Goal: Task Accomplishment & Management: Use online tool/utility

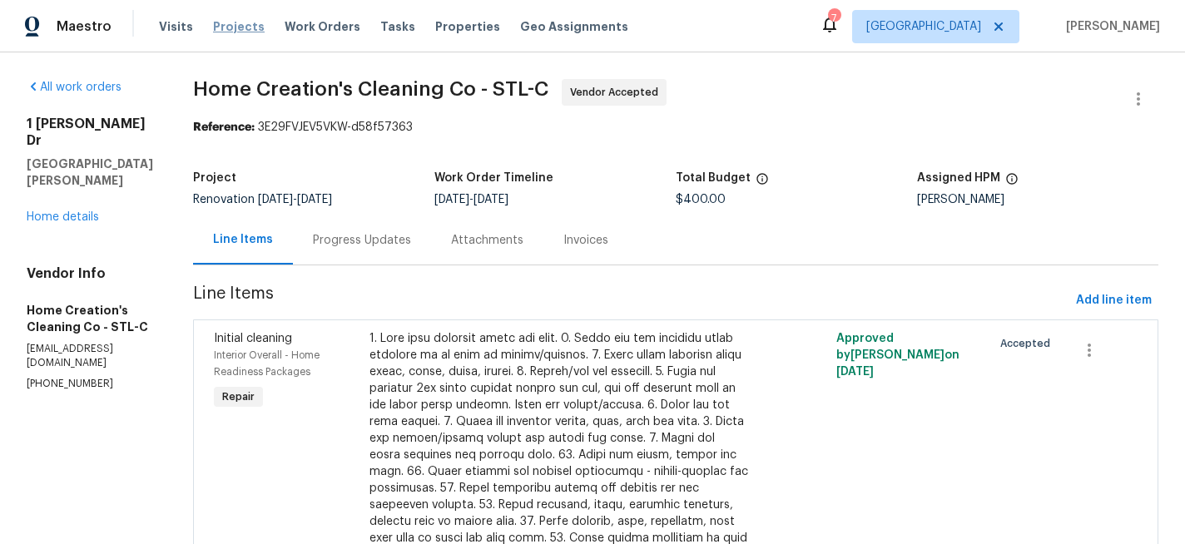
click at [238, 23] on span "Projects" at bounding box center [239, 26] width 52 height 17
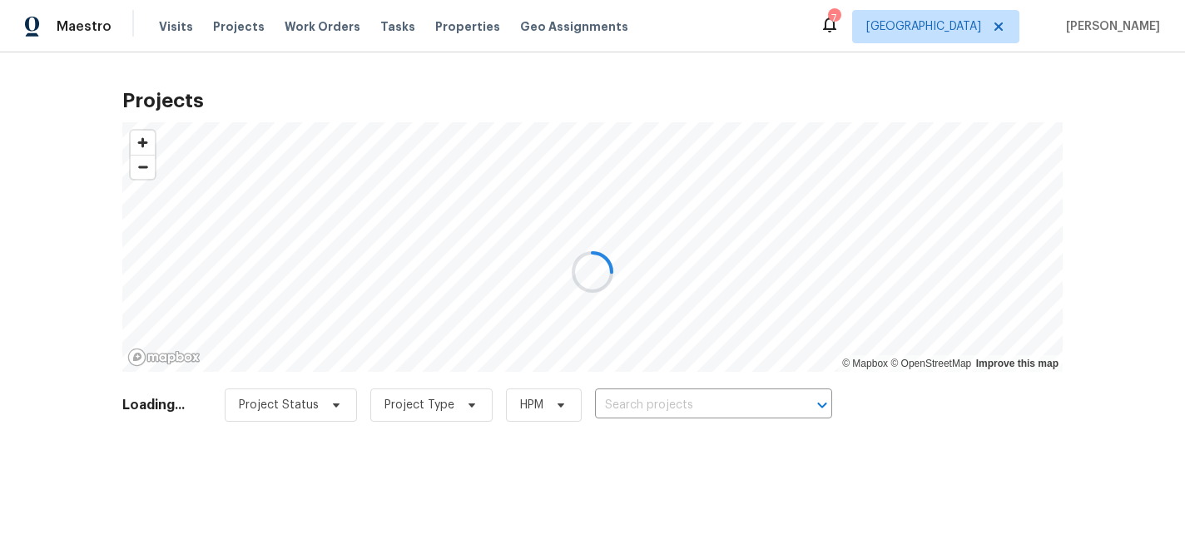
click at [326, 32] on div at bounding box center [592, 272] width 1185 height 544
click at [325, 21] on div at bounding box center [592, 272] width 1185 height 544
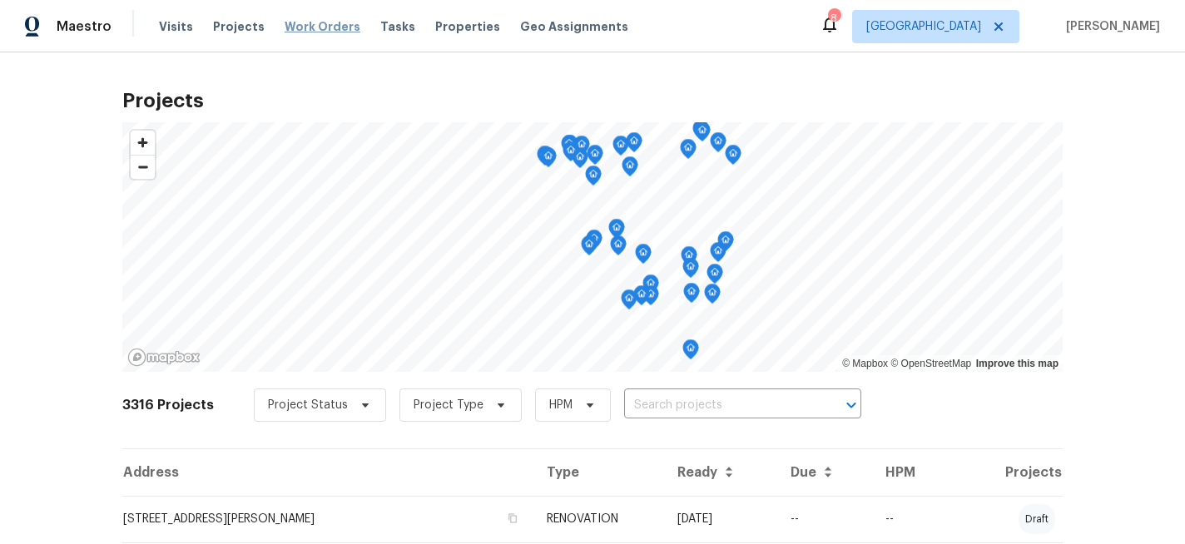
click at [318, 25] on span "Work Orders" at bounding box center [323, 26] width 76 height 17
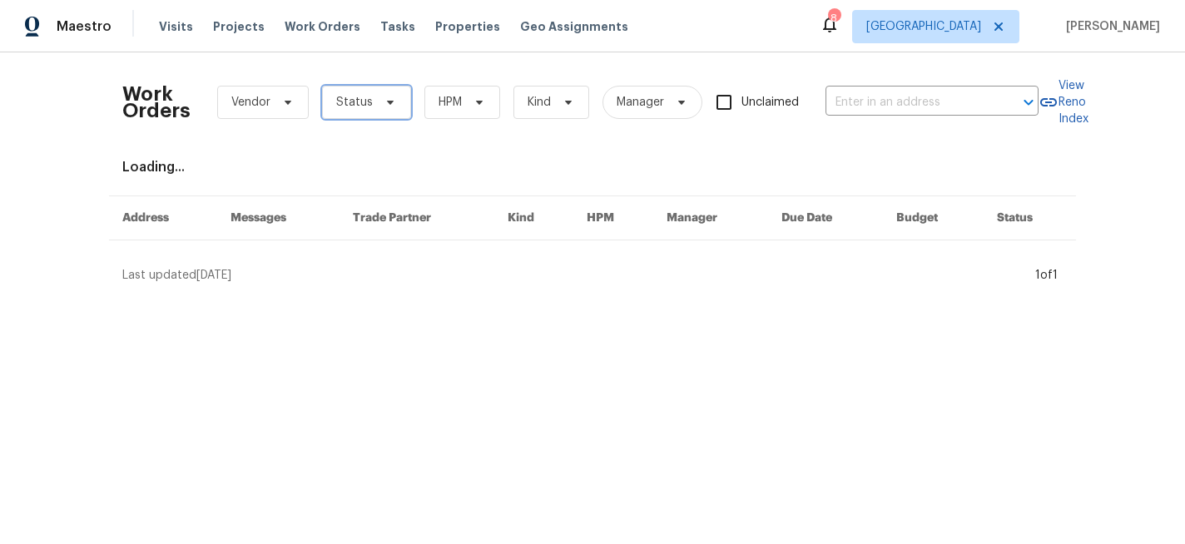
click at [395, 104] on span "Status" at bounding box center [366, 102] width 89 height 33
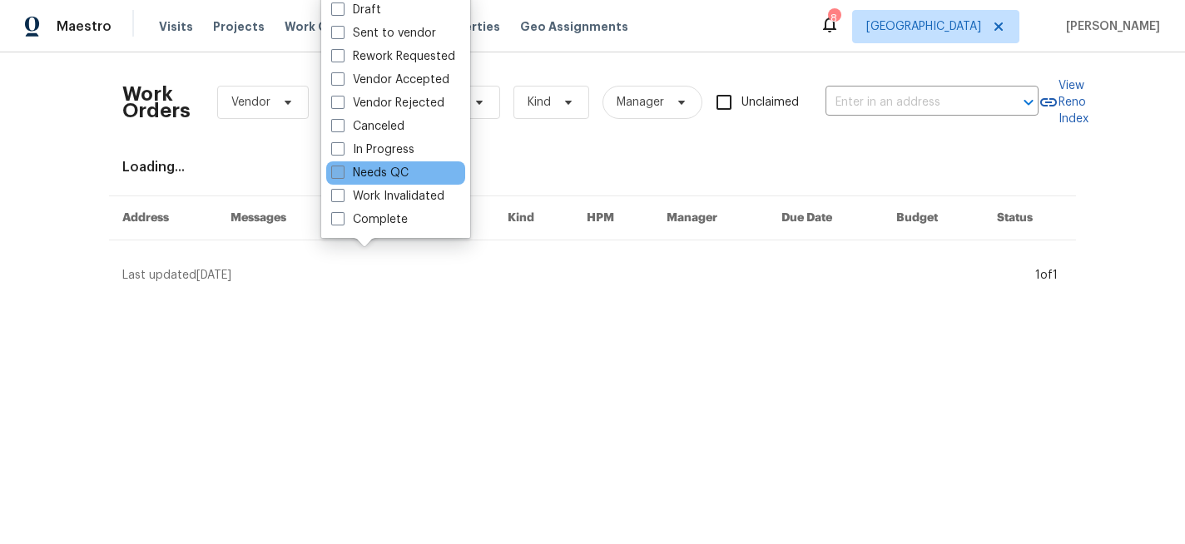
click at [337, 172] on span at bounding box center [337, 172] width 13 height 13
click at [337, 172] on input "Needs QC" at bounding box center [336, 170] width 11 height 11
checkbox input "true"
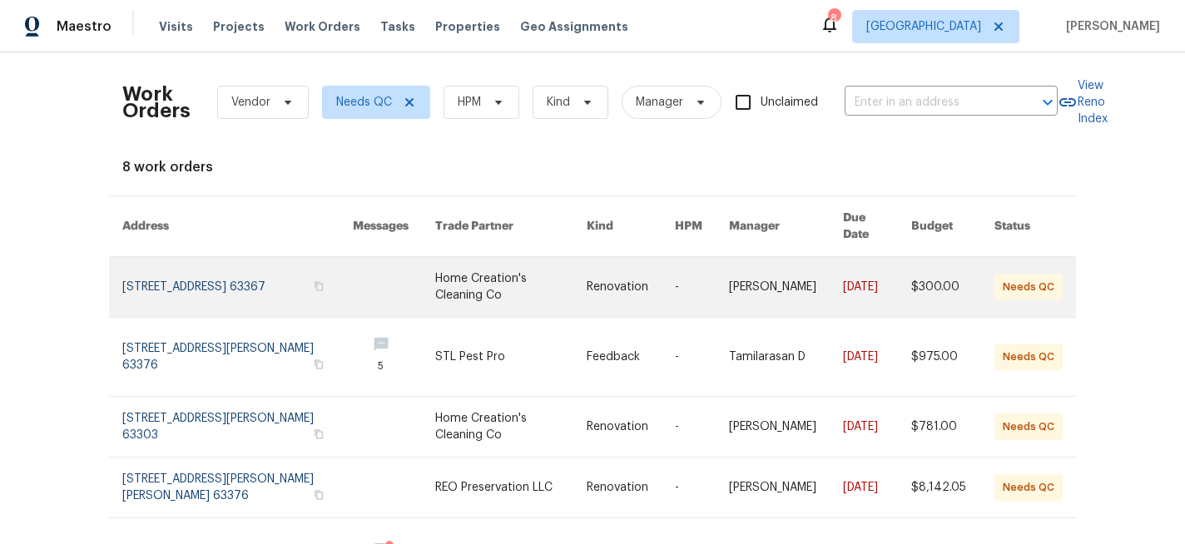
click at [448, 264] on link at bounding box center [510, 287] width 151 height 60
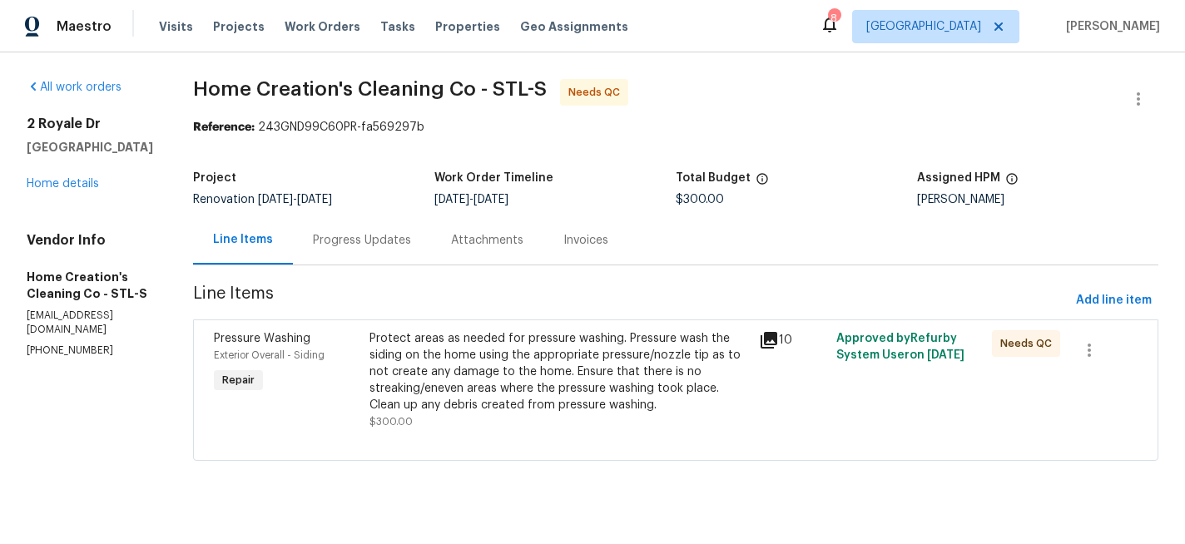
click at [533, 359] on div "Protect areas as needed for pressure washing. Pressure wash the siding on the h…" at bounding box center [558, 371] width 379 height 83
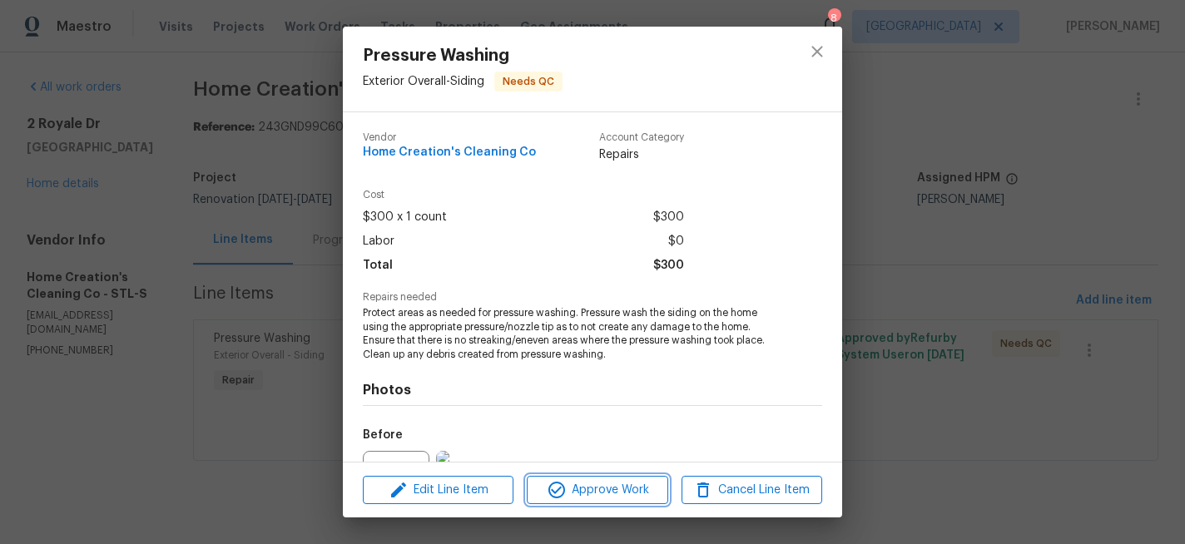
click at [577, 480] on span "Approve Work" at bounding box center [597, 490] width 131 height 21
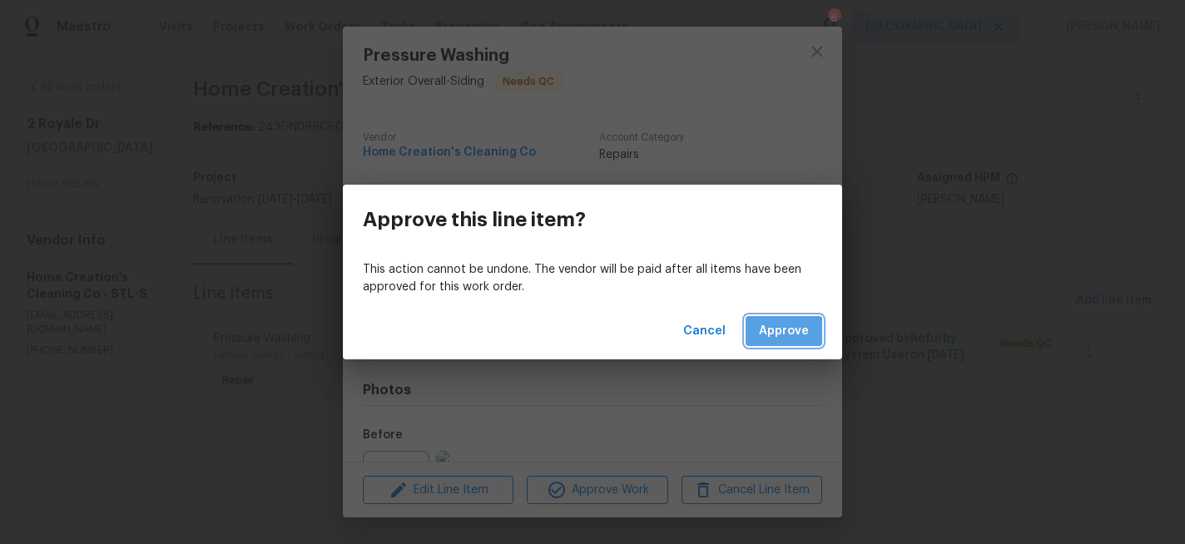
click at [774, 337] on span "Approve" at bounding box center [784, 331] width 50 height 21
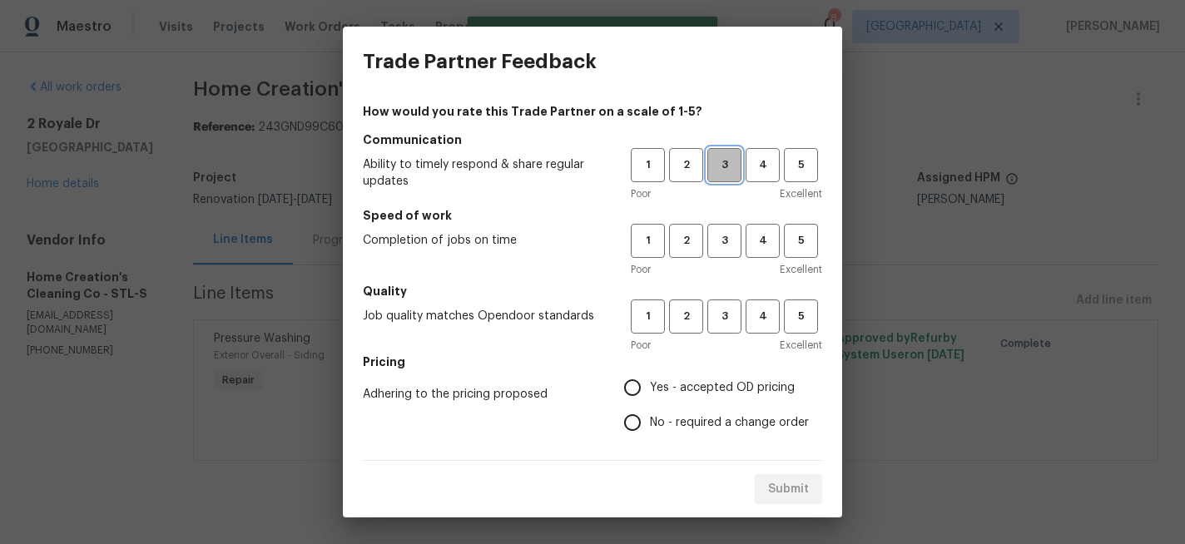
click at [725, 164] on span "3" at bounding box center [724, 165] width 31 height 19
click at [725, 236] on span "3" at bounding box center [724, 240] width 31 height 19
click at [722, 319] on span "3" at bounding box center [724, 316] width 31 height 19
click at [636, 387] on input "Yes - accepted OD pricing" at bounding box center [632, 387] width 35 height 35
radio input "true"
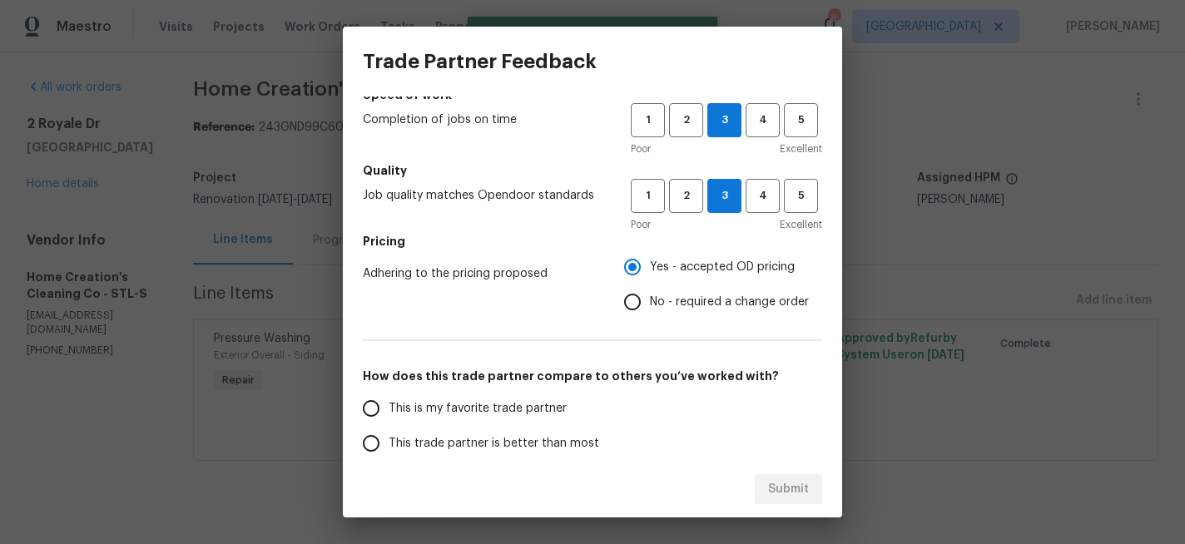
scroll to position [124, 0]
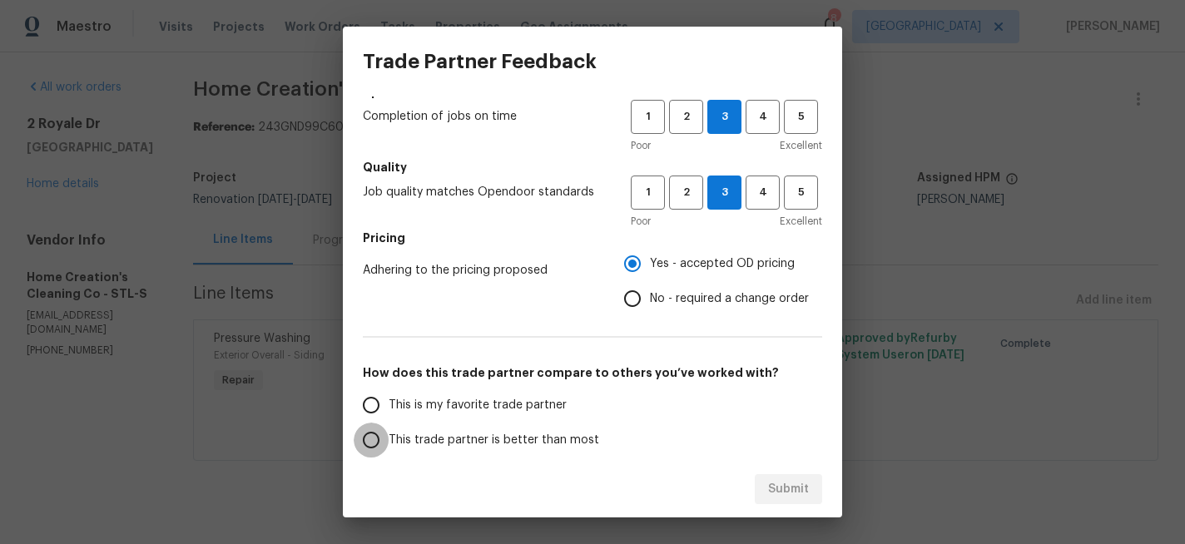
click at [367, 439] on input "This trade partner is better than most" at bounding box center [371, 440] width 35 height 35
click at [812, 481] on button "Submit" at bounding box center [788, 489] width 67 height 31
radio input "true"
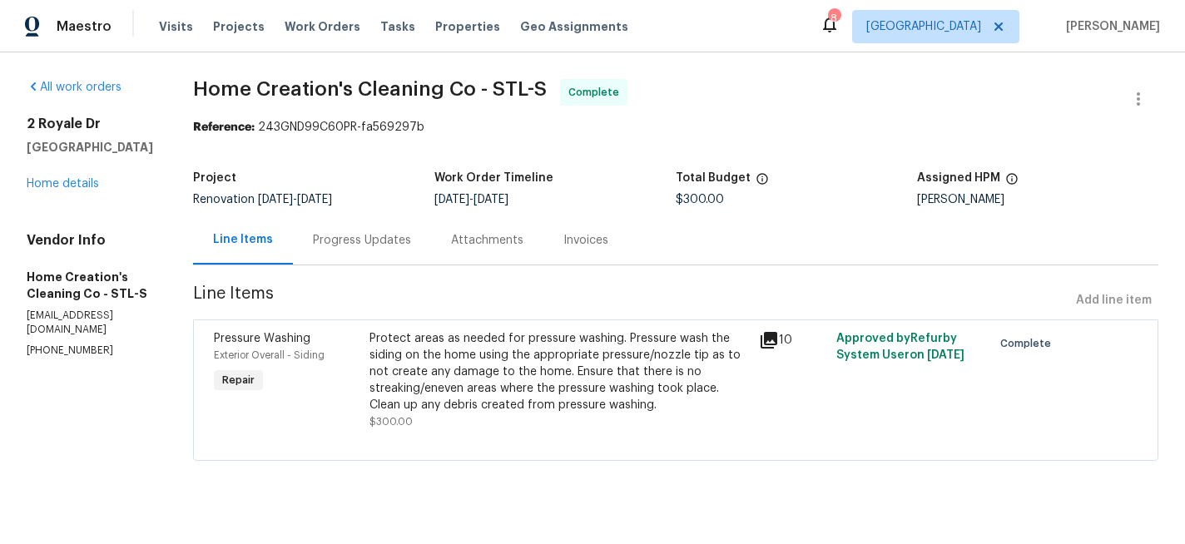
radio input "false"
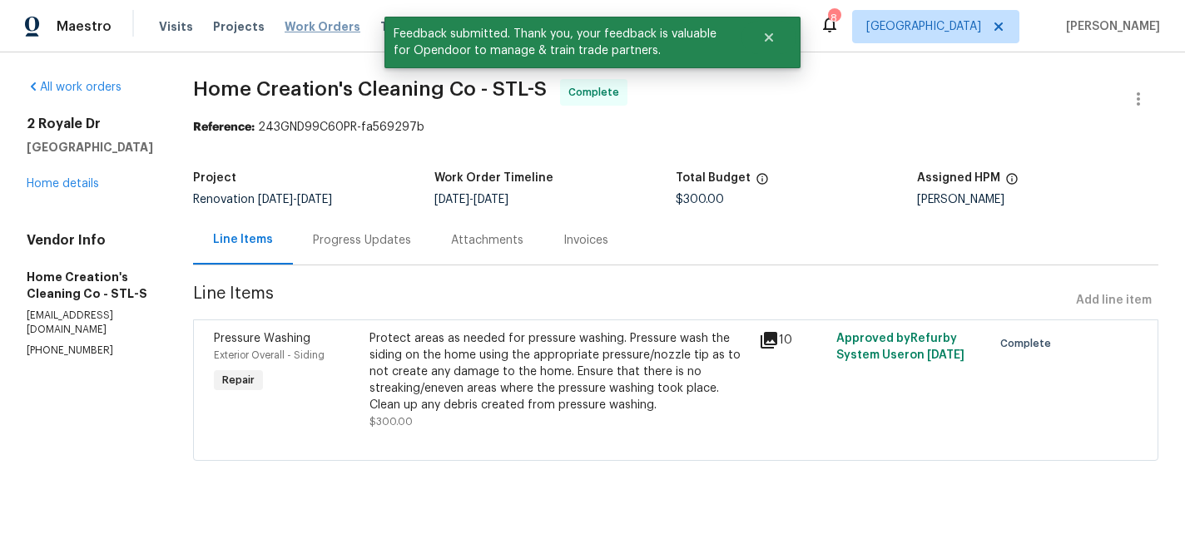
click at [312, 25] on span "Work Orders" at bounding box center [323, 26] width 76 height 17
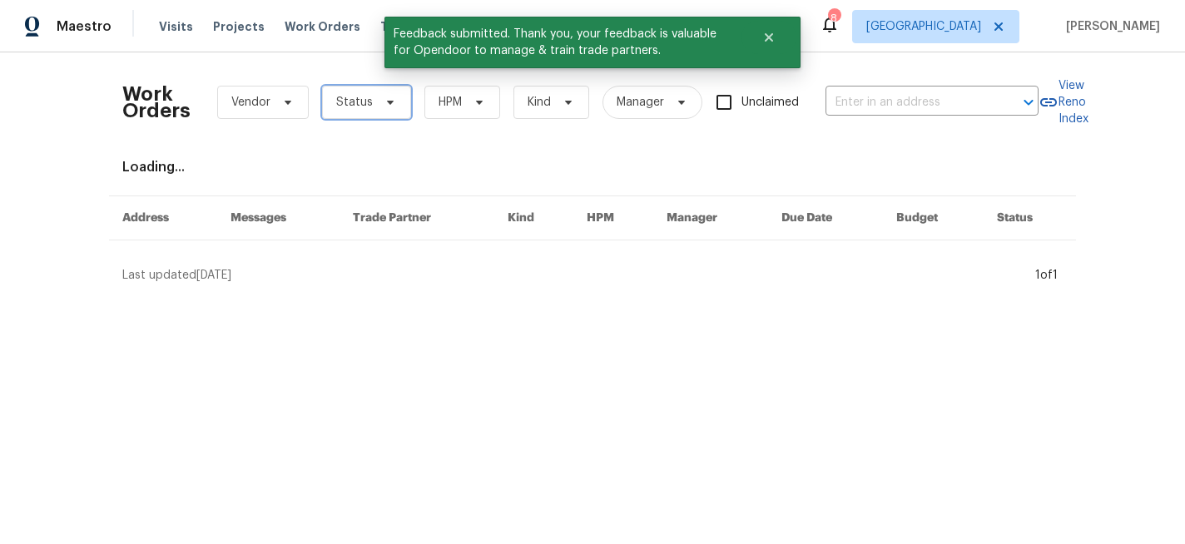
click at [388, 104] on icon at bounding box center [390, 102] width 13 height 13
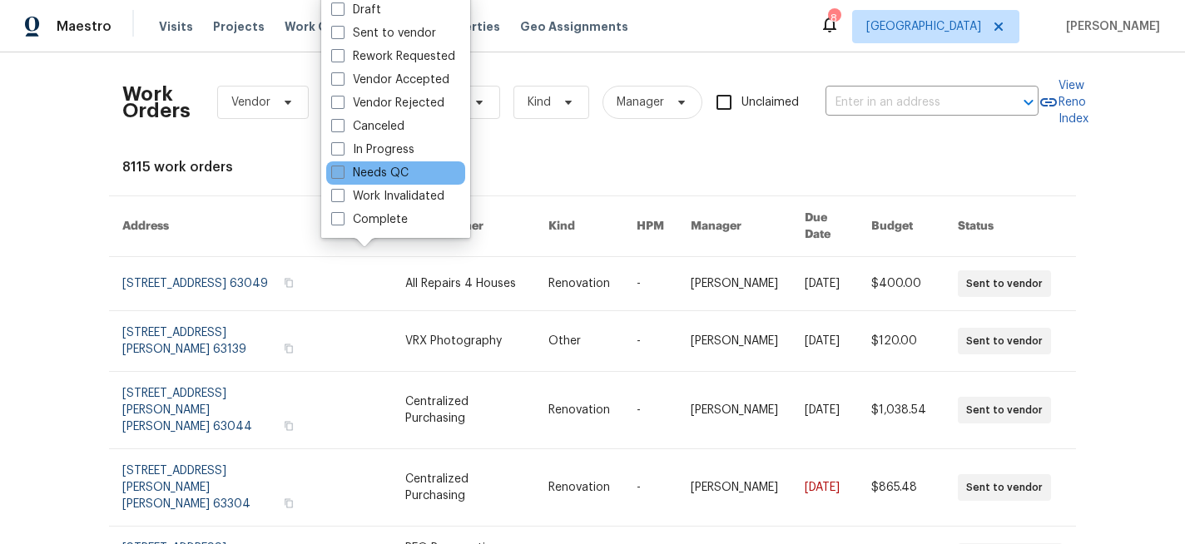
click at [385, 171] on label "Needs QC" at bounding box center [369, 173] width 77 height 17
click at [342, 171] on input "Needs QC" at bounding box center [336, 170] width 11 height 11
checkbox input "true"
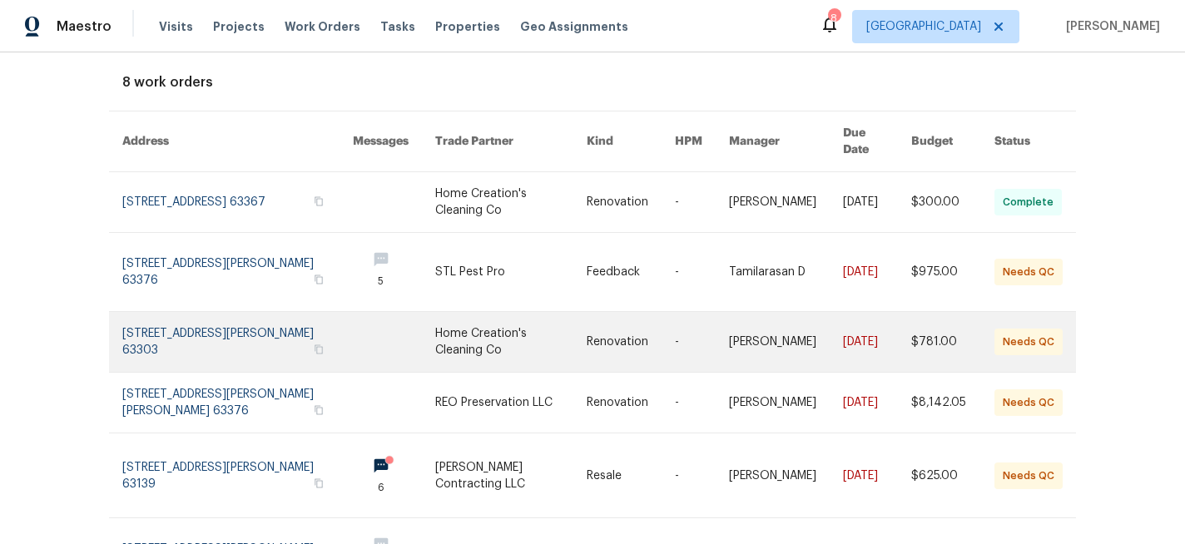
scroll to position [84, 0]
click at [455, 316] on link at bounding box center [510, 343] width 151 height 60
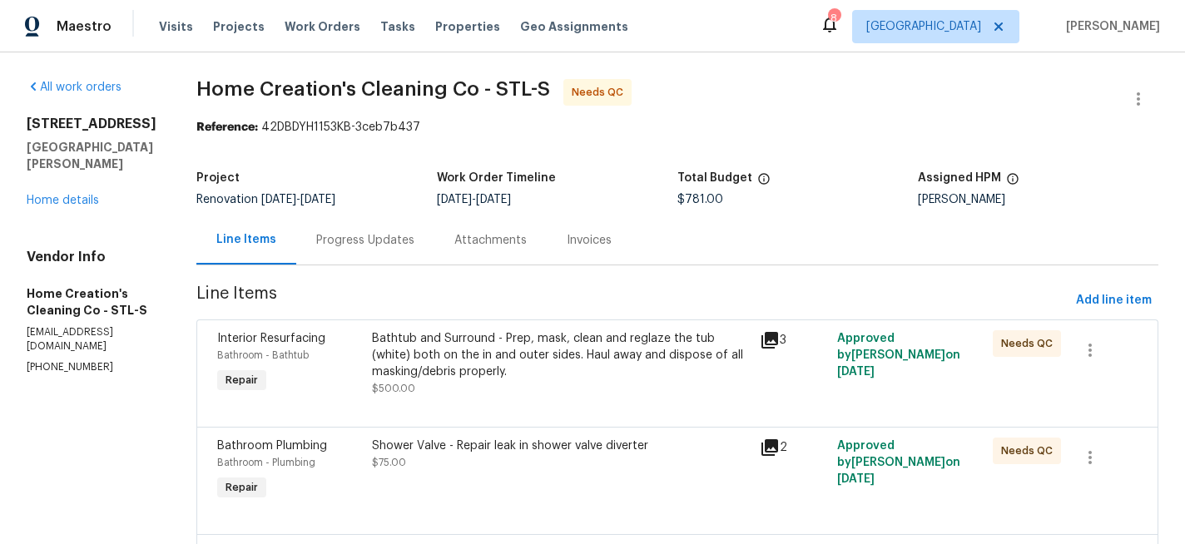
click at [468, 371] on div "Bathtub and Surround - Prep, mask, clean and reglaze the tub (white) both on th…" at bounding box center [561, 355] width 378 height 50
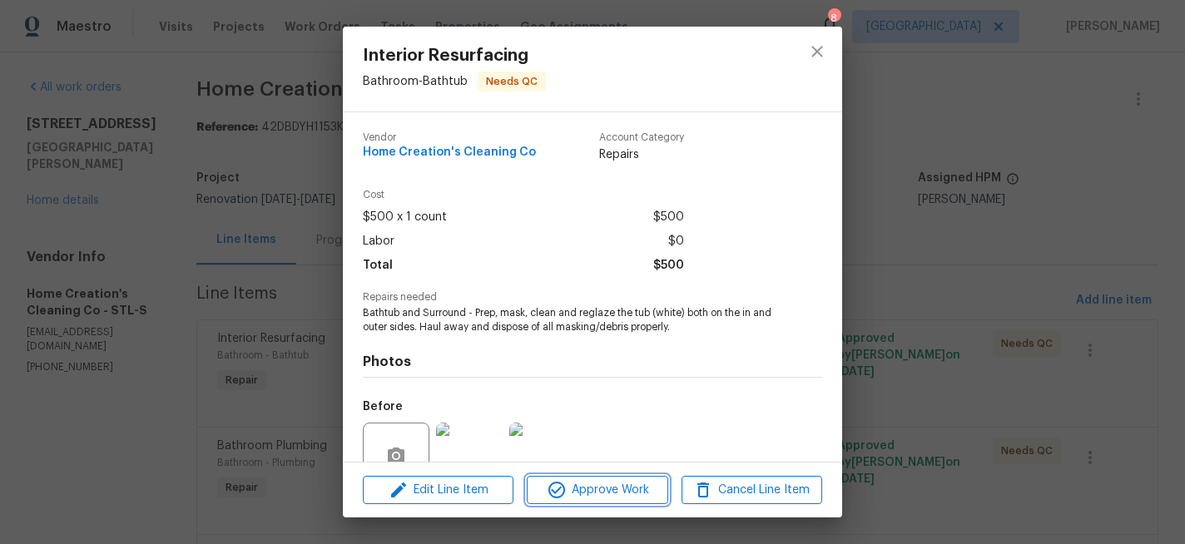
click at [617, 484] on span "Approve Work" at bounding box center [597, 490] width 131 height 21
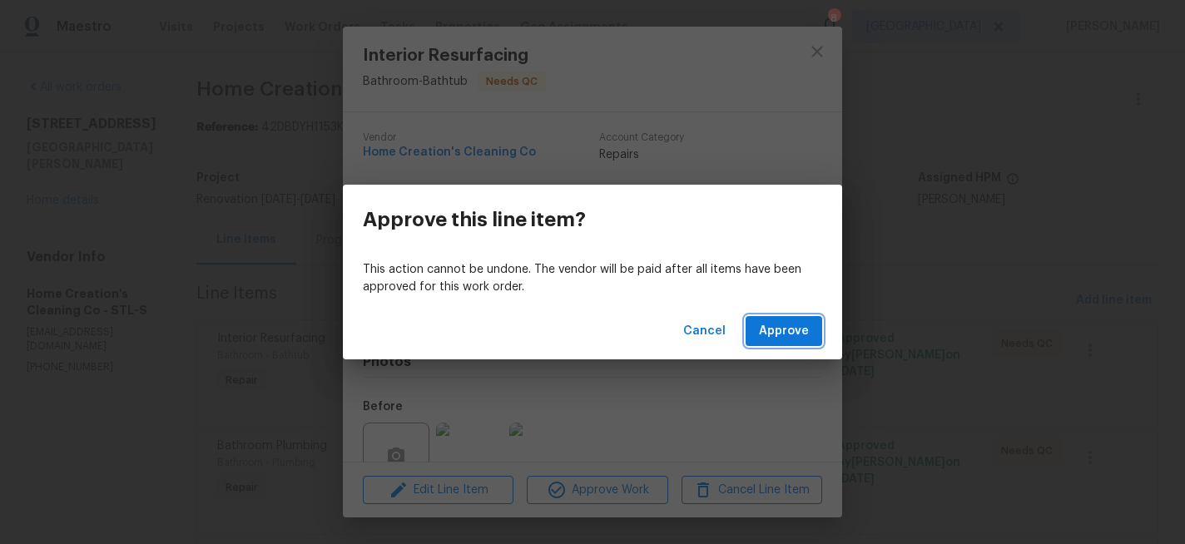
click at [788, 329] on span "Approve" at bounding box center [784, 331] width 50 height 21
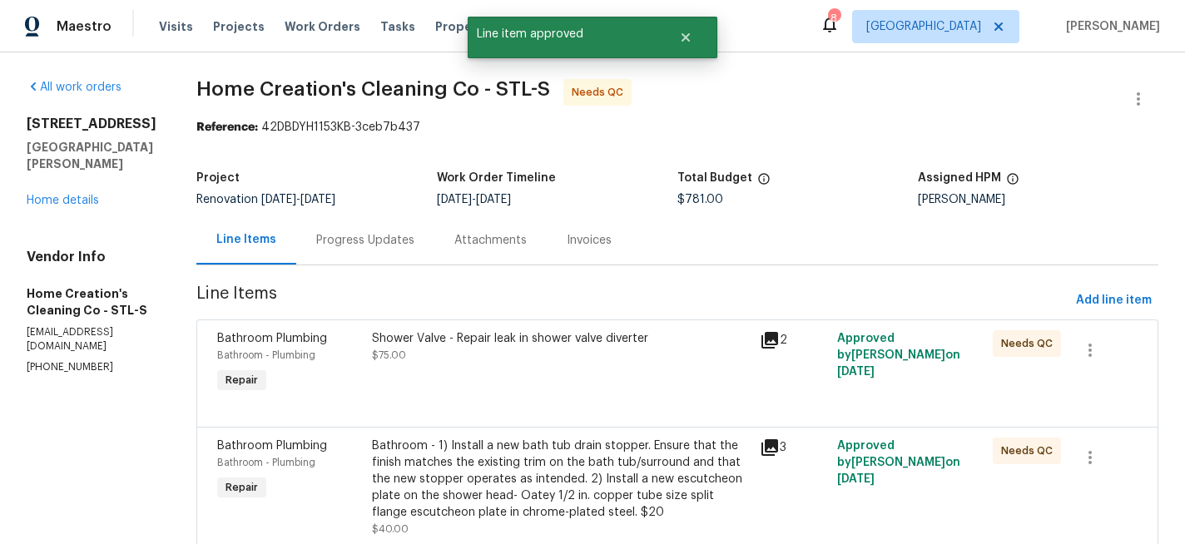
click at [481, 334] on div "Shower Valve - Repair leak in shower valve diverter" at bounding box center [561, 338] width 378 height 17
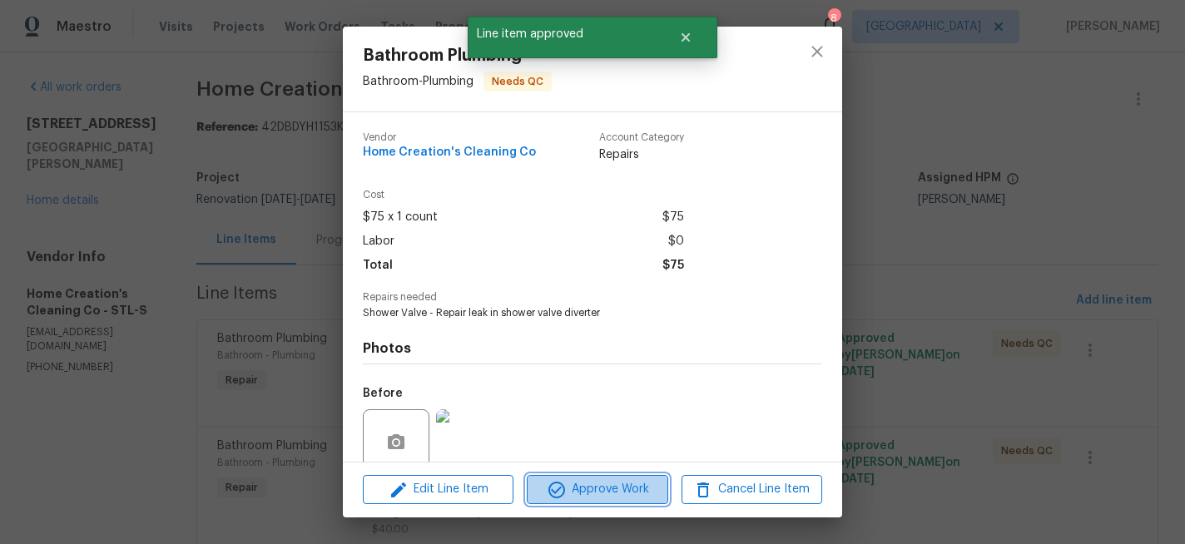
click at [601, 489] on span "Approve Work" at bounding box center [597, 489] width 131 height 21
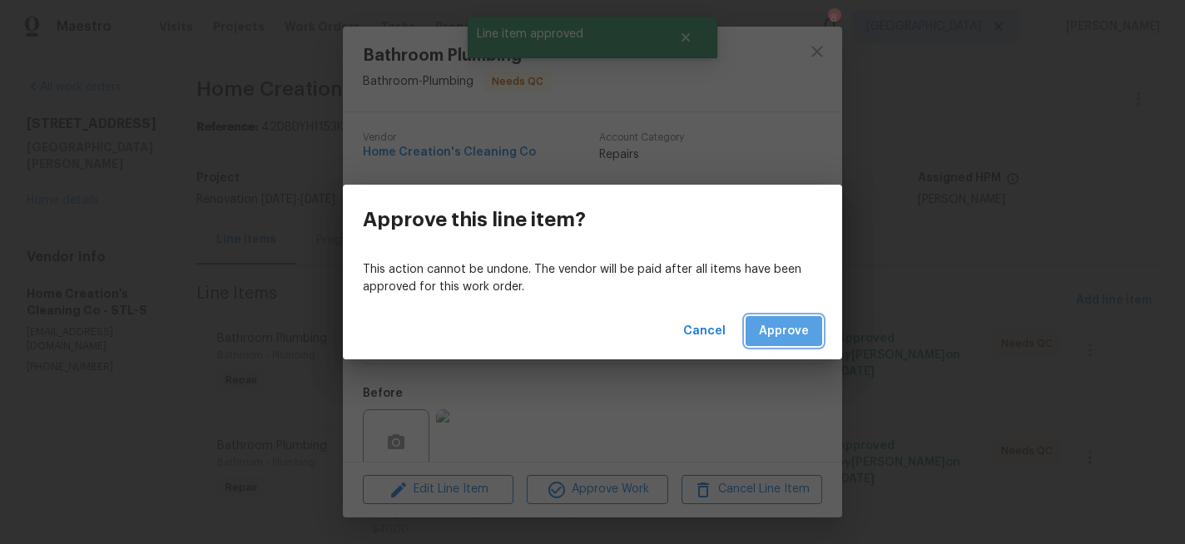
click at [779, 340] on span "Approve" at bounding box center [784, 331] width 50 height 21
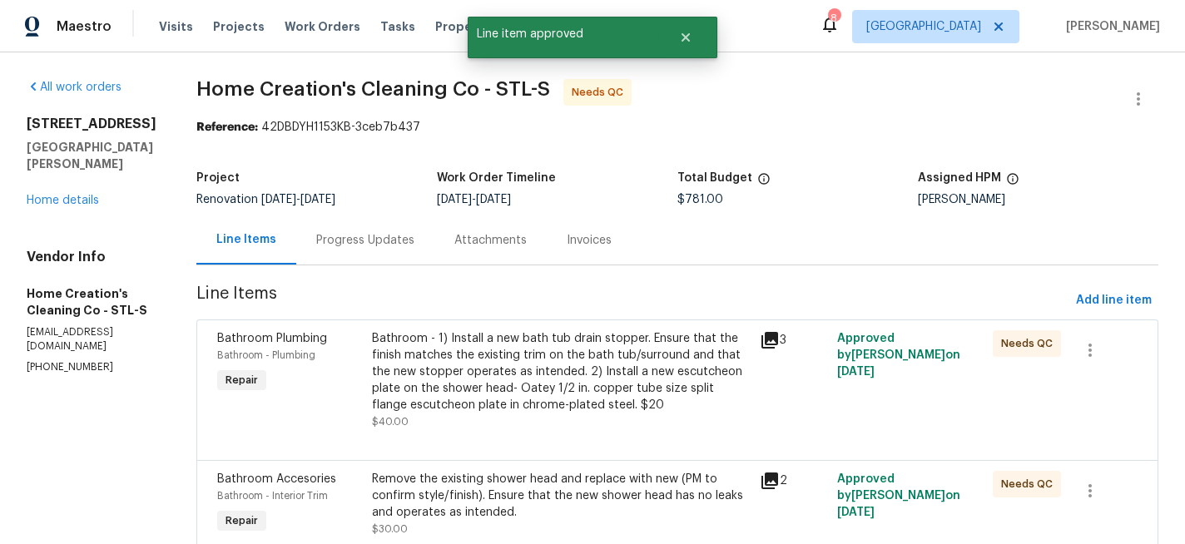
click at [513, 356] on div "Bathroom - 1) Install a new bath tub drain stopper. Ensure that the finish matc…" at bounding box center [561, 371] width 378 height 83
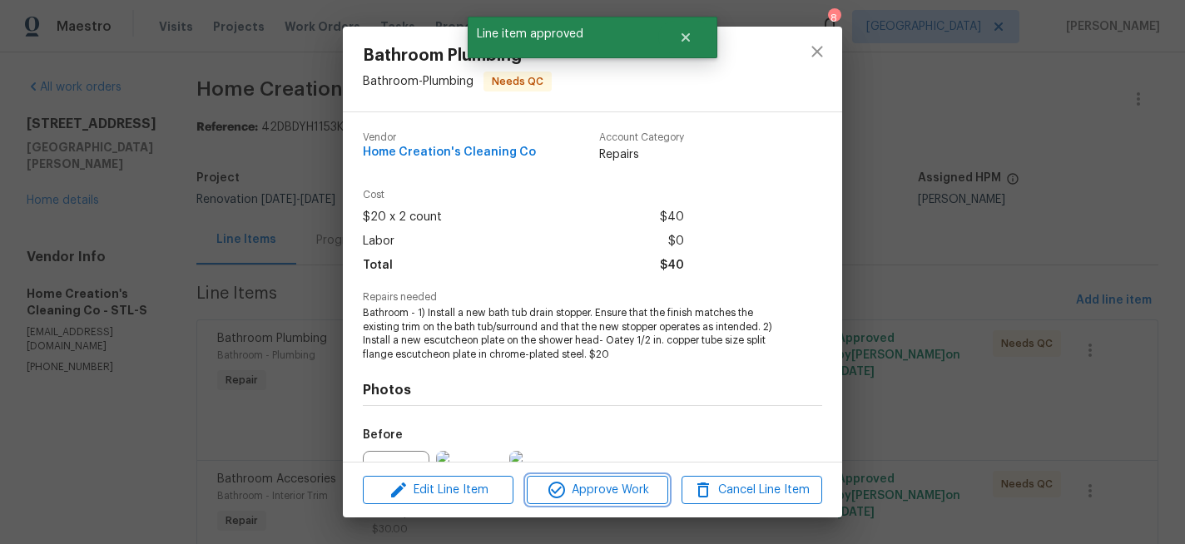
click at [598, 483] on span "Approve Work" at bounding box center [597, 490] width 131 height 21
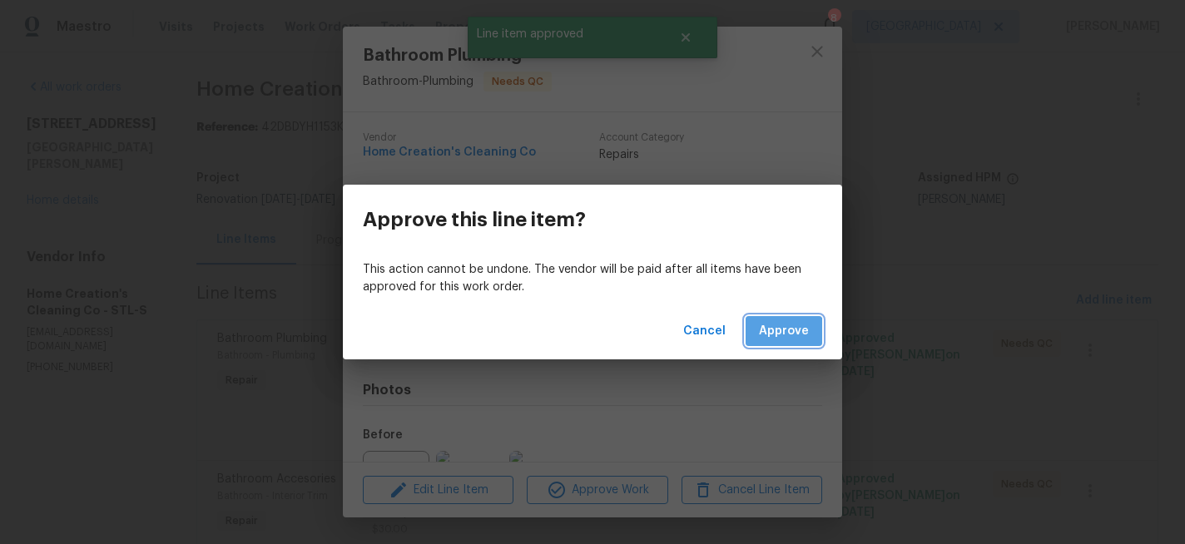
click at [785, 334] on span "Approve" at bounding box center [784, 331] width 50 height 21
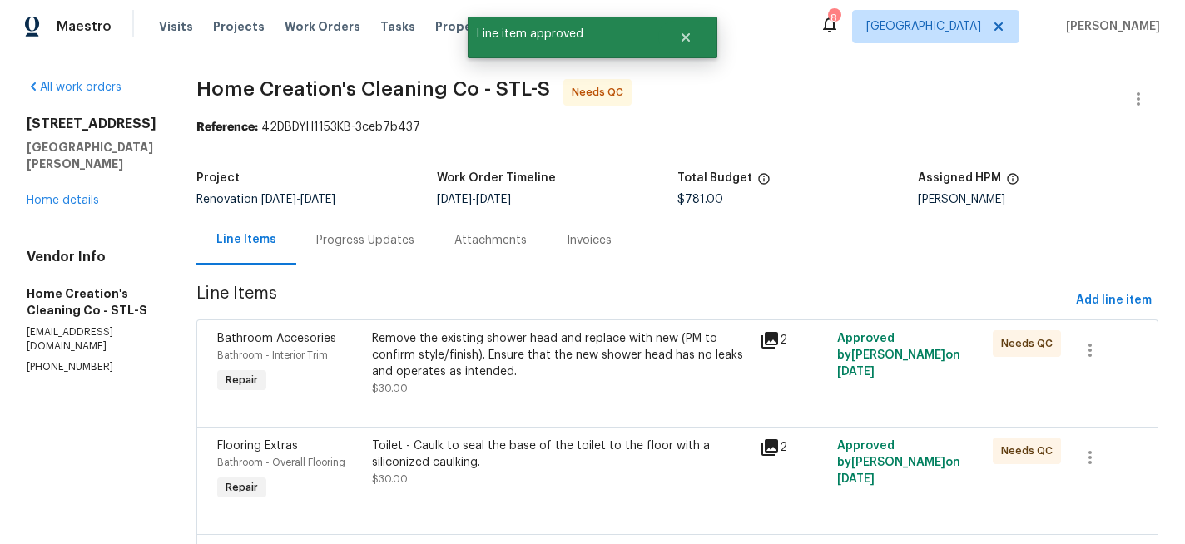
click at [571, 350] on div "Remove the existing shower head and replace with new (PM to confirm style/finis…" at bounding box center [561, 355] width 378 height 50
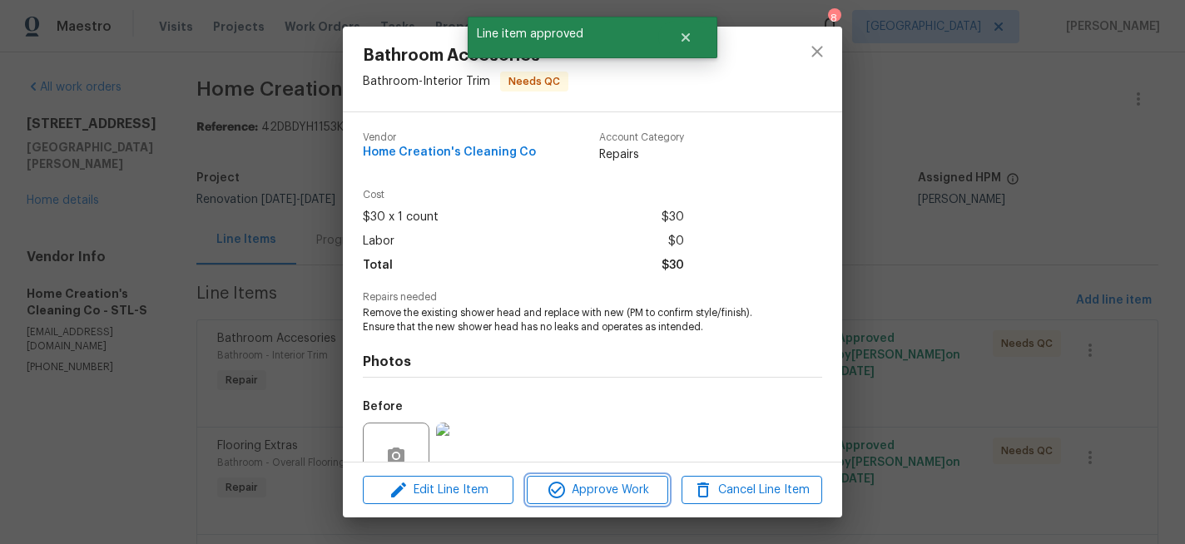
click at [593, 480] on span "Approve Work" at bounding box center [597, 490] width 131 height 21
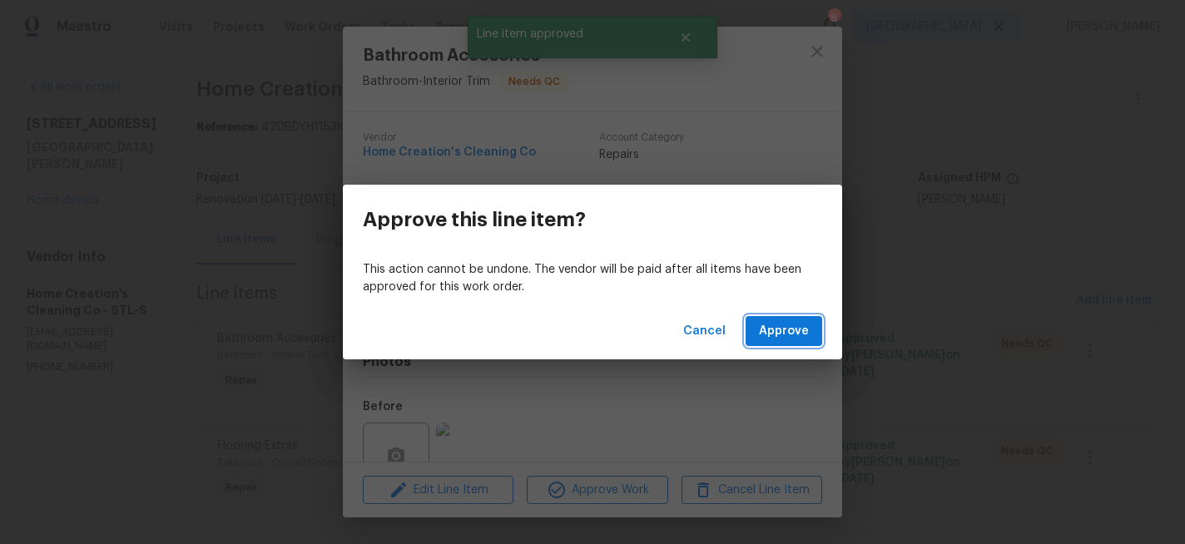
click at [760, 335] on span "Approve" at bounding box center [784, 331] width 50 height 21
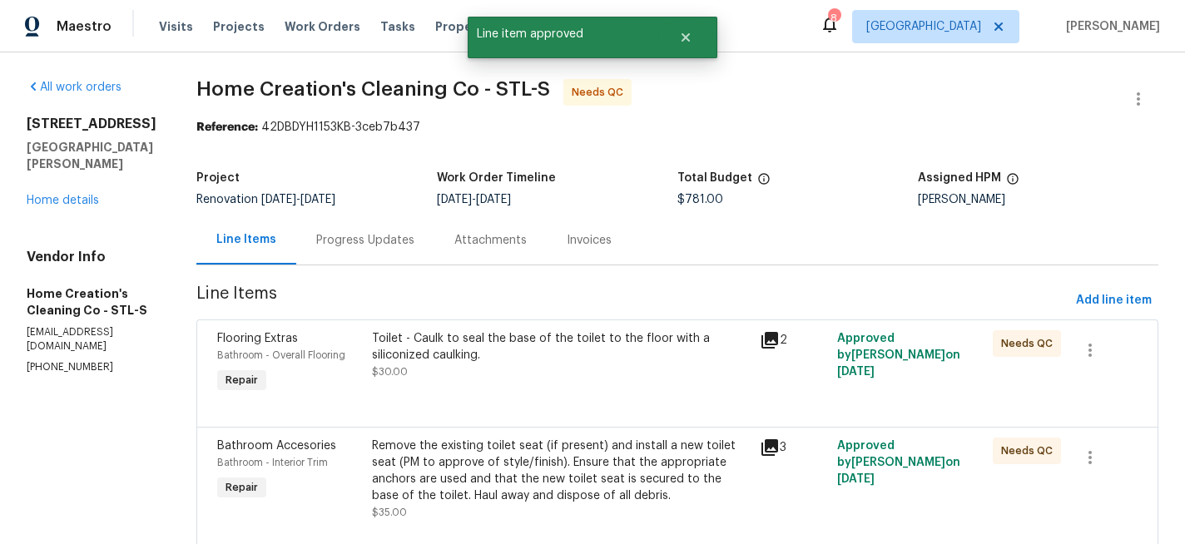
click at [621, 334] on div "Toilet - Caulk to seal the base of the toilet to the floor with a siliconized c…" at bounding box center [561, 346] width 378 height 33
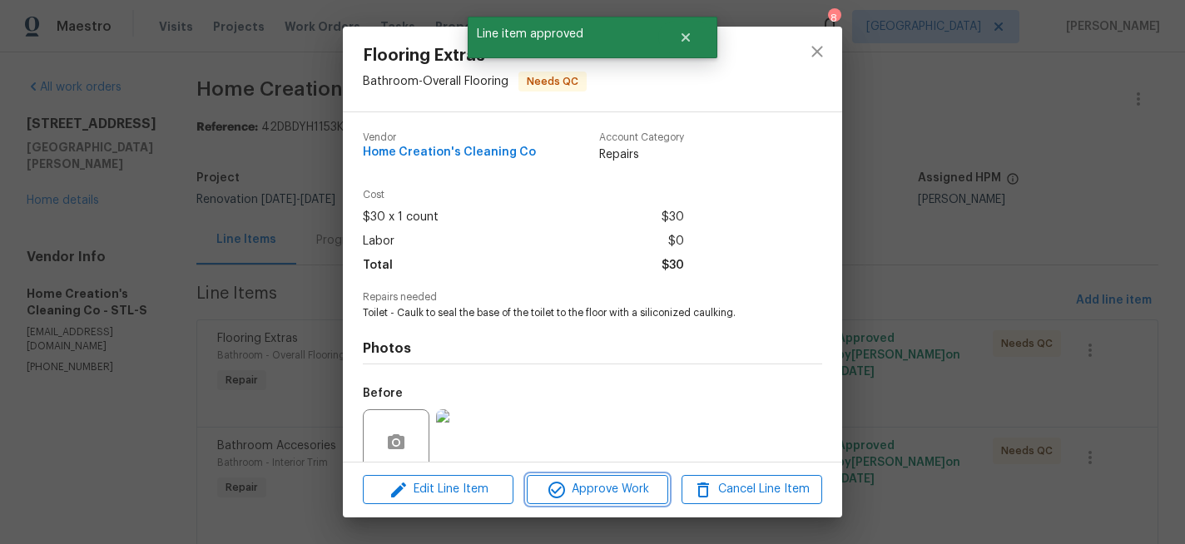
click at [621, 482] on span "Approve Work" at bounding box center [597, 489] width 131 height 21
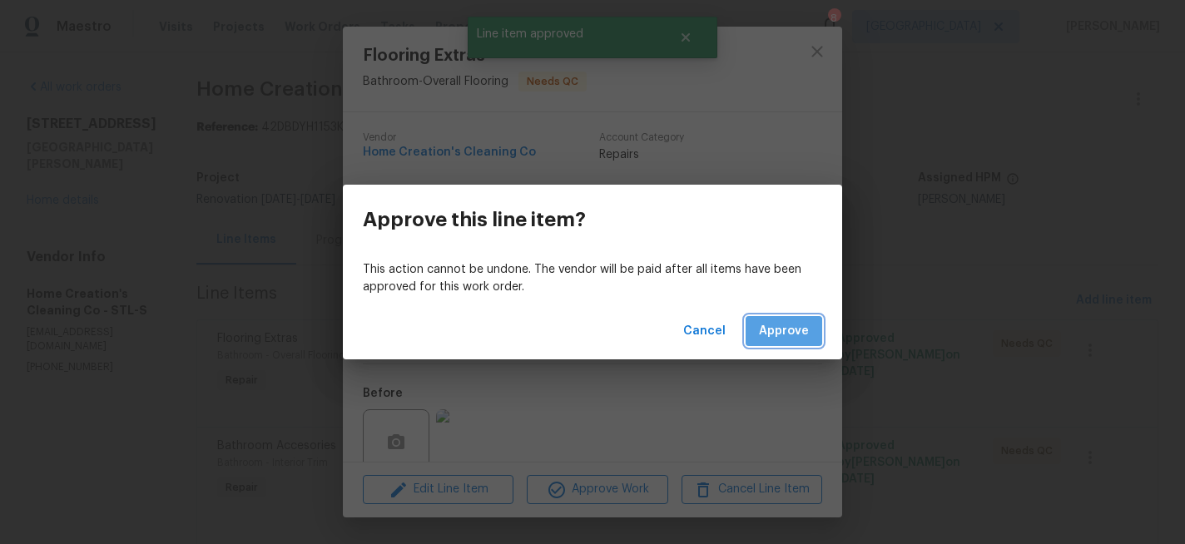
click at [782, 331] on span "Approve" at bounding box center [784, 331] width 50 height 21
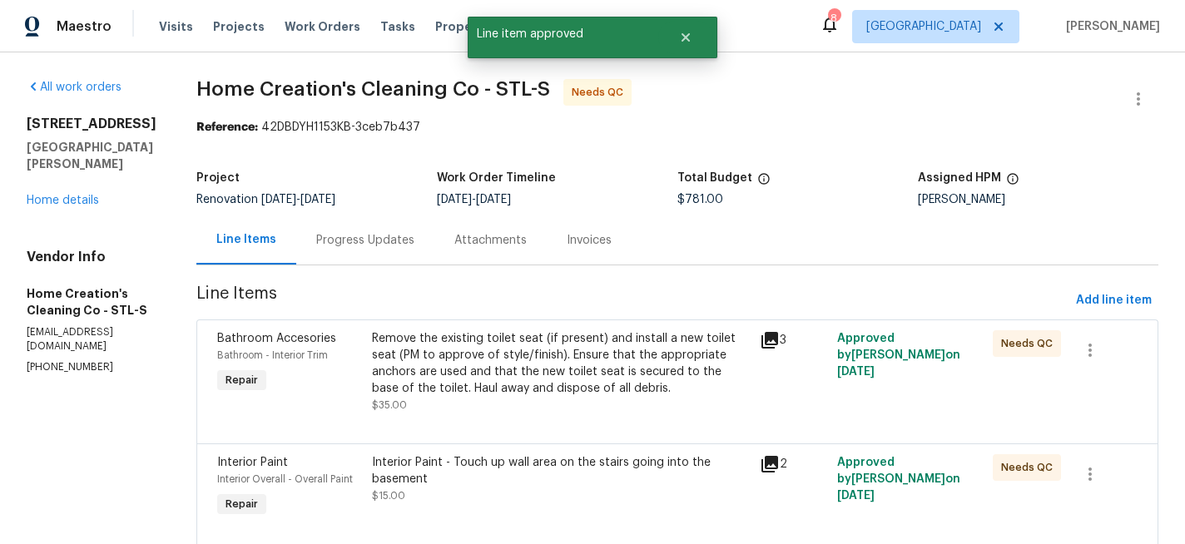
click at [573, 360] on div "Remove the existing toilet seat (if present) and install a new toilet seat (PM …" at bounding box center [561, 363] width 378 height 67
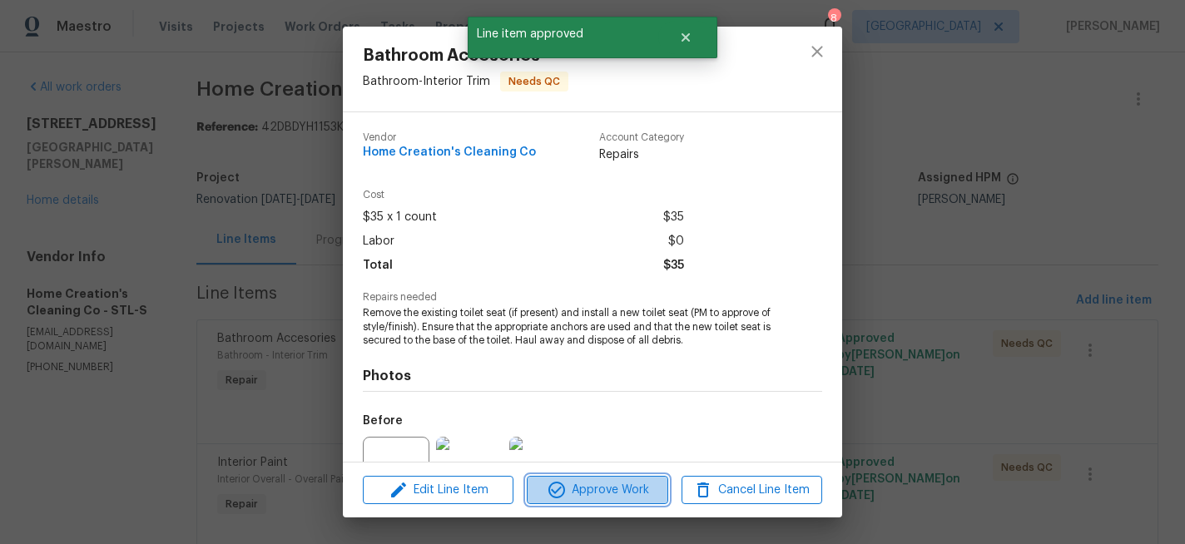
click at [597, 484] on span "Approve Work" at bounding box center [597, 490] width 131 height 21
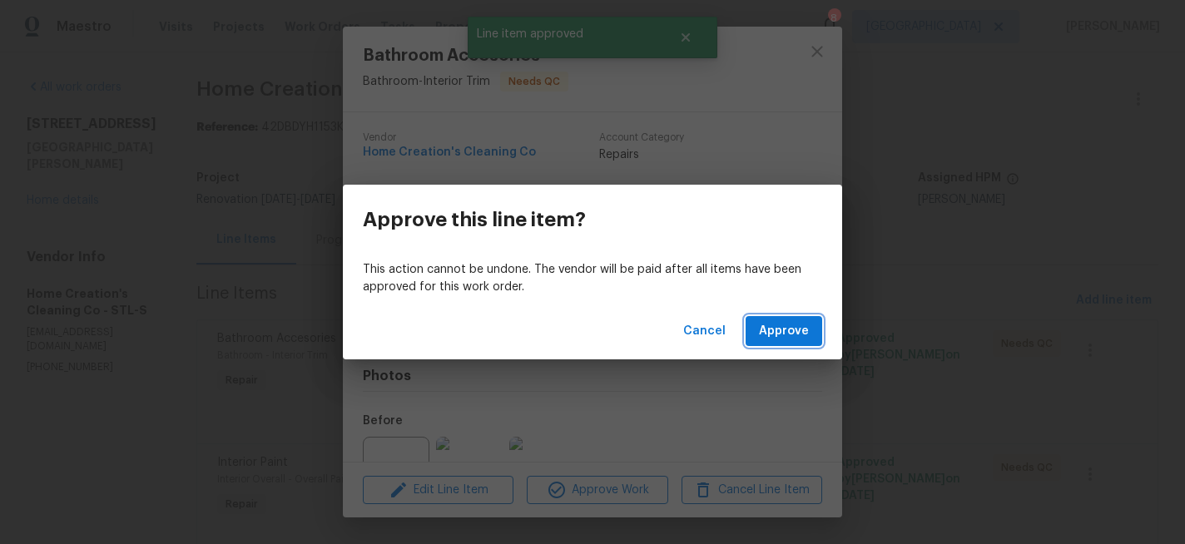
click at [770, 330] on span "Approve" at bounding box center [784, 331] width 50 height 21
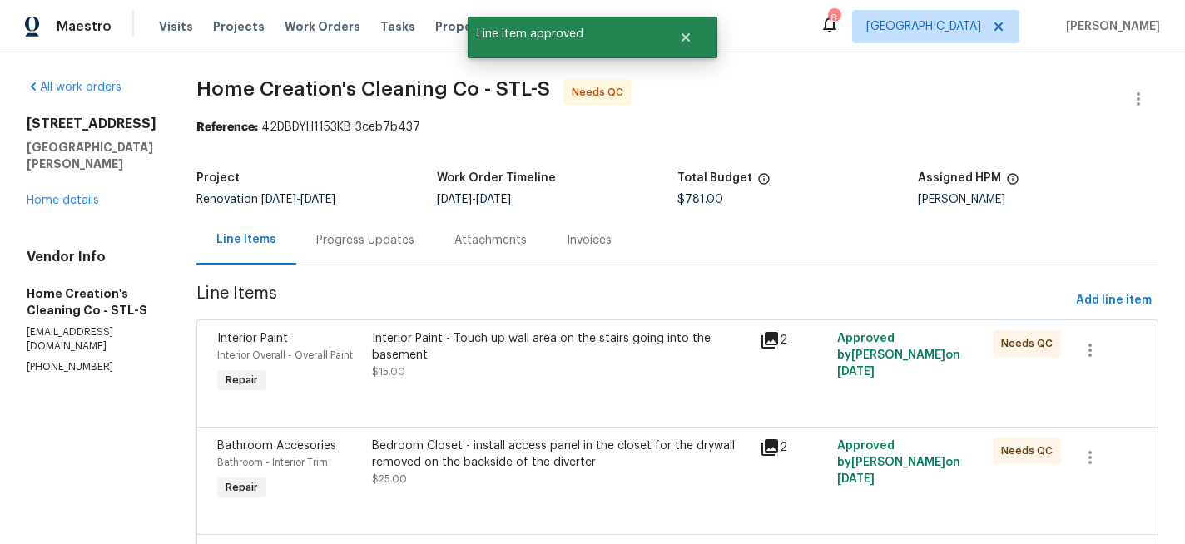
click at [492, 334] on div "Interior Paint - Touch up wall area on the stairs going into the basement" at bounding box center [561, 346] width 378 height 33
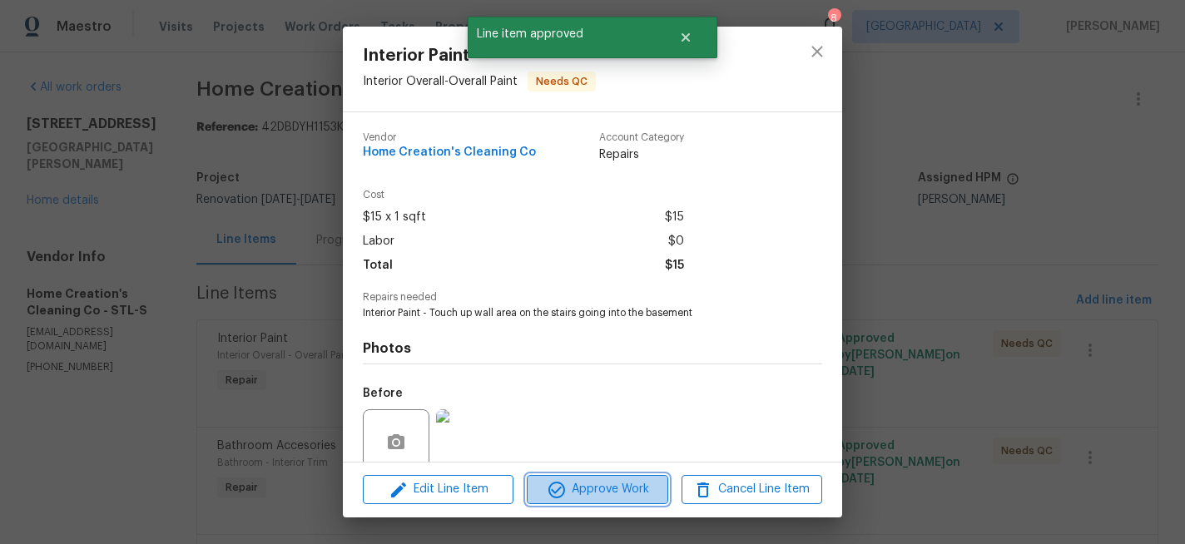
click at [628, 489] on span "Approve Work" at bounding box center [597, 489] width 131 height 21
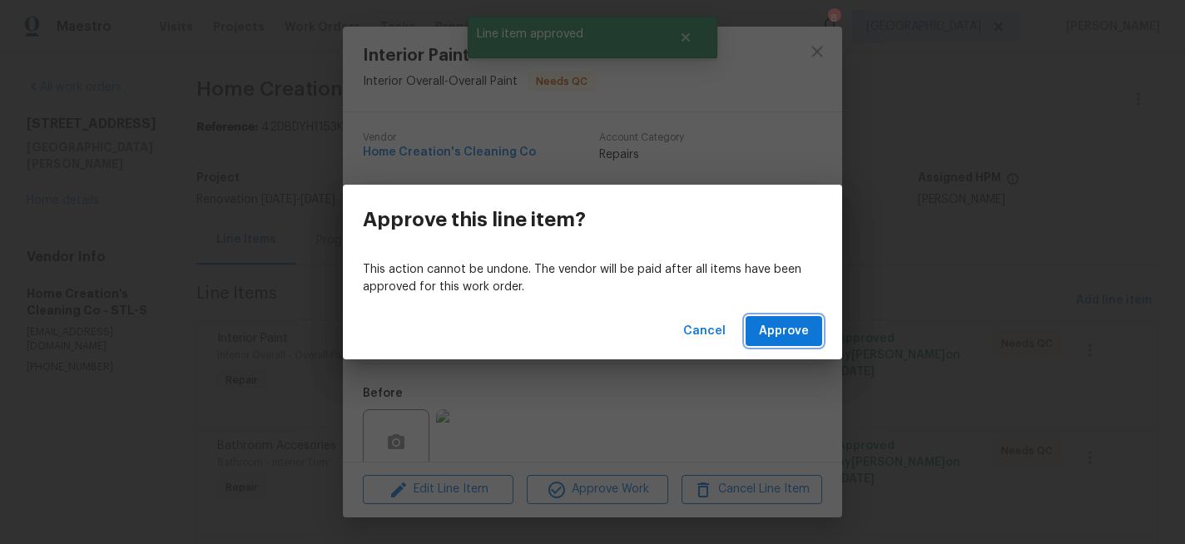
click at [790, 329] on span "Approve" at bounding box center [784, 331] width 50 height 21
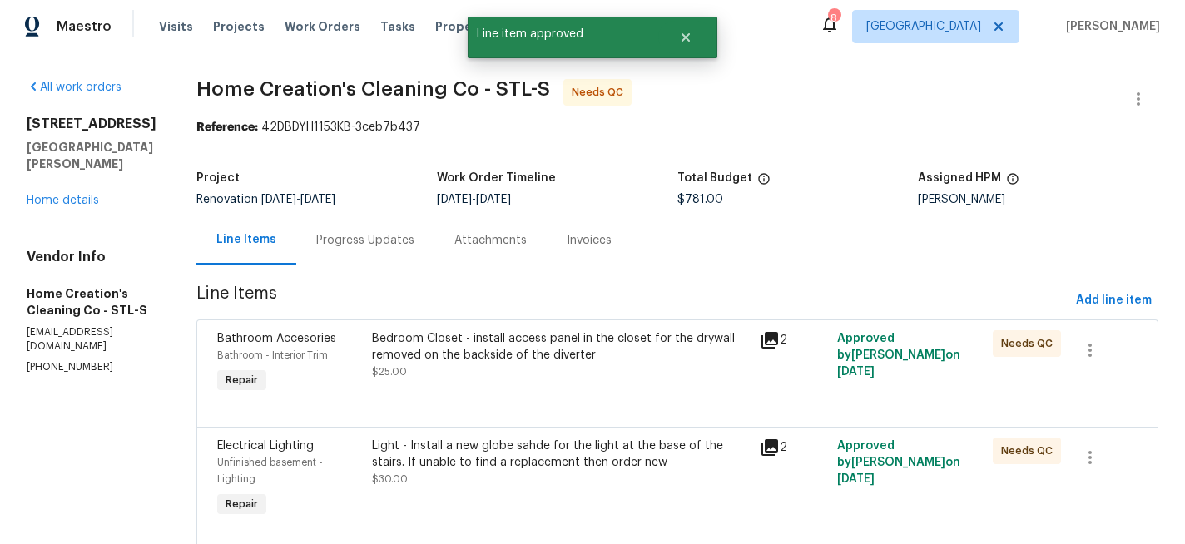
click at [575, 341] on div "Bedroom Closet - install access panel in the closet for the drywall removed on …" at bounding box center [561, 346] width 378 height 33
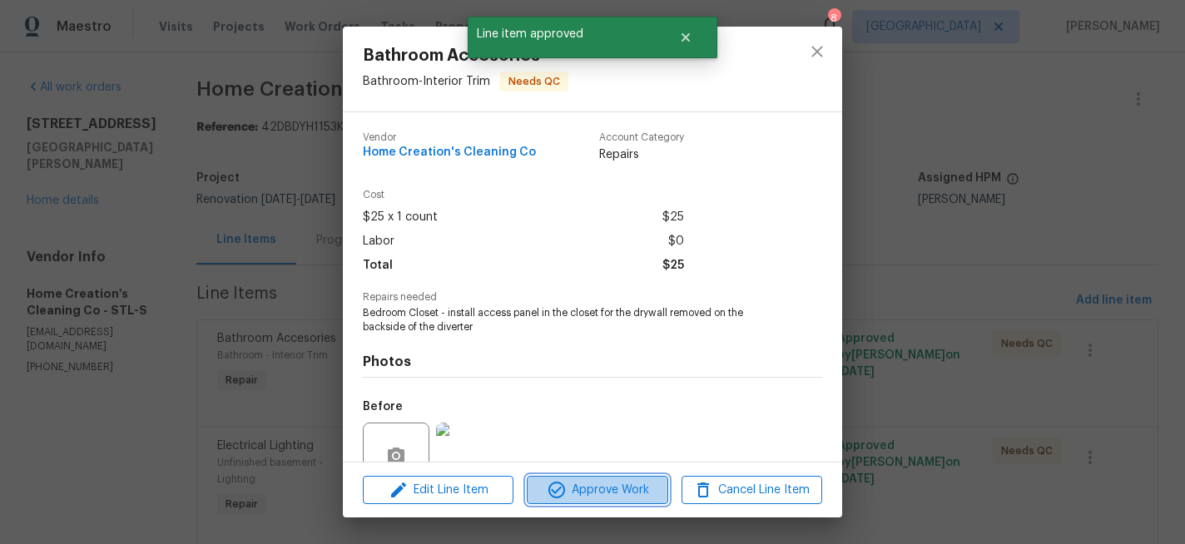
click at [594, 483] on span "Approve Work" at bounding box center [597, 490] width 131 height 21
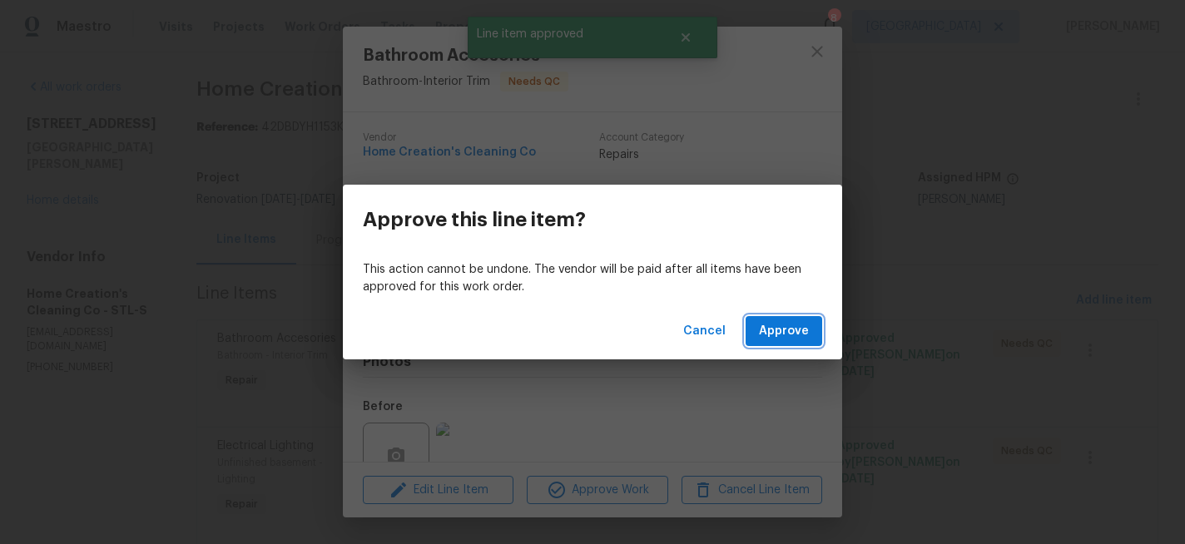
click at [774, 338] on span "Approve" at bounding box center [784, 331] width 50 height 21
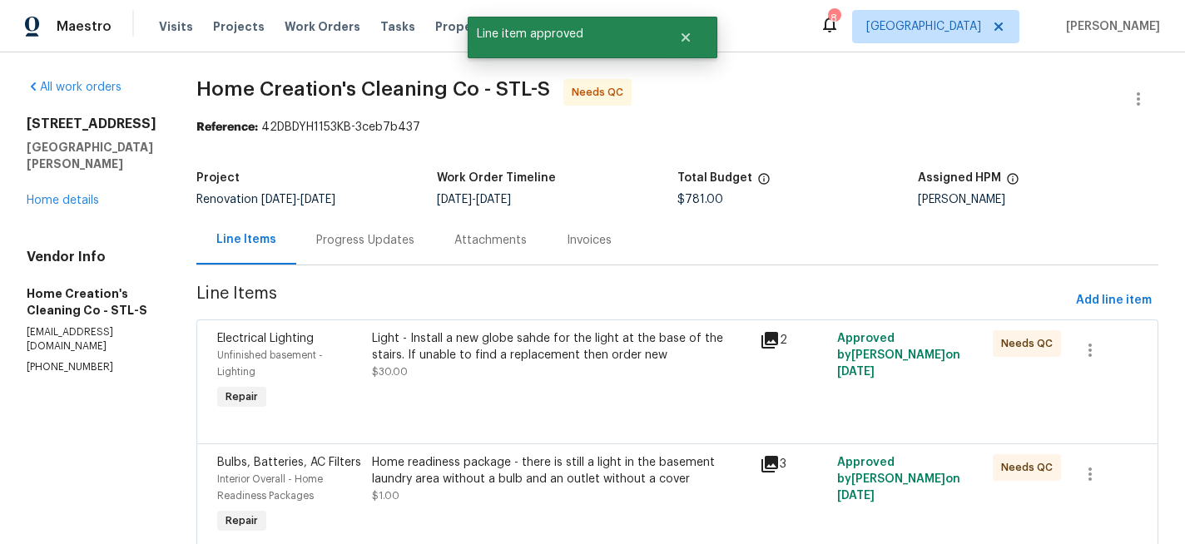
click at [607, 334] on div "Light - Install a new globe sahde for the light at the base of the stairs. If u…" at bounding box center [561, 346] width 378 height 33
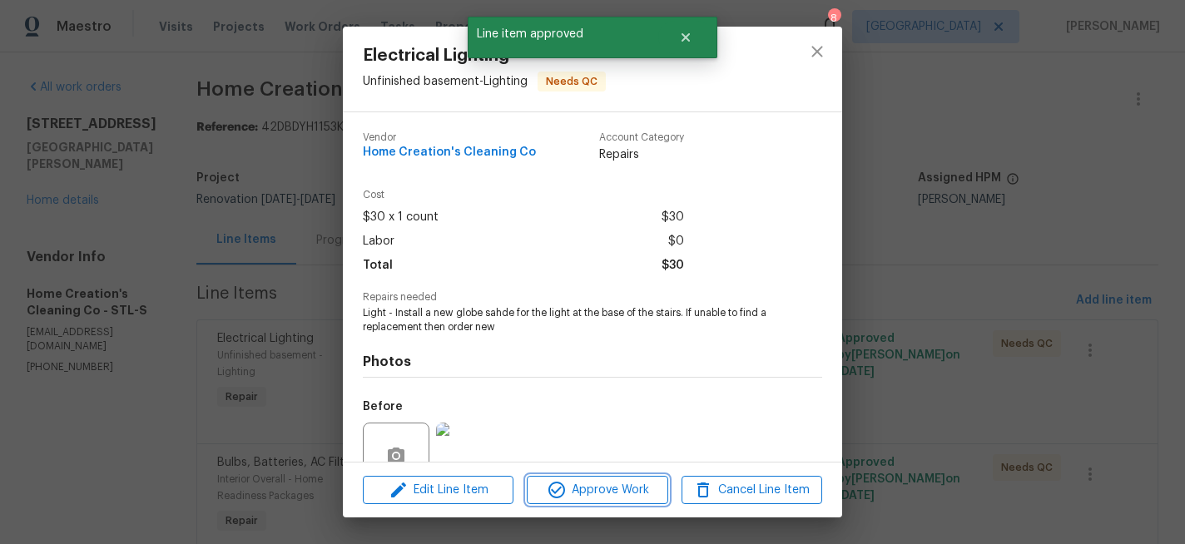
click at [631, 482] on span "Approve Work" at bounding box center [597, 490] width 131 height 21
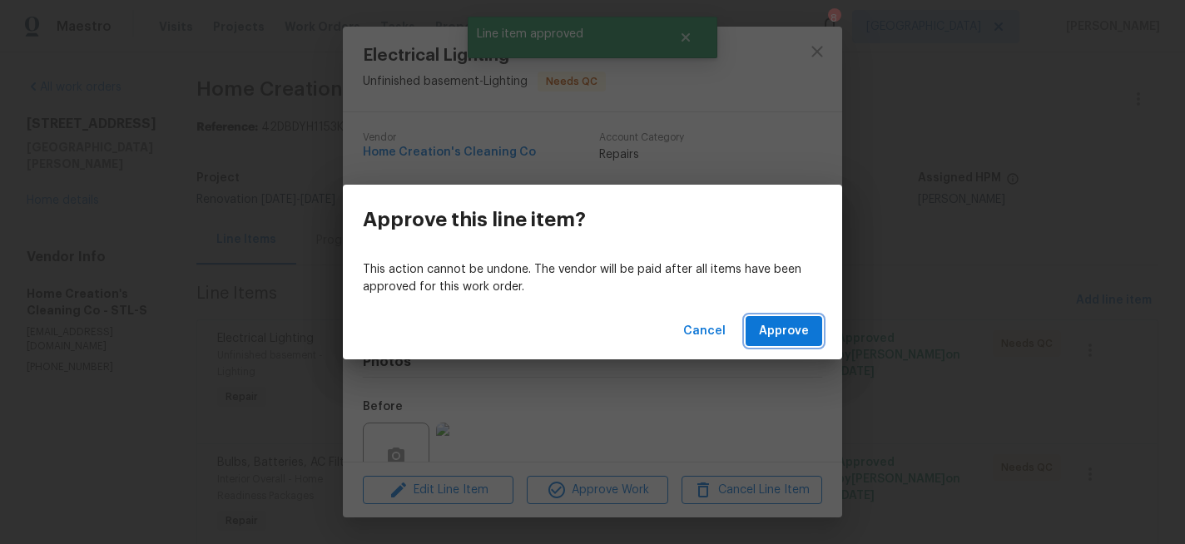
click at [779, 331] on span "Approve" at bounding box center [784, 331] width 50 height 21
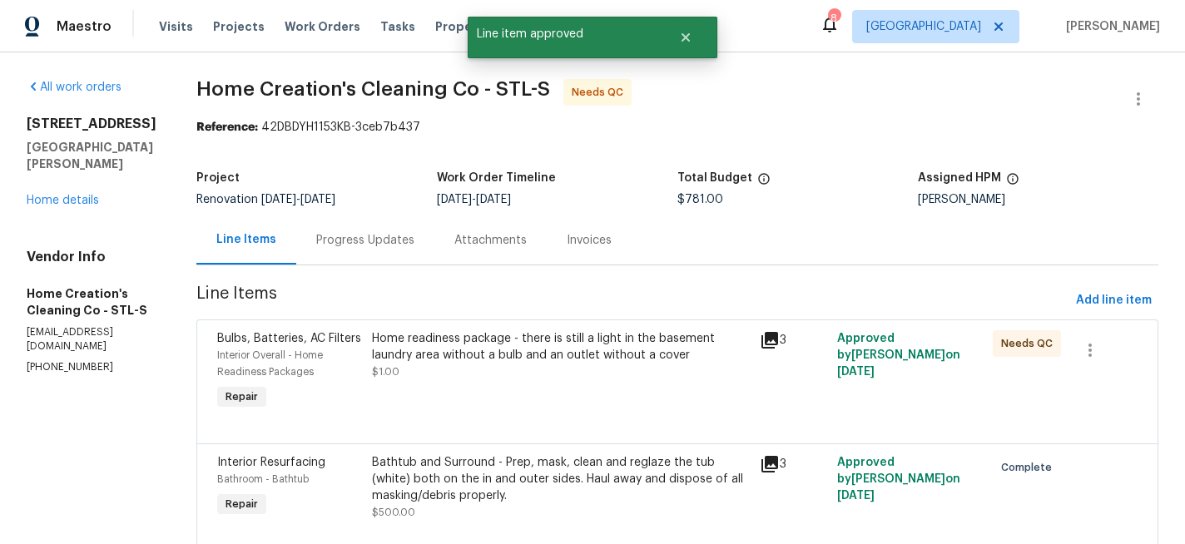
click at [582, 349] on div "Home readiness package - there is still a light in the basement laundry area wi…" at bounding box center [561, 346] width 378 height 33
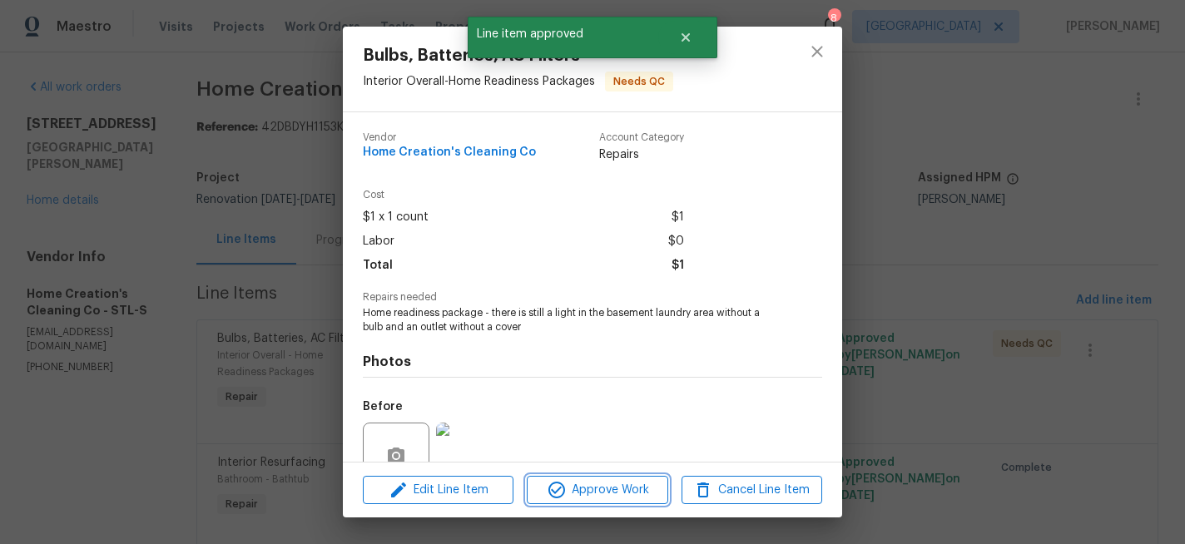
click at [605, 493] on span "Approve Work" at bounding box center [597, 490] width 131 height 21
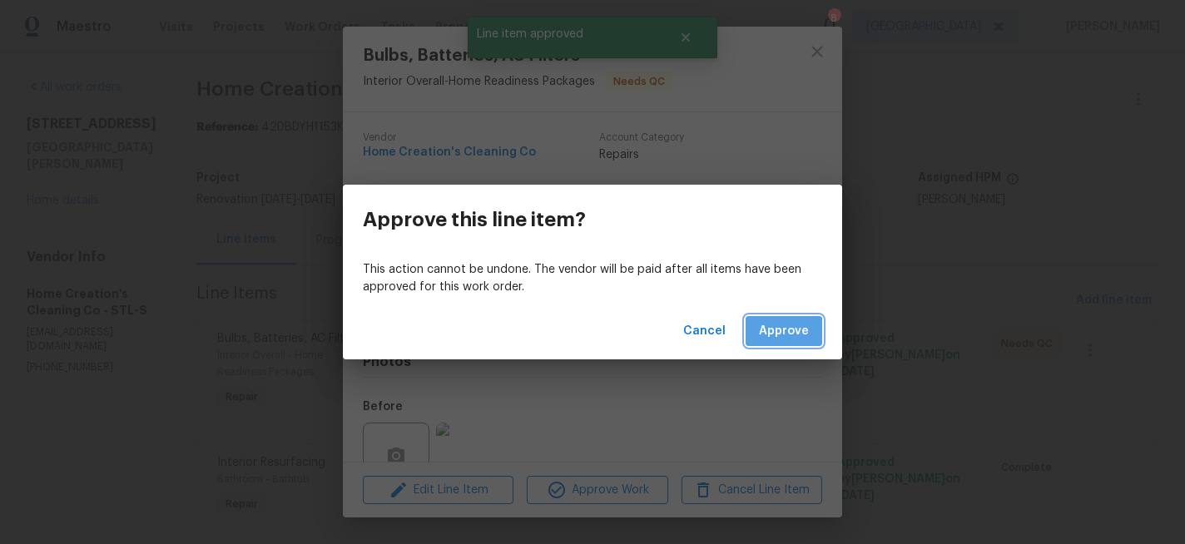
click at [783, 333] on span "Approve" at bounding box center [784, 331] width 50 height 21
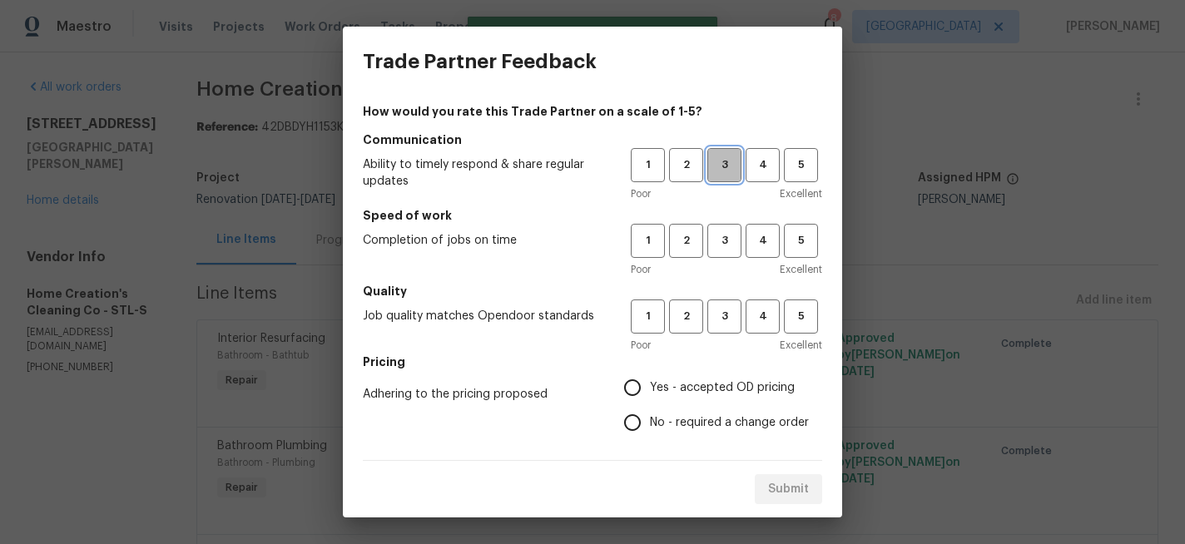
click at [731, 171] on span "3" at bounding box center [724, 165] width 31 height 19
click at [691, 245] on span "2" at bounding box center [686, 240] width 31 height 19
click at [724, 314] on span "3" at bounding box center [724, 316] width 31 height 19
click at [639, 392] on input "Yes - accepted OD pricing" at bounding box center [632, 387] width 35 height 35
radio input "true"
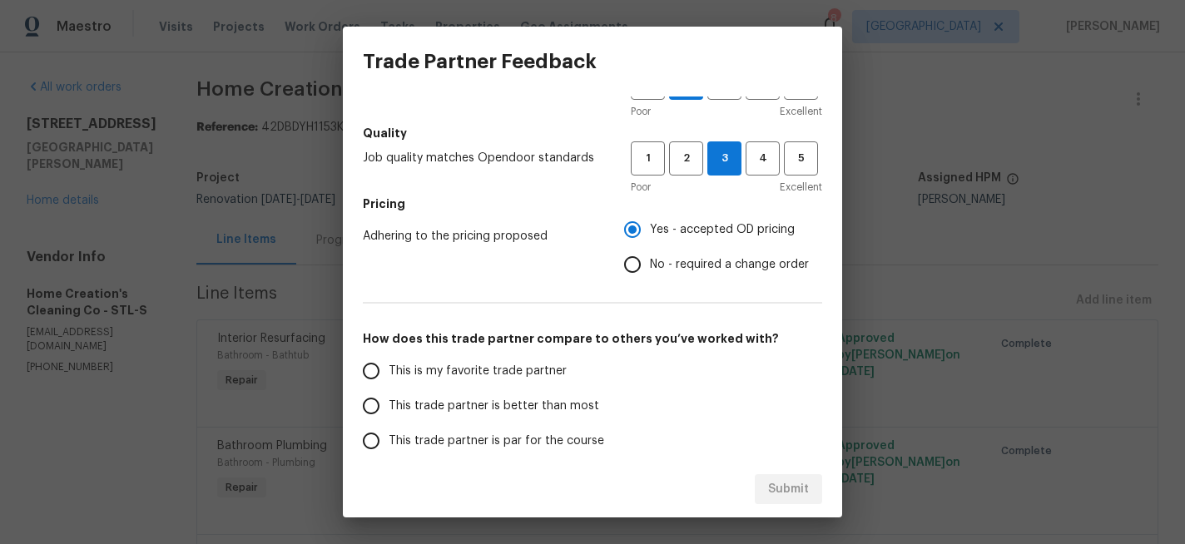
scroll to position [160, 0]
click at [373, 405] on input "This trade partner is better than most" at bounding box center [371, 404] width 35 height 35
click at [764, 484] on button "Submit" at bounding box center [788, 489] width 67 height 31
radio input "true"
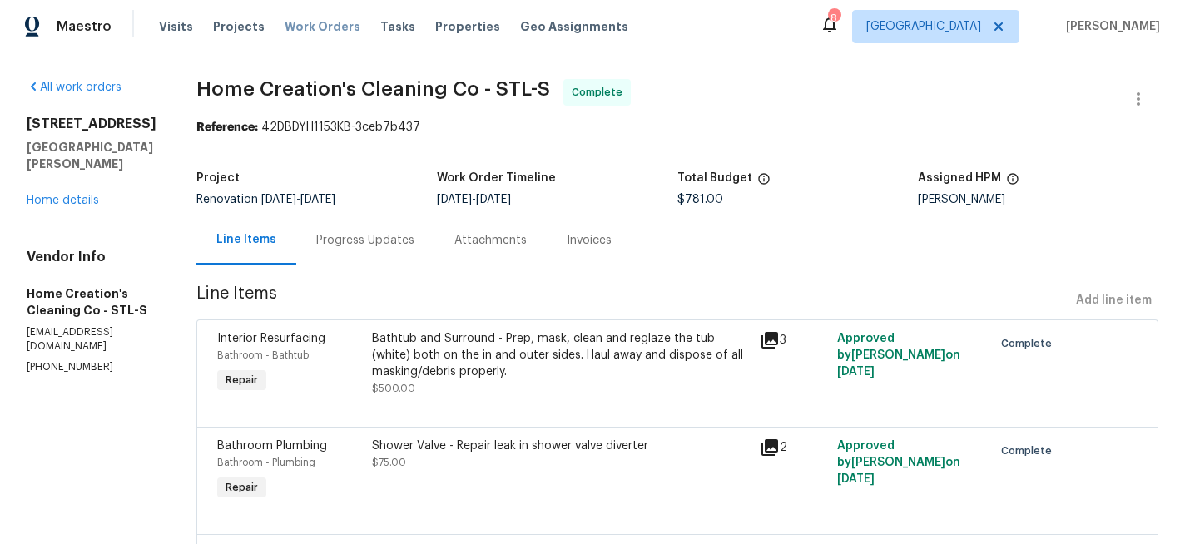
click at [324, 29] on span "Work Orders" at bounding box center [323, 26] width 76 height 17
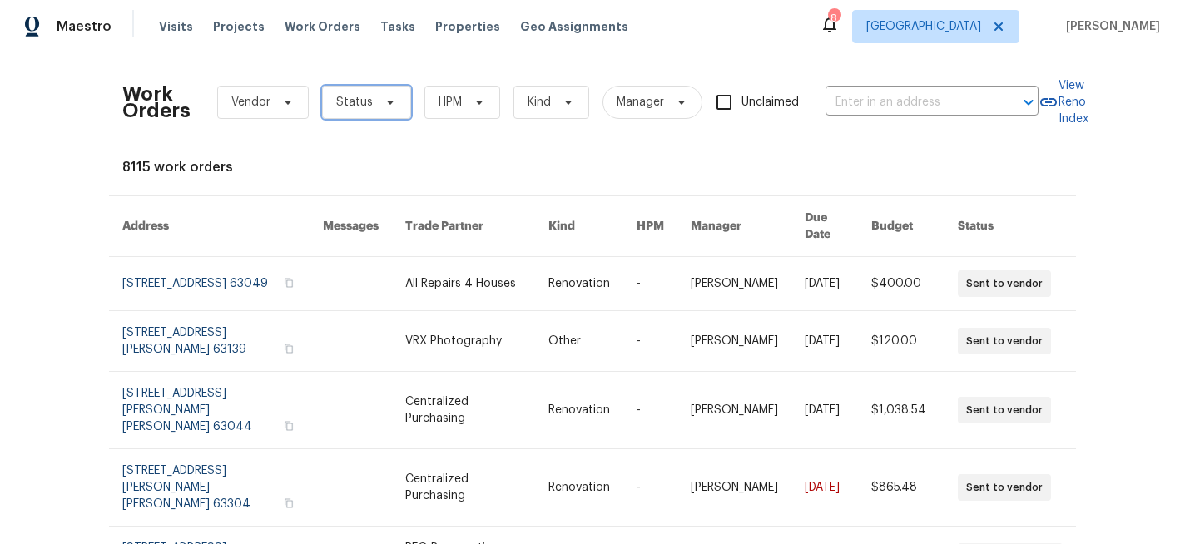
click at [394, 102] on span "Status" at bounding box center [366, 102] width 89 height 33
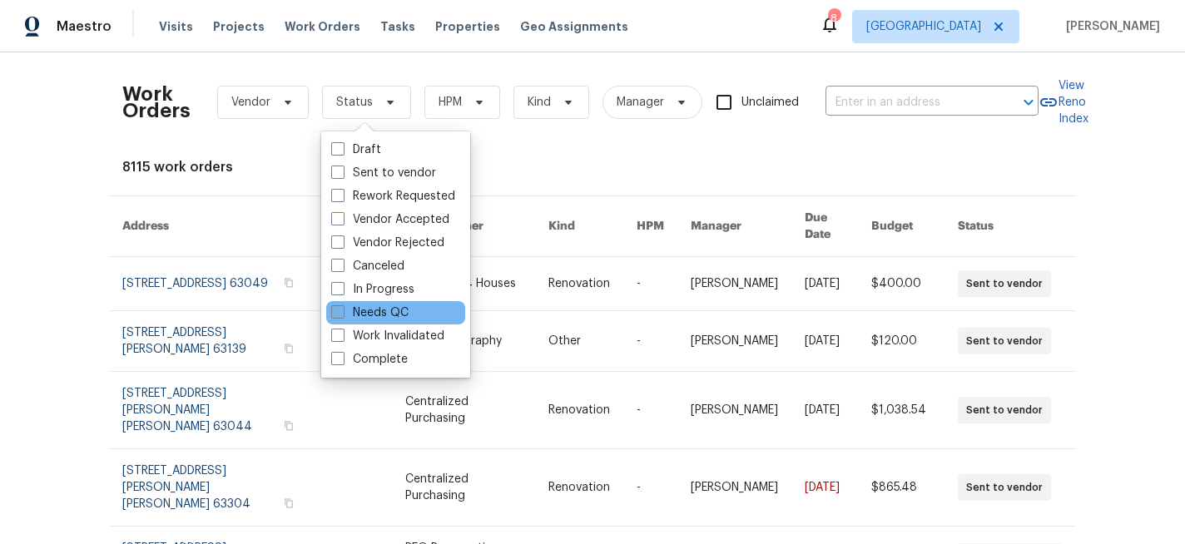
click at [338, 309] on span at bounding box center [337, 311] width 13 height 13
click at [338, 309] on input "Needs QC" at bounding box center [336, 310] width 11 height 11
checkbox input "true"
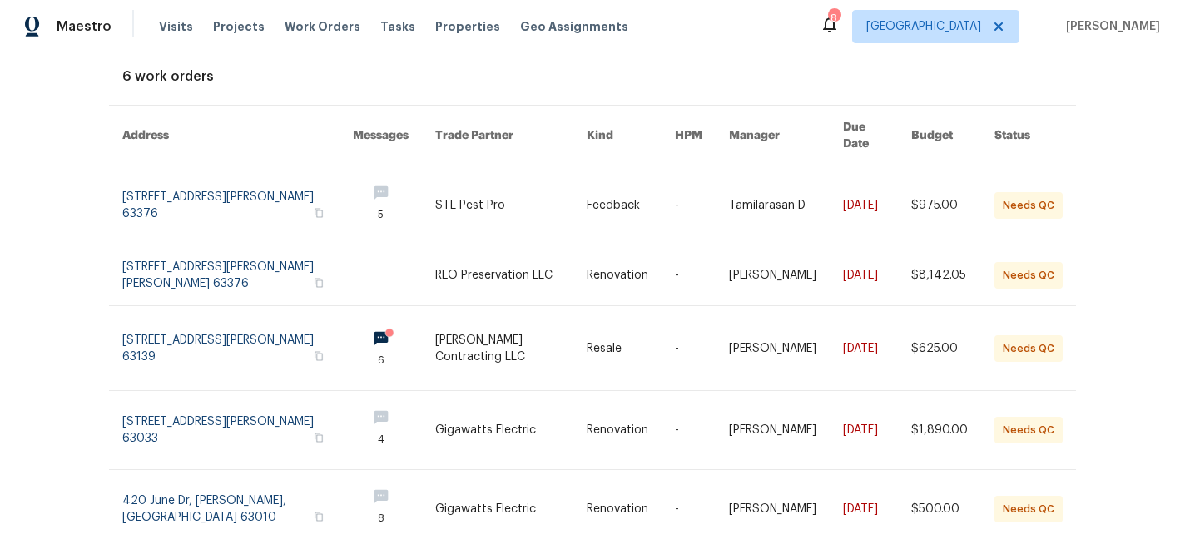
scroll to position [93, 0]
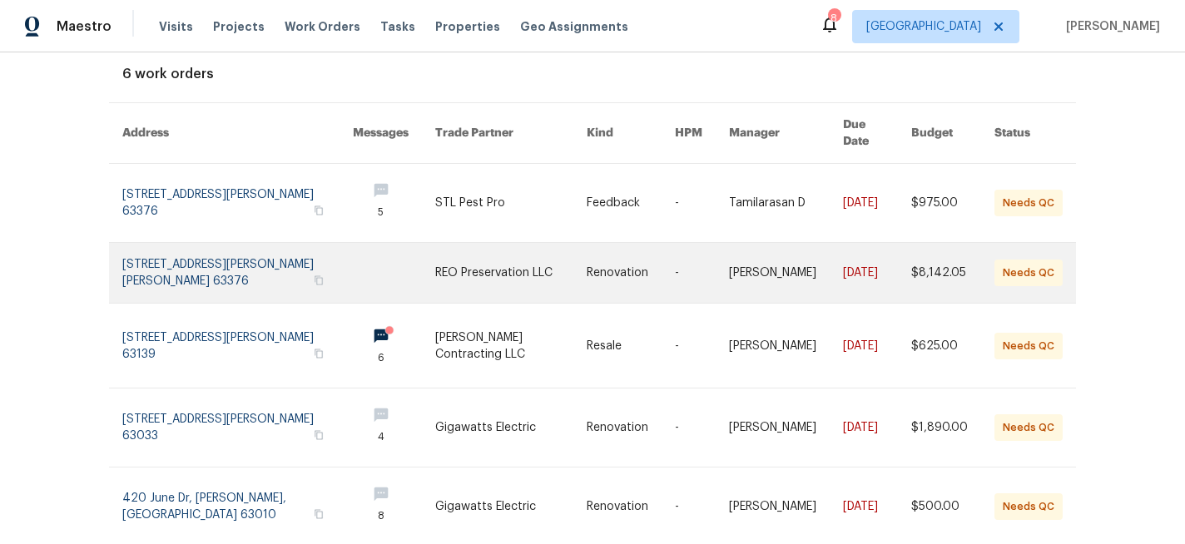
click at [471, 245] on link at bounding box center [510, 273] width 151 height 60
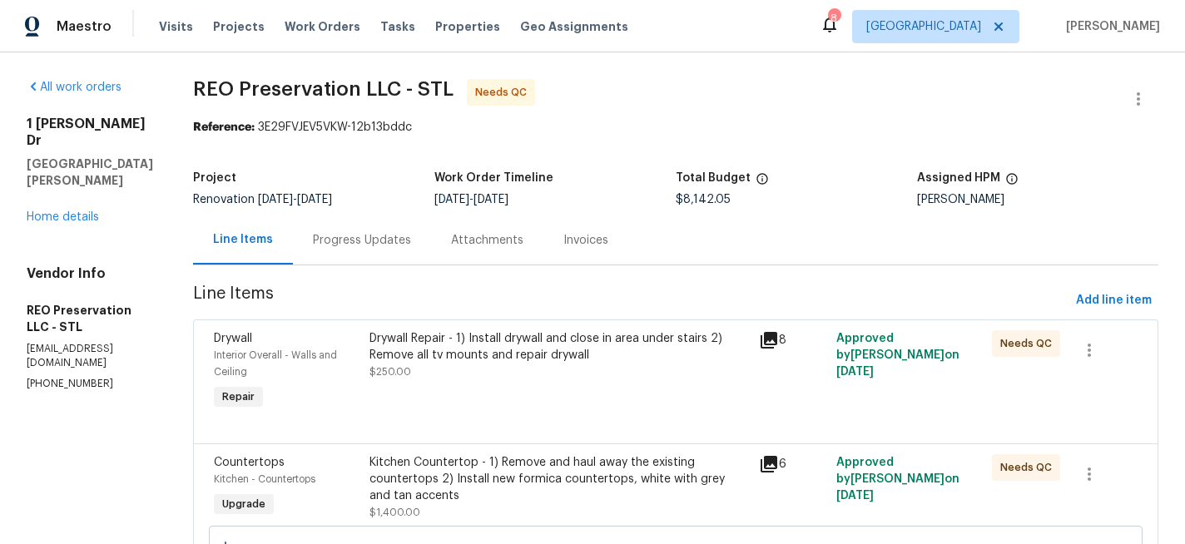
click at [488, 338] on div "Drywall Repair - 1) Install drywall and close in area under stairs 2) Remove al…" at bounding box center [558, 346] width 379 height 33
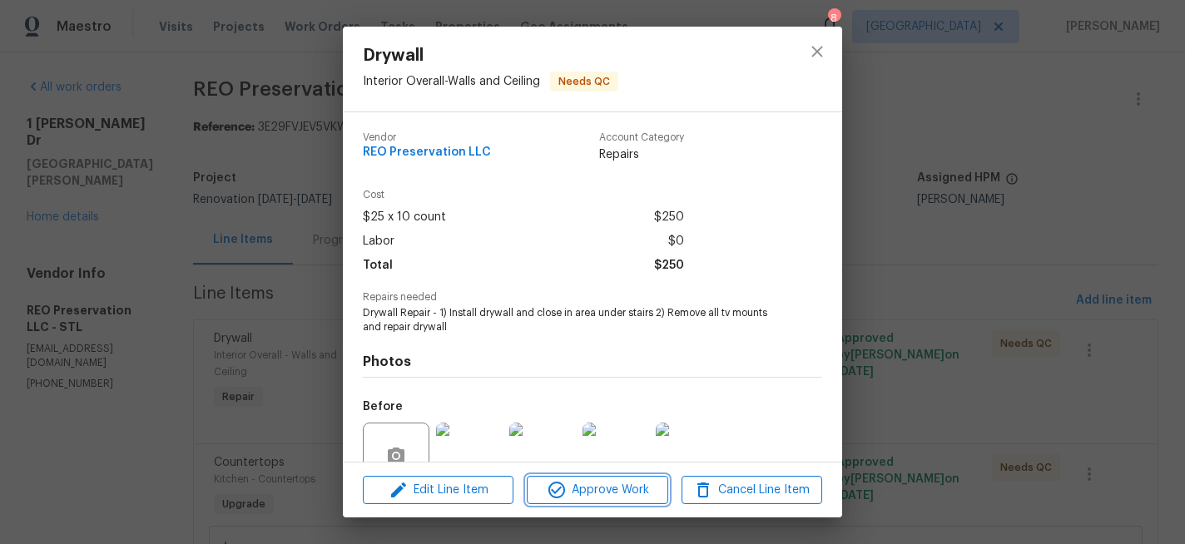
click at [576, 483] on span "Approve Work" at bounding box center [597, 490] width 131 height 21
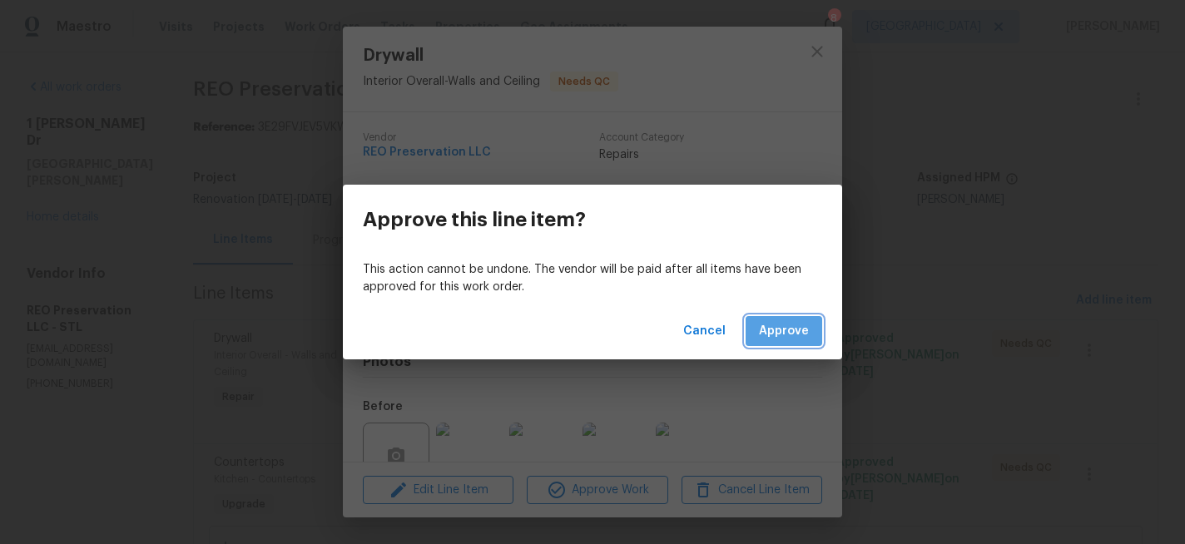
click at [785, 331] on span "Approve" at bounding box center [784, 331] width 50 height 21
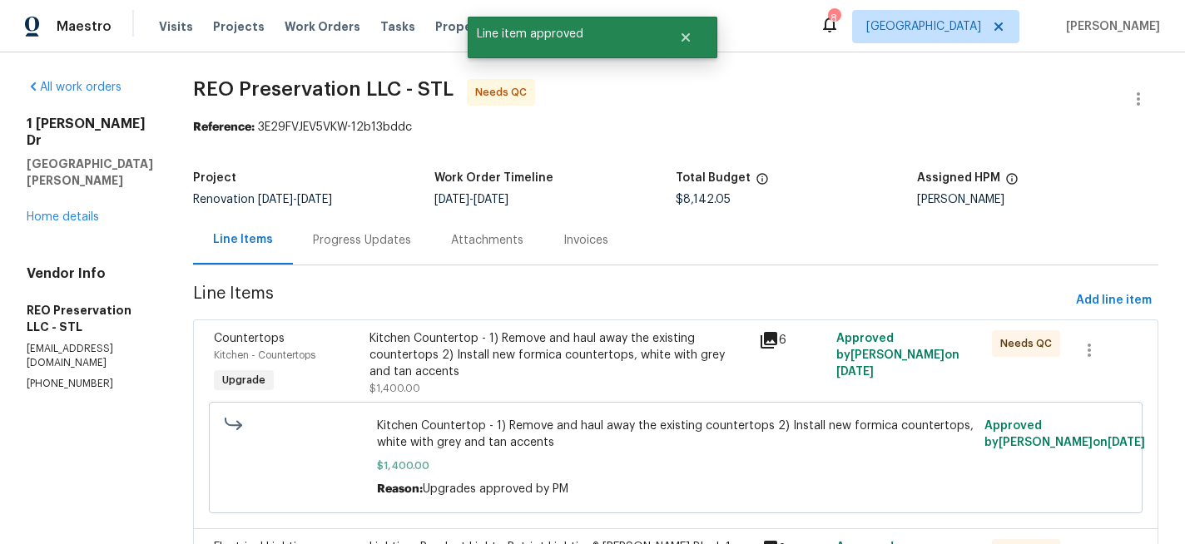
click at [558, 338] on div "Kitchen Countertop - 1) Remove and haul away the existing countertops 2) Instal…" at bounding box center [558, 355] width 379 height 50
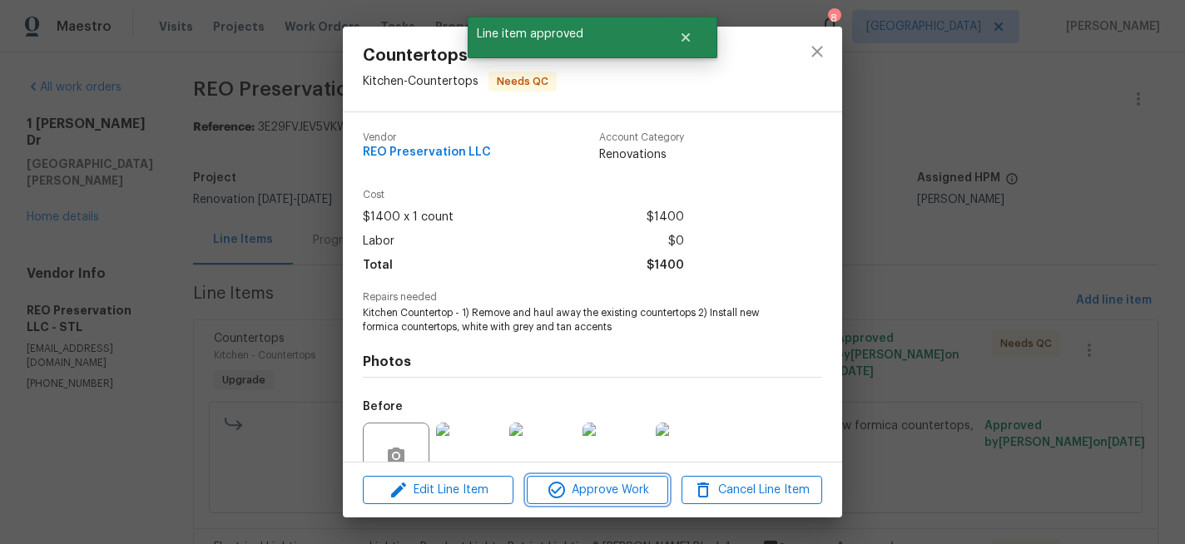
click at [600, 486] on span "Approve Work" at bounding box center [597, 490] width 131 height 21
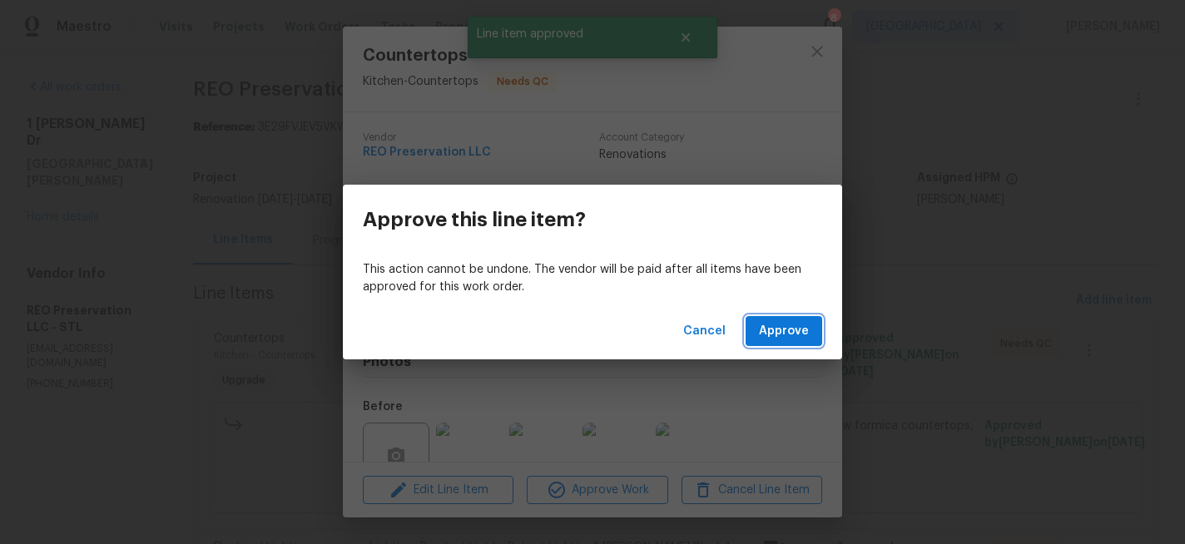
click at [781, 337] on span "Approve" at bounding box center [784, 331] width 50 height 21
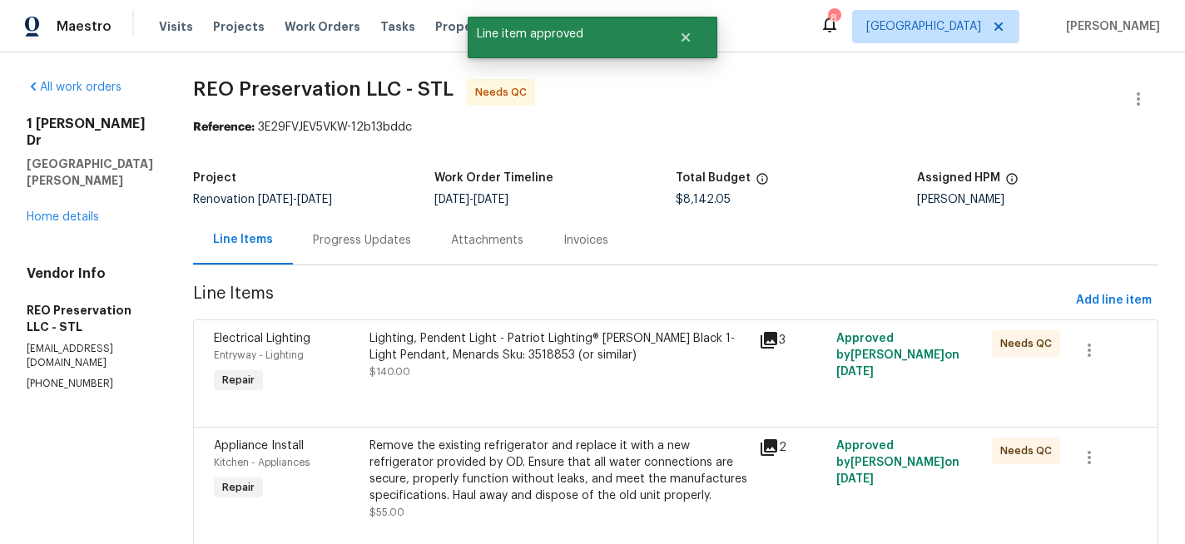
click at [542, 337] on div "Lighting, Pendent Light - Patriot Lighting® Carah Matte Black 1-Light Pendant, …" at bounding box center [558, 346] width 379 height 33
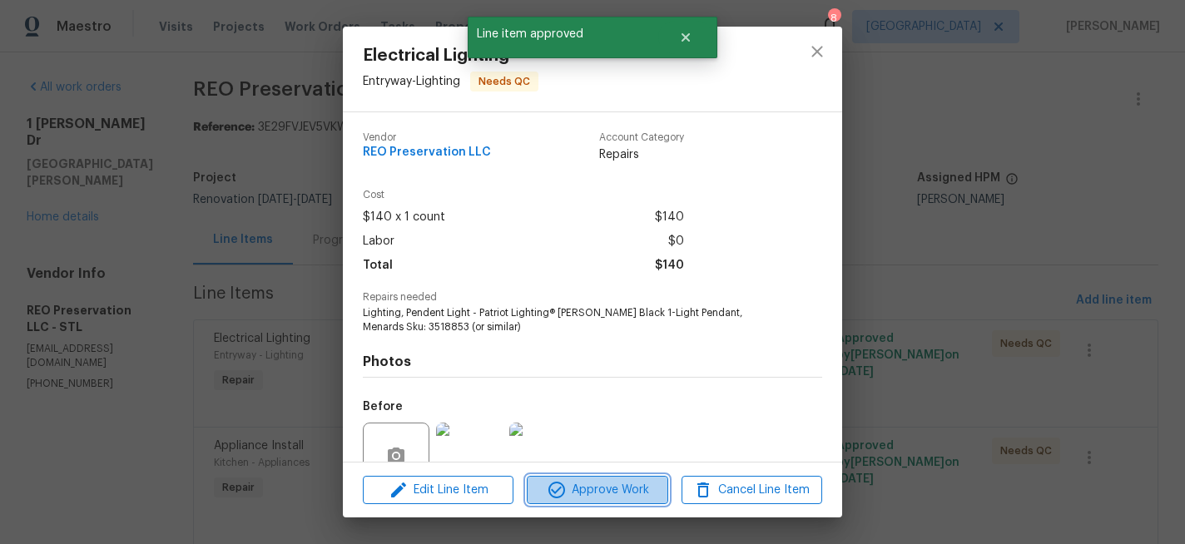
click at [594, 486] on span "Approve Work" at bounding box center [597, 490] width 131 height 21
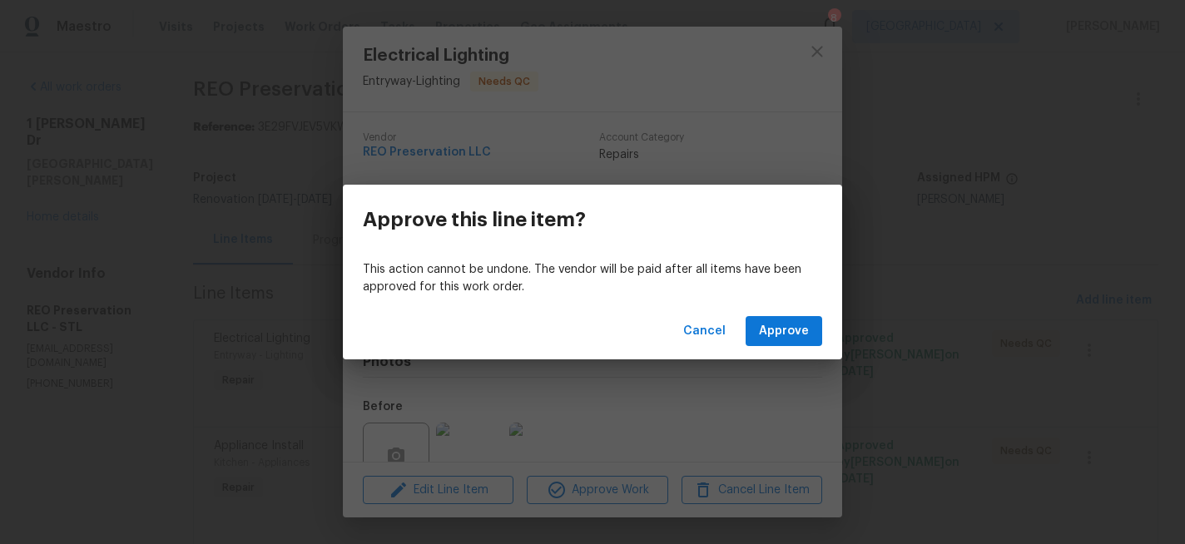
click at [783, 314] on div "Cancel Approve" at bounding box center [592, 331] width 499 height 57
click at [781, 328] on span "Approve" at bounding box center [784, 331] width 50 height 21
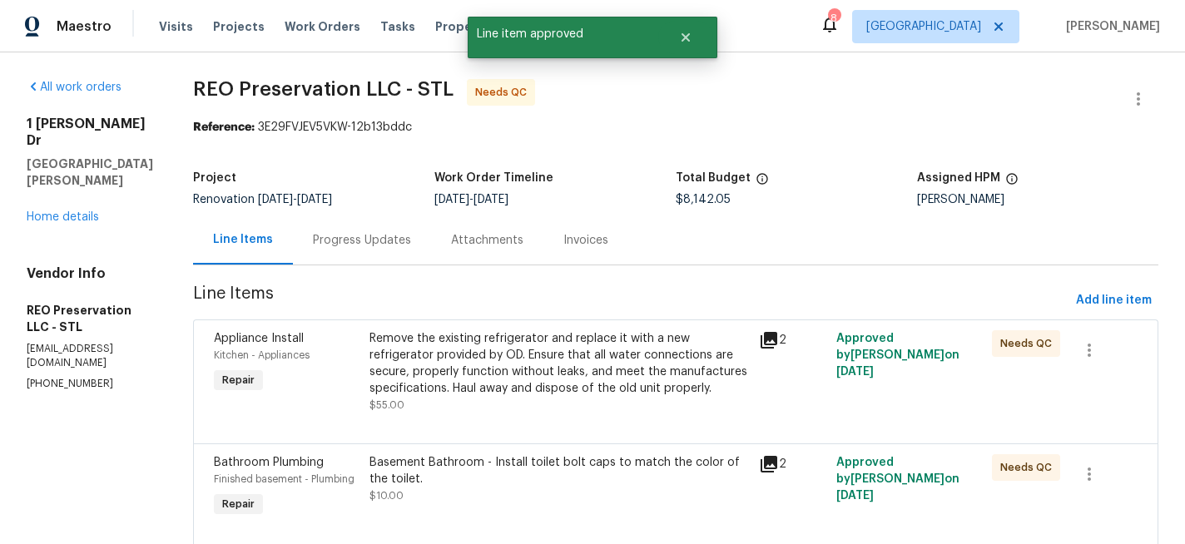
click at [478, 348] on div "Remove the existing refrigerator and replace it with a new refrigerator provide…" at bounding box center [558, 363] width 379 height 67
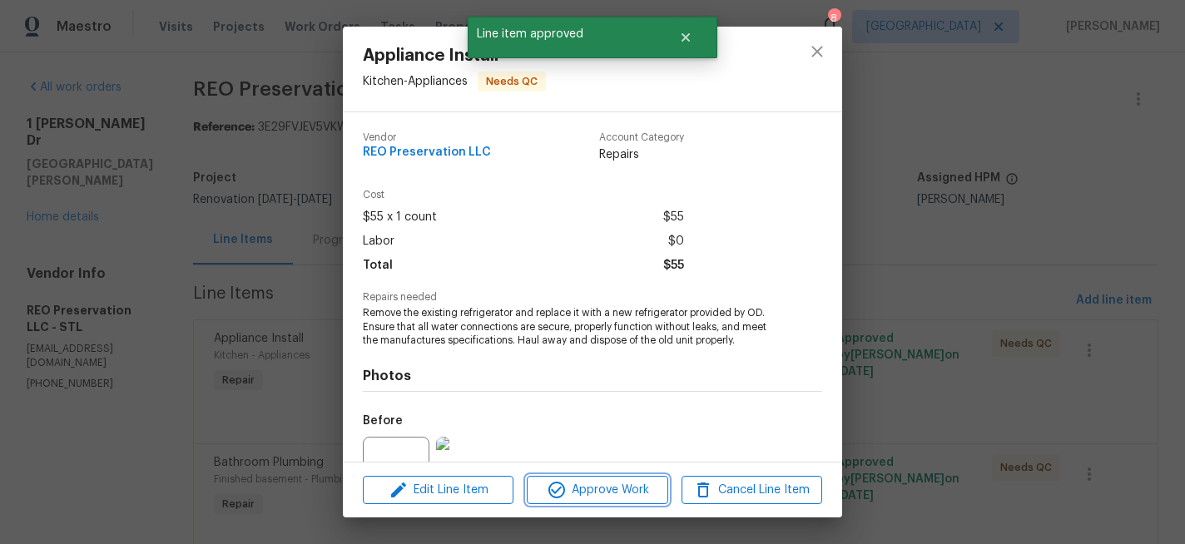
click at [601, 495] on span "Approve Work" at bounding box center [597, 490] width 131 height 21
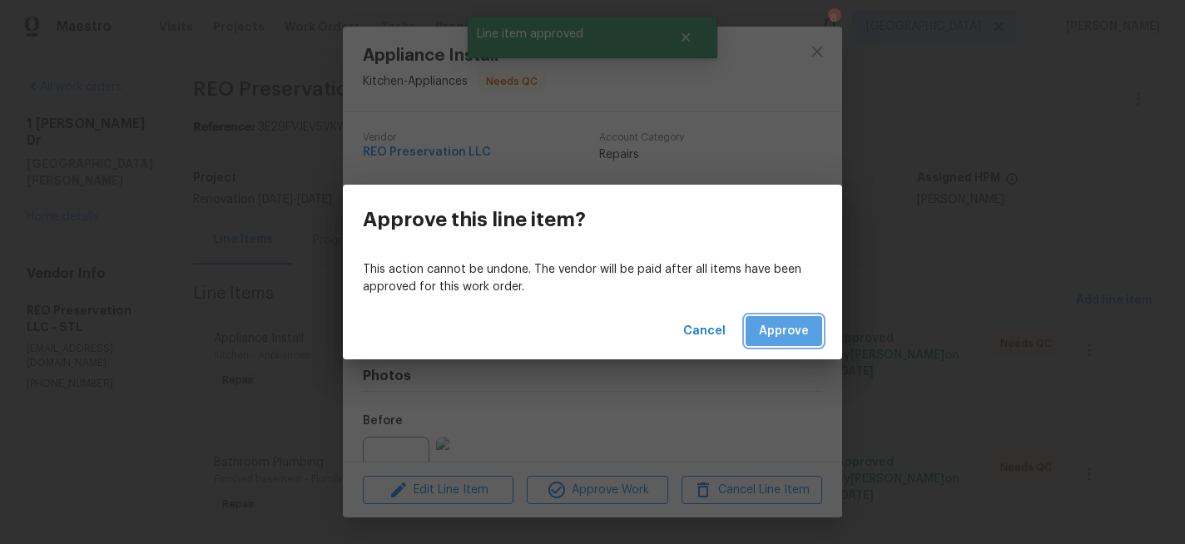
click at [787, 320] on button "Approve" at bounding box center [783, 331] width 77 height 31
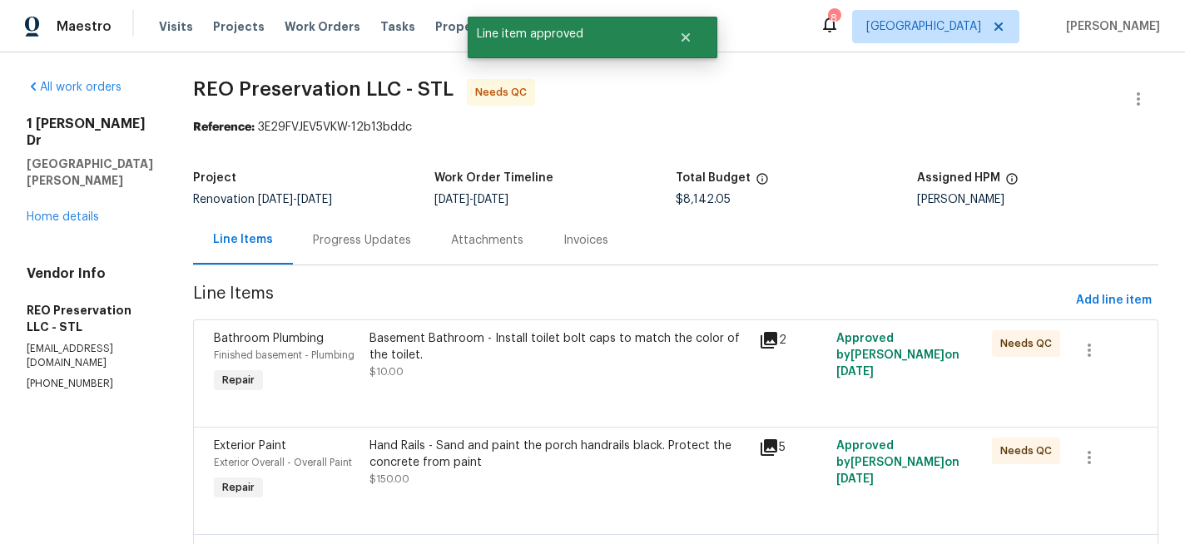
click at [602, 341] on div "Basement Bathroom - Install toilet bolt caps to match the color of the toilet." at bounding box center [558, 346] width 379 height 33
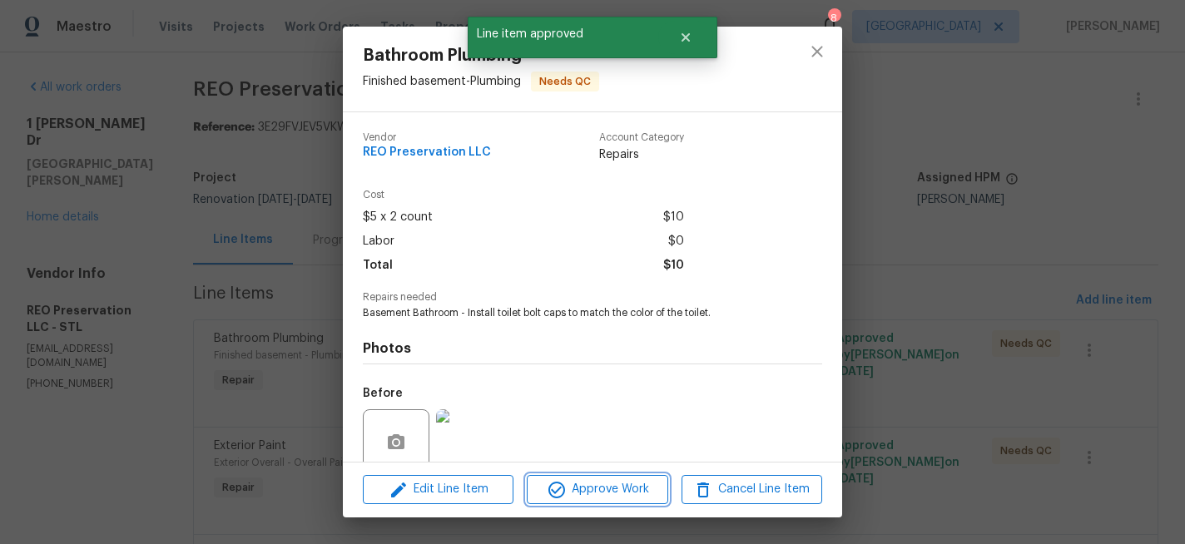
click at [606, 492] on span "Approve Work" at bounding box center [597, 489] width 131 height 21
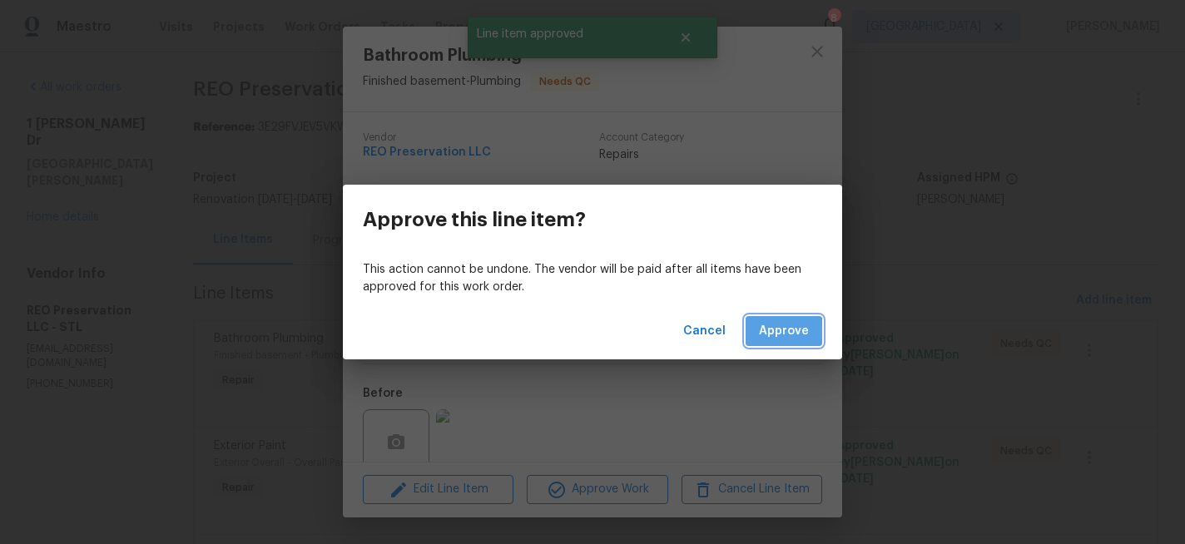
click at [765, 334] on span "Approve" at bounding box center [784, 331] width 50 height 21
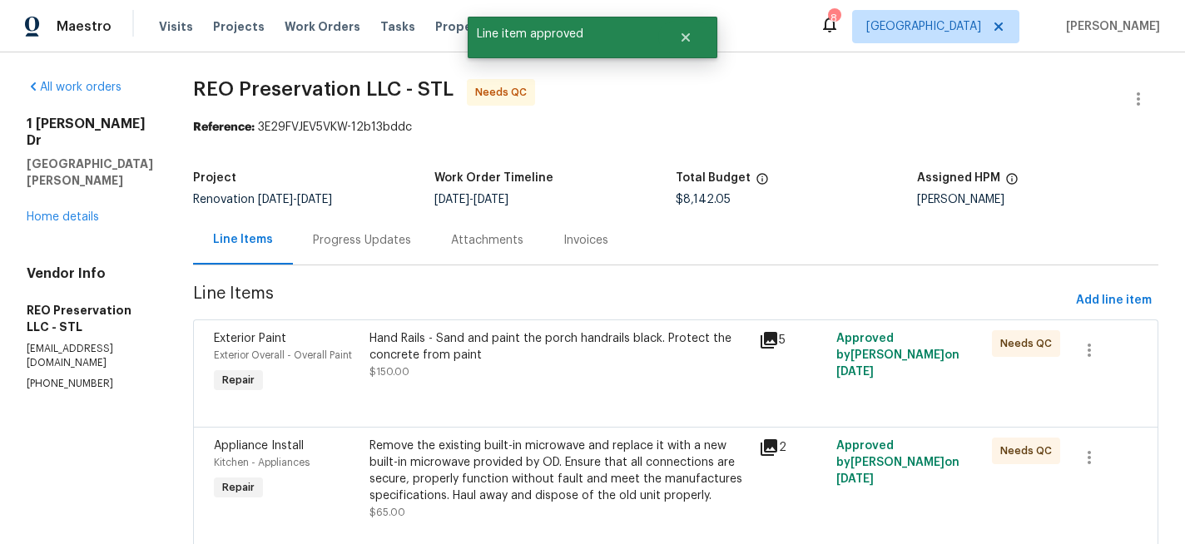
click at [537, 334] on div "Hand Rails - Sand and paint the porch handrails black. Protect the concrete fro…" at bounding box center [558, 346] width 379 height 33
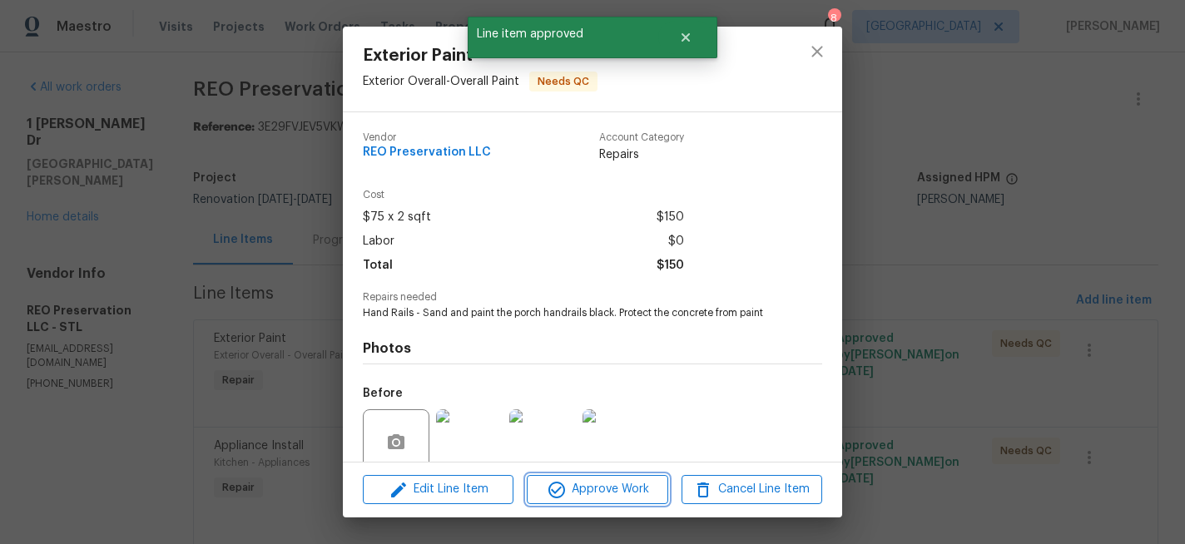
click at [578, 488] on span "Approve Work" at bounding box center [597, 489] width 131 height 21
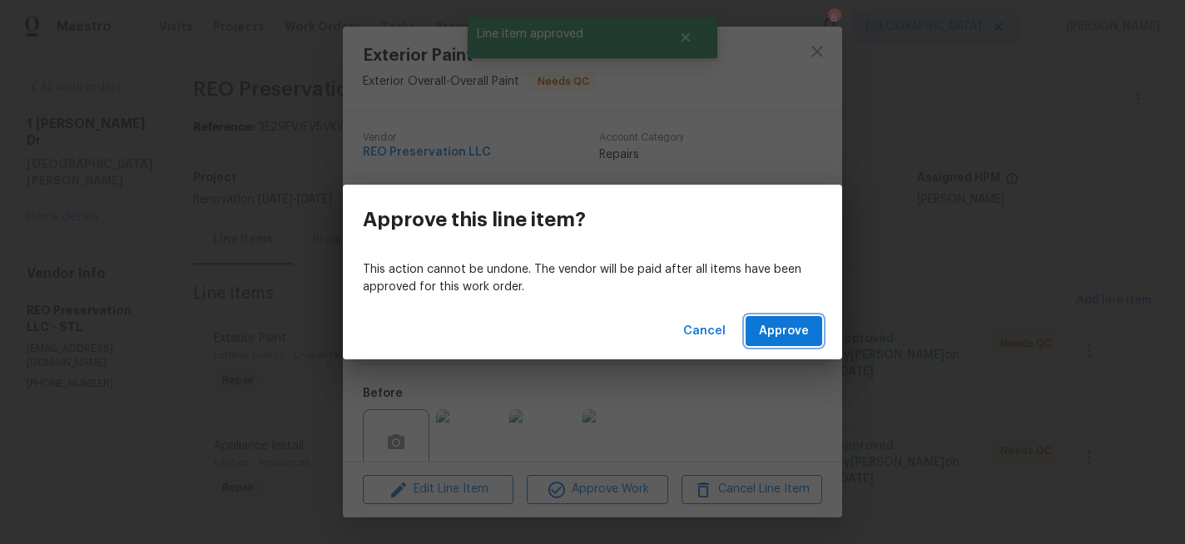
click at [765, 337] on span "Approve" at bounding box center [784, 331] width 50 height 21
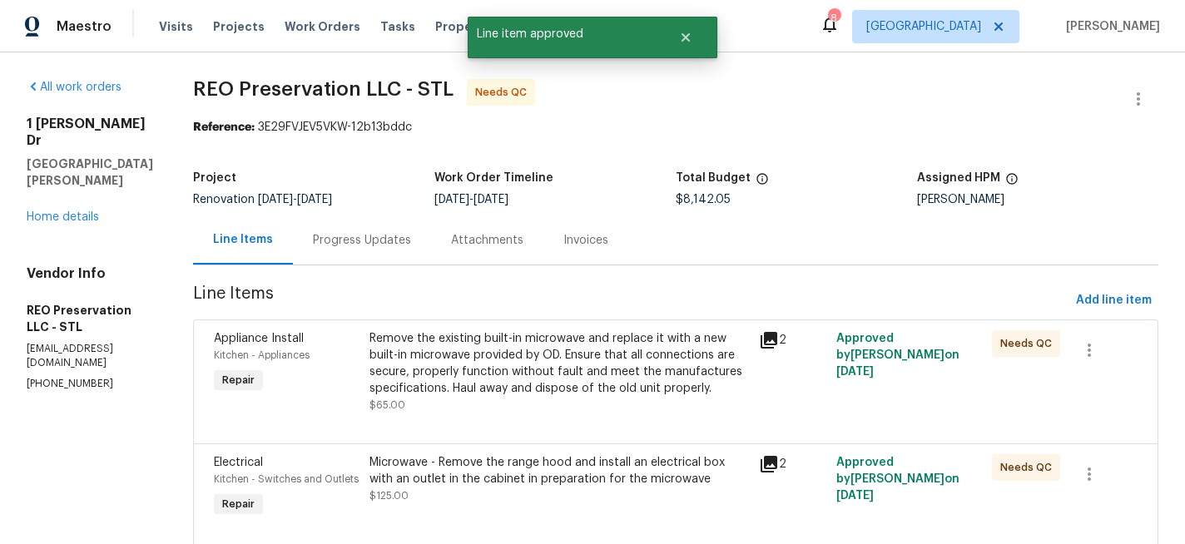
click at [554, 359] on div "Remove the existing built-in microwave and replace it with a new built-in micro…" at bounding box center [558, 363] width 379 height 67
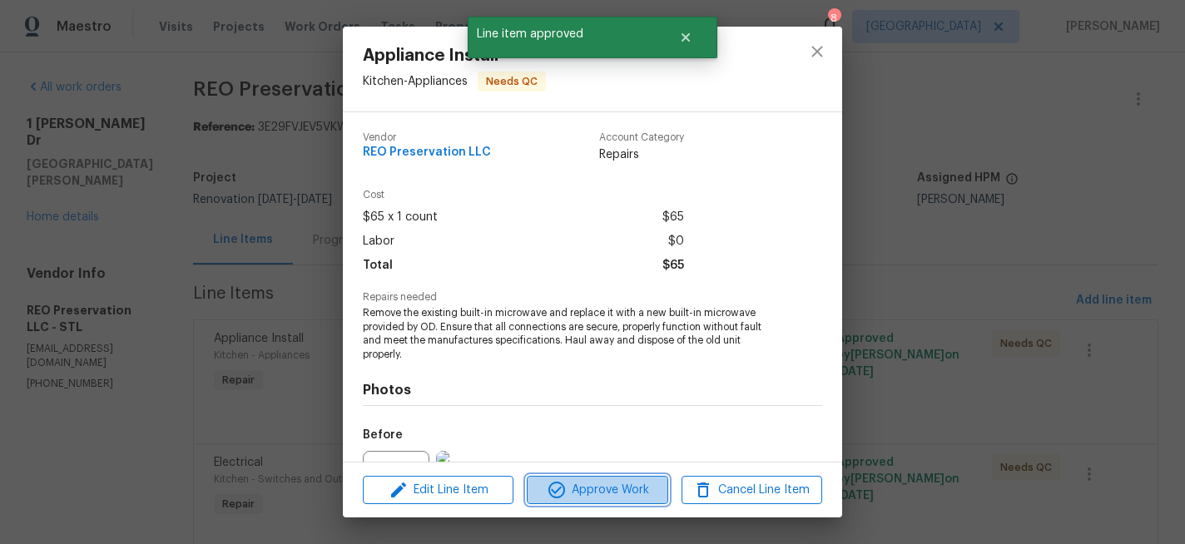
click at [601, 488] on span "Approve Work" at bounding box center [597, 490] width 131 height 21
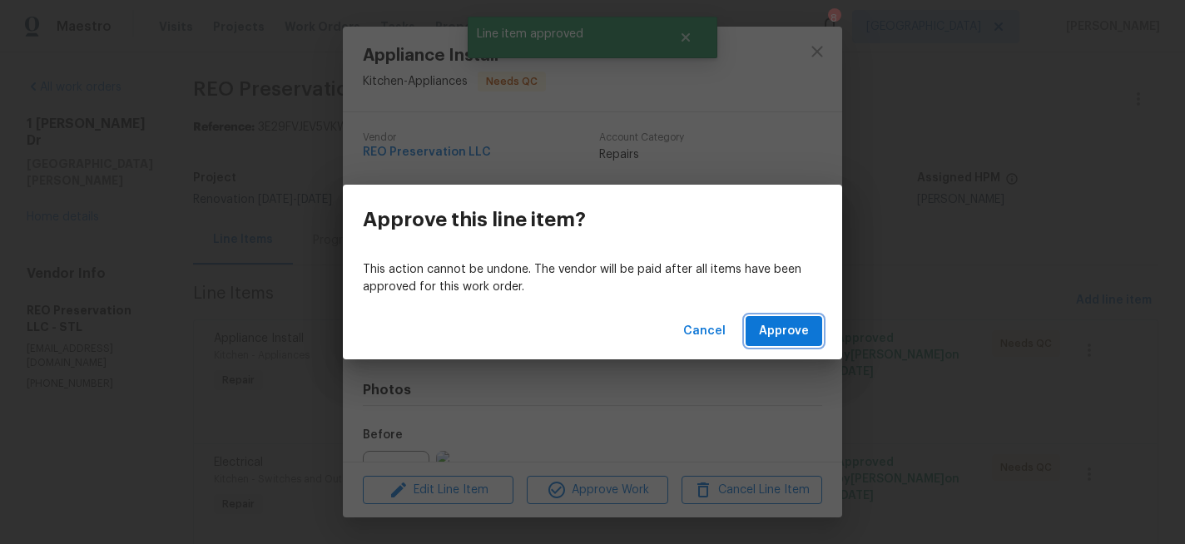
click at [777, 324] on span "Approve" at bounding box center [784, 331] width 50 height 21
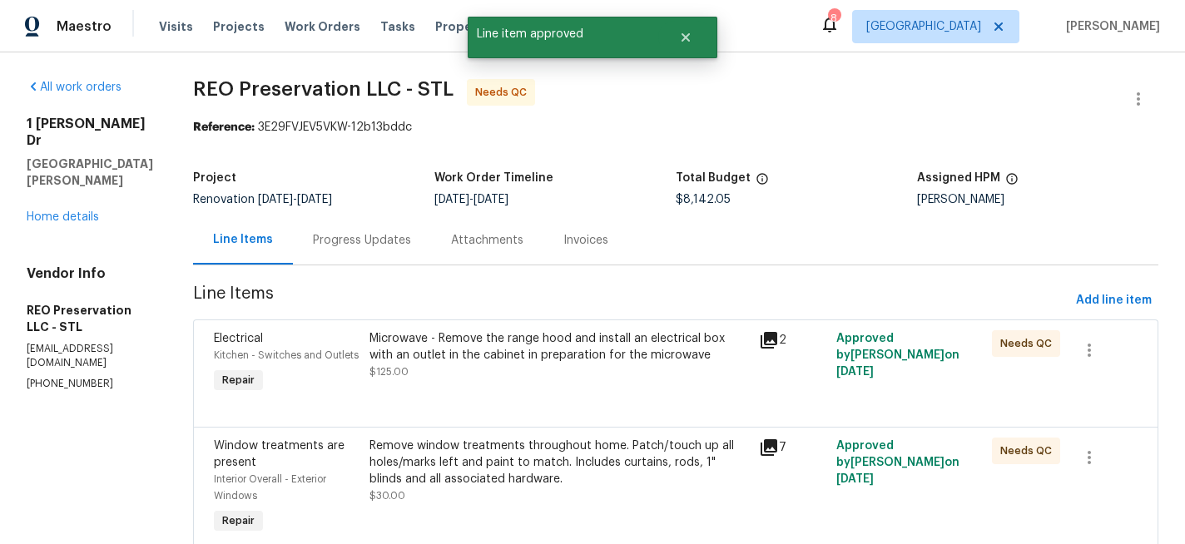
click at [576, 352] on div "Microwave - Remove the range hood and install an electrical box with an outlet …" at bounding box center [558, 346] width 379 height 33
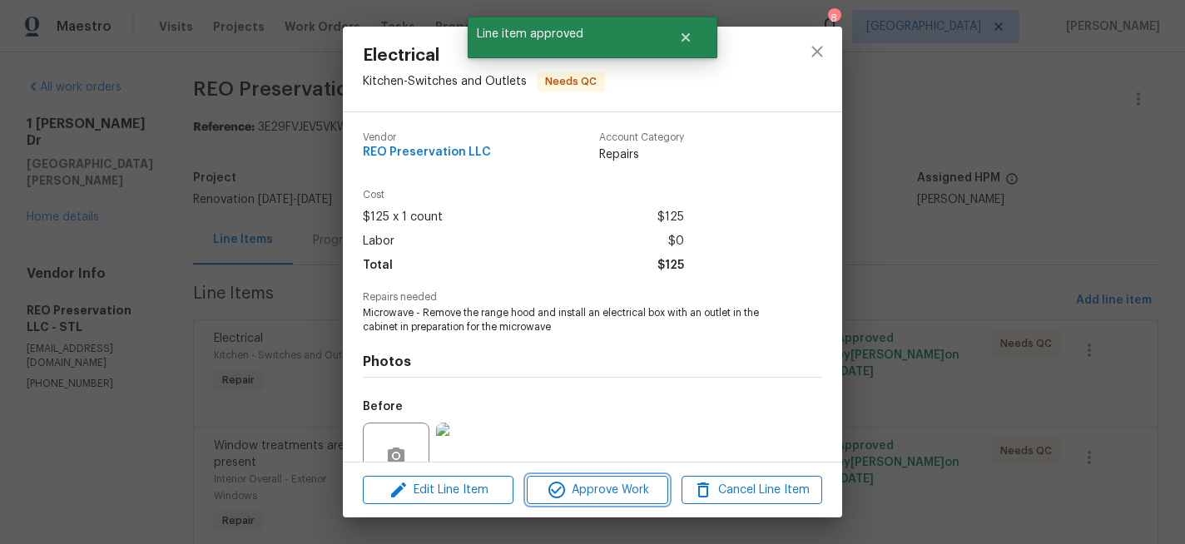
click at [587, 488] on span "Approve Work" at bounding box center [597, 490] width 131 height 21
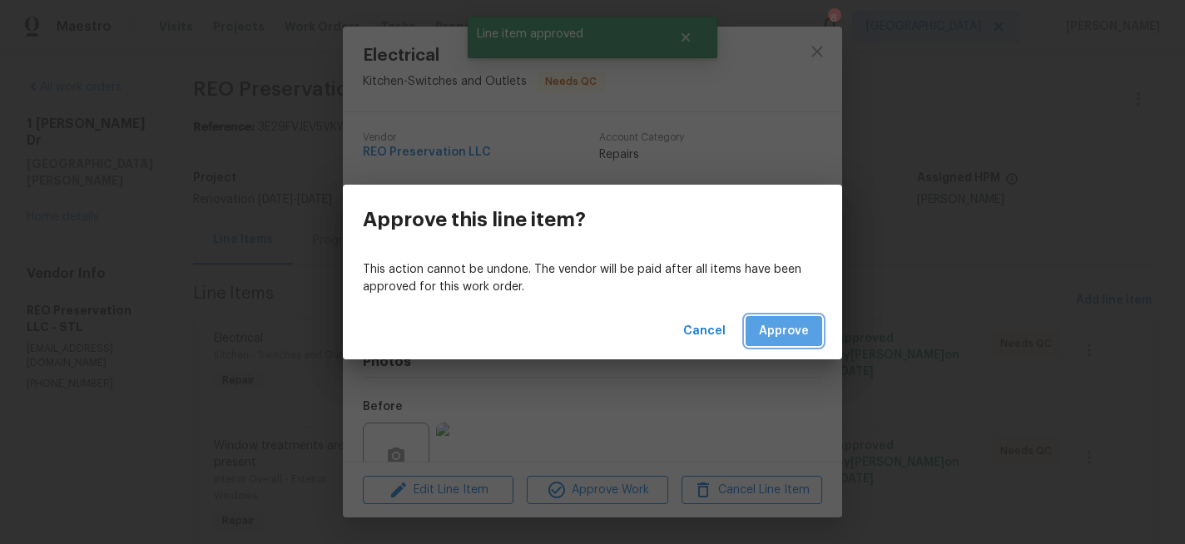
click at [778, 324] on span "Approve" at bounding box center [784, 331] width 50 height 21
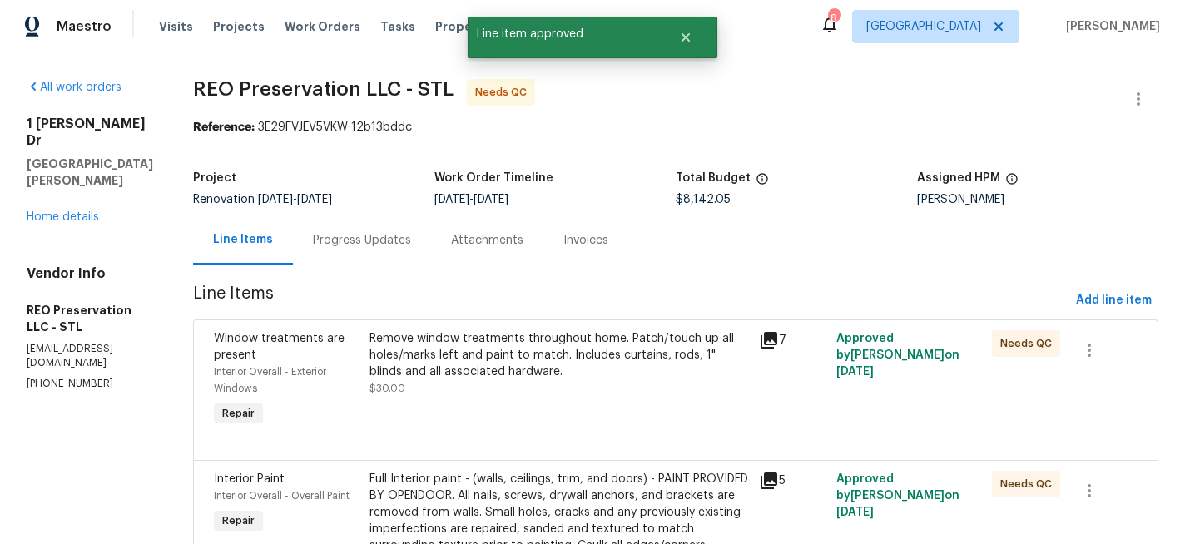
click at [547, 348] on div "Remove window treatments throughout home. Patch/touch up all holes/marks left a…" at bounding box center [558, 355] width 379 height 50
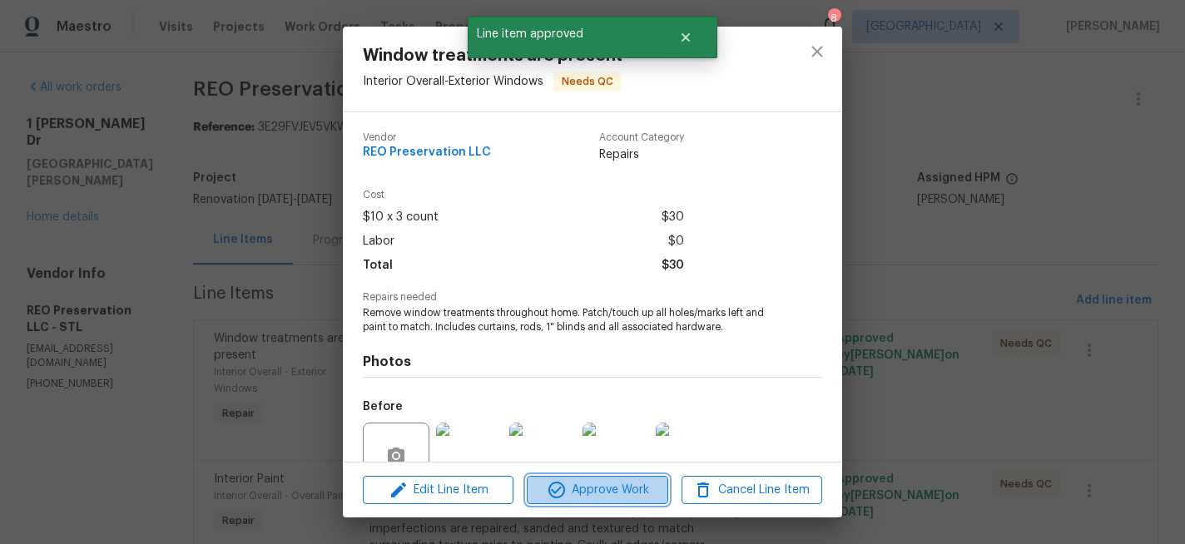
click at [590, 495] on span "Approve Work" at bounding box center [597, 490] width 131 height 21
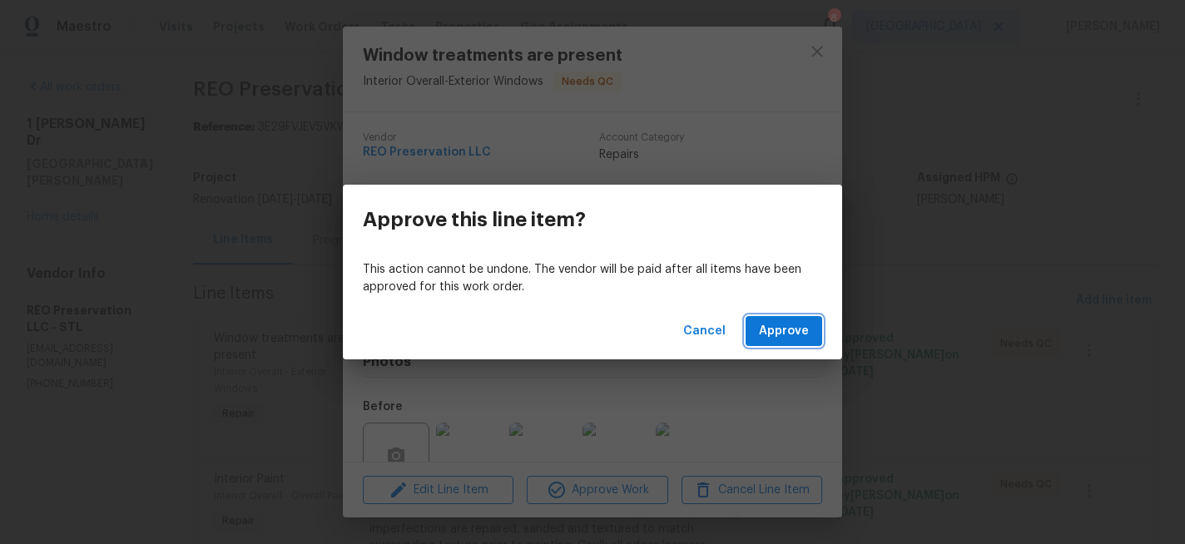
click at [781, 335] on span "Approve" at bounding box center [784, 331] width 50 height 21
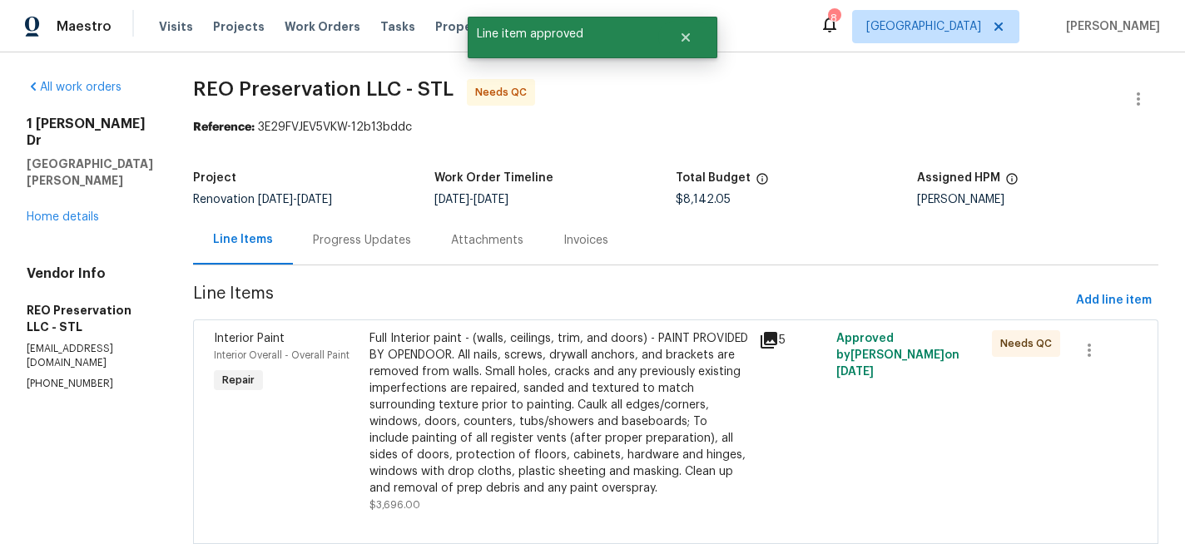
click at [666, 359] on div "Full Interior paint - (walls, ceilings, trim, and doors) - PAINT PROVIDED BY OP…" at bounding box center [558, 413] width 379 height 166
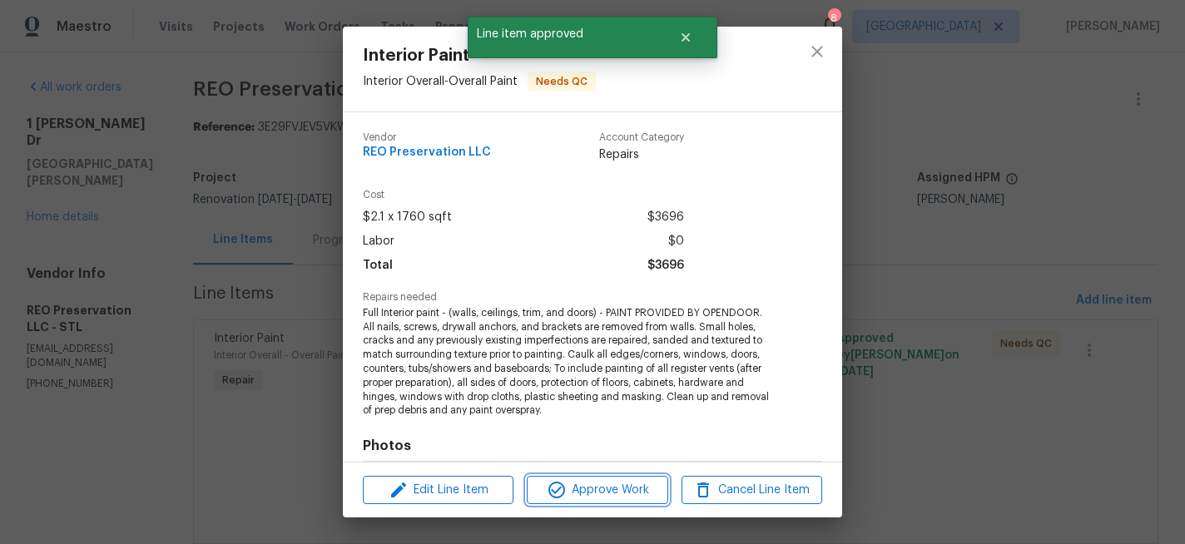
click at [647, 488] on span "Approve Work" at bounding box center [597, 490] width 131 height 21
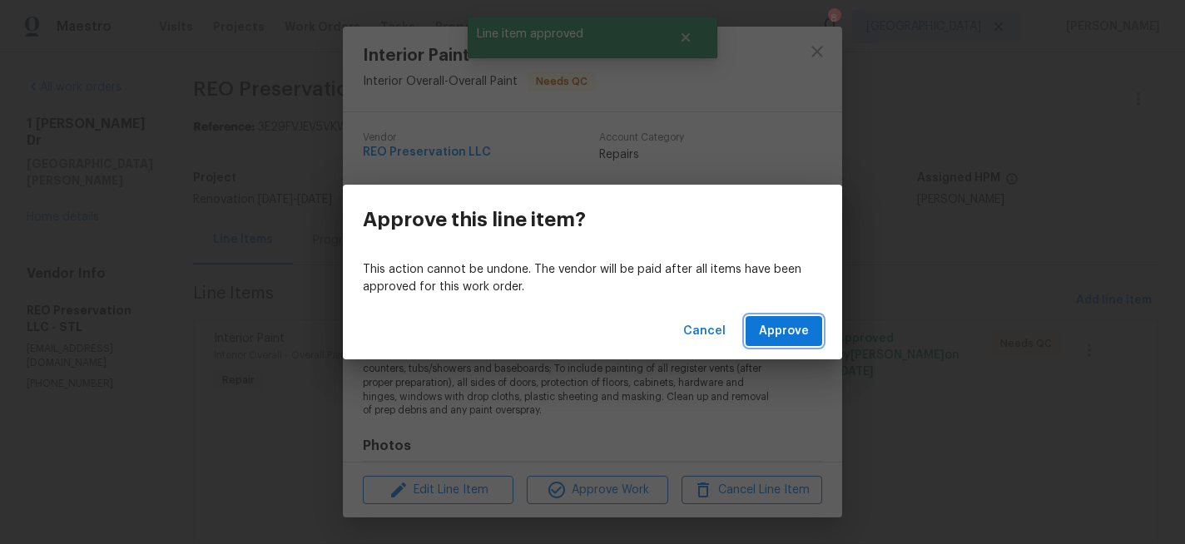
click at [789, 327] on span "Approve" at bounding box center [784, 331] width 50 height 21
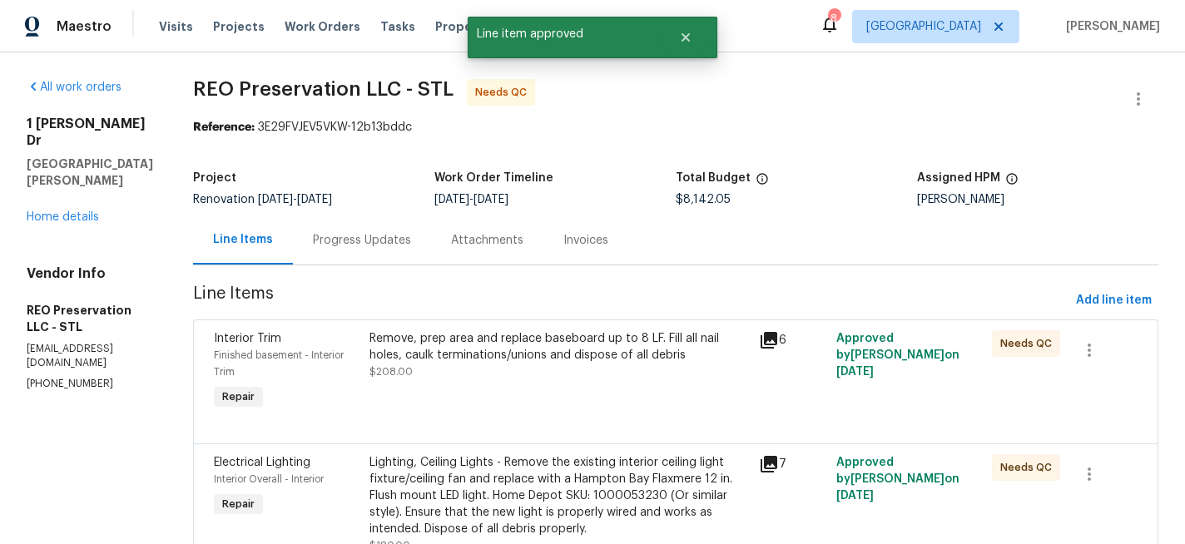
click at [661, 350] on div "Remove, prep area and replace baseboard up to 8 LF. Fill all nail holes, caulk …" at bounding box center [558, 346] width 379 height 33
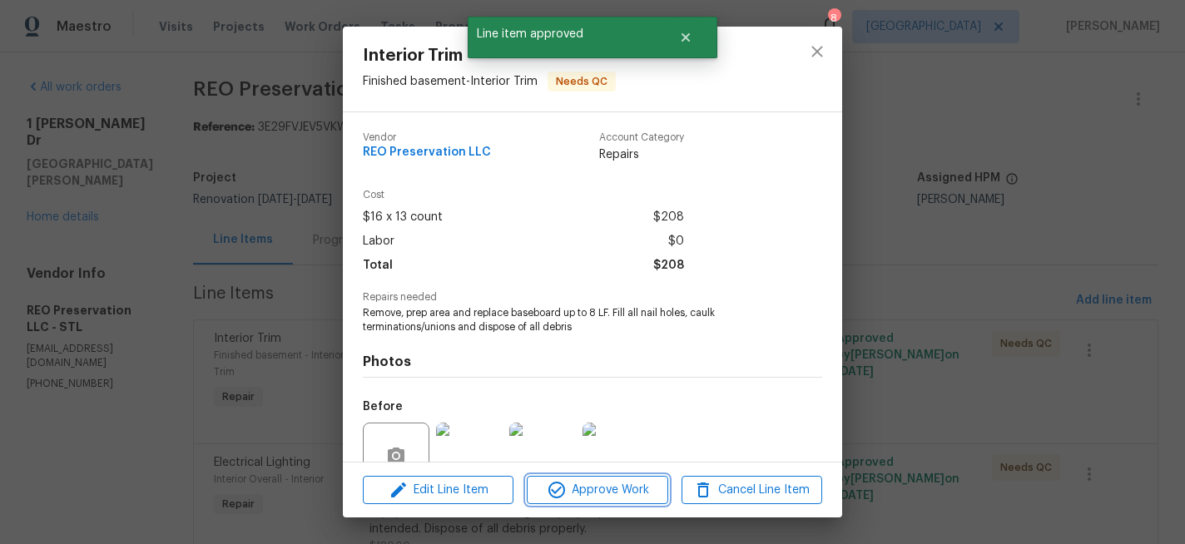
click at [654, 488] on span "Approve Work" at bounding box center [597, 490] width 131 height 21
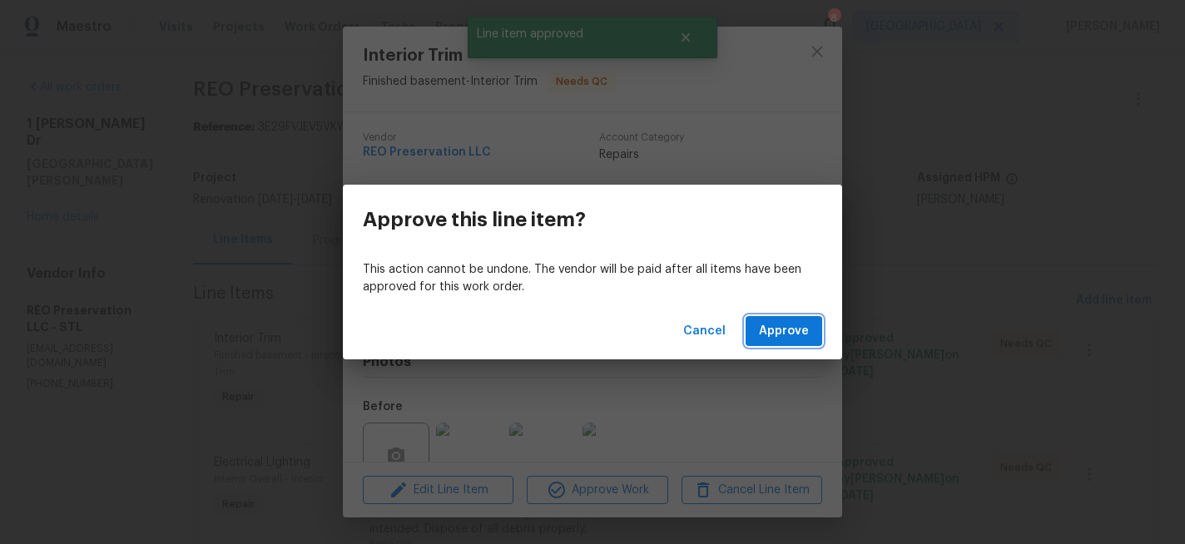
click at [789, 334] on span "Approve" at bounding box center [784, 331] width 50 height 21
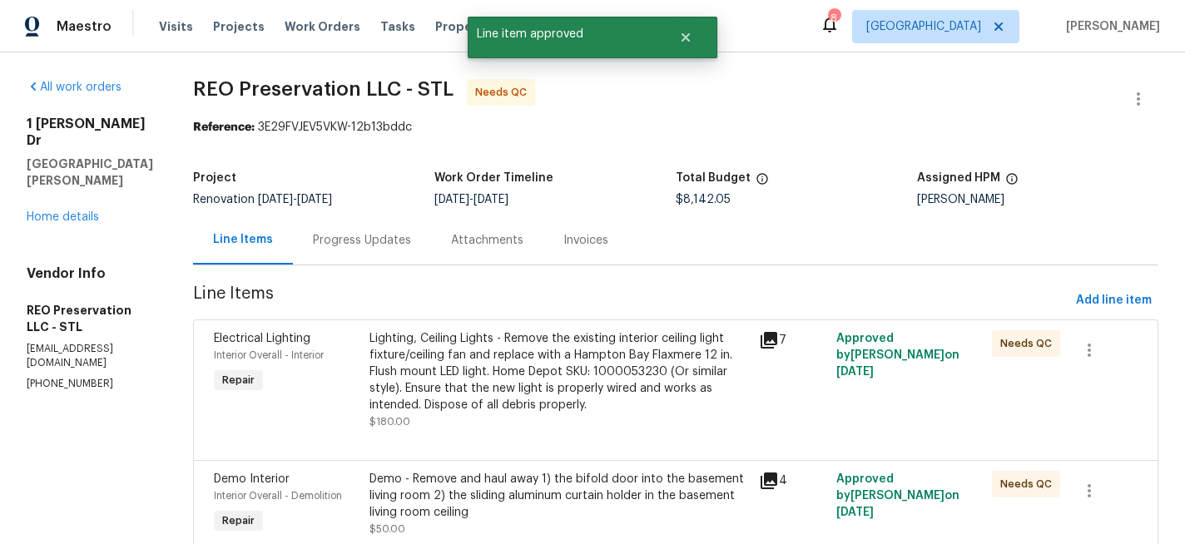
click at [641, 345] on div "Lighting, Ceiling Lights - Remove the existing interior ceiling light fixture/c…" at bounding box center [558, 371] width 379 height 83
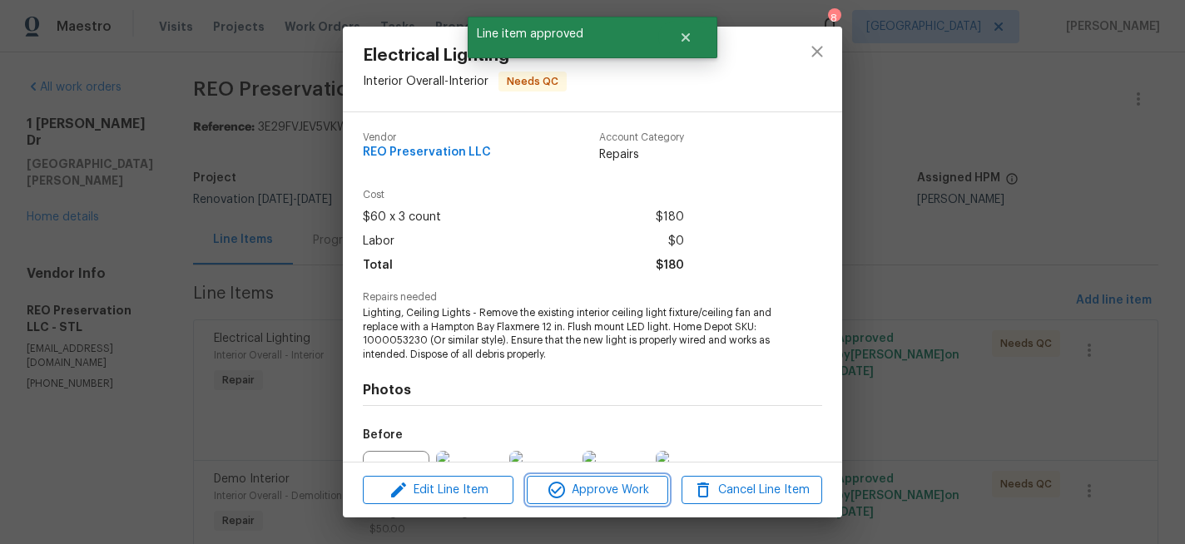
click at [628, 488] on span "Approve Work" at bounding box center [597, 490] width 131 height 21
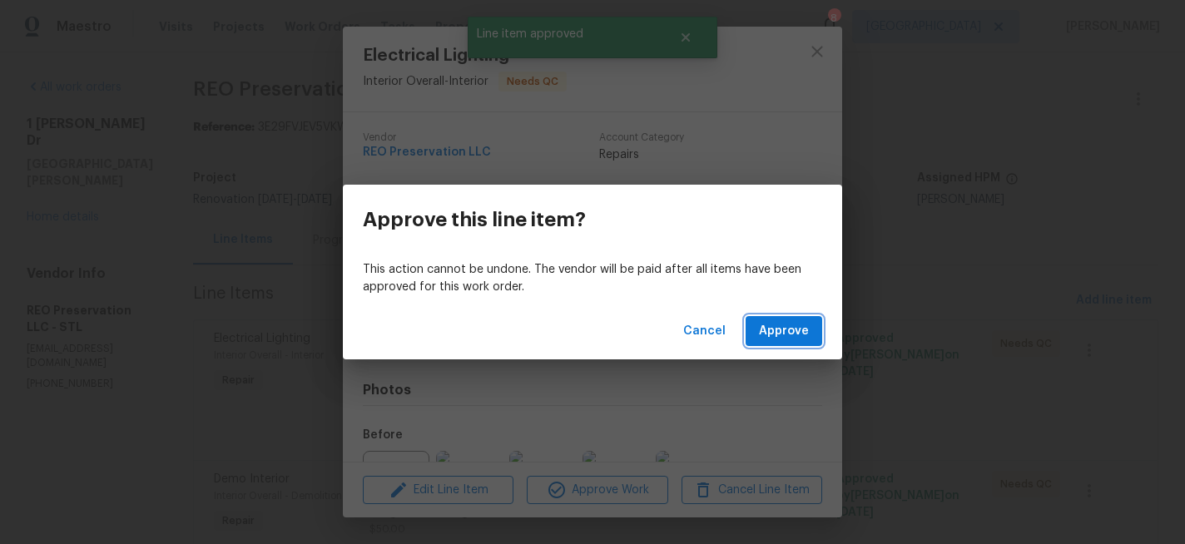
click at [783, 337] on span "Approve" at bounding box center [784, 331] width 50 height 21
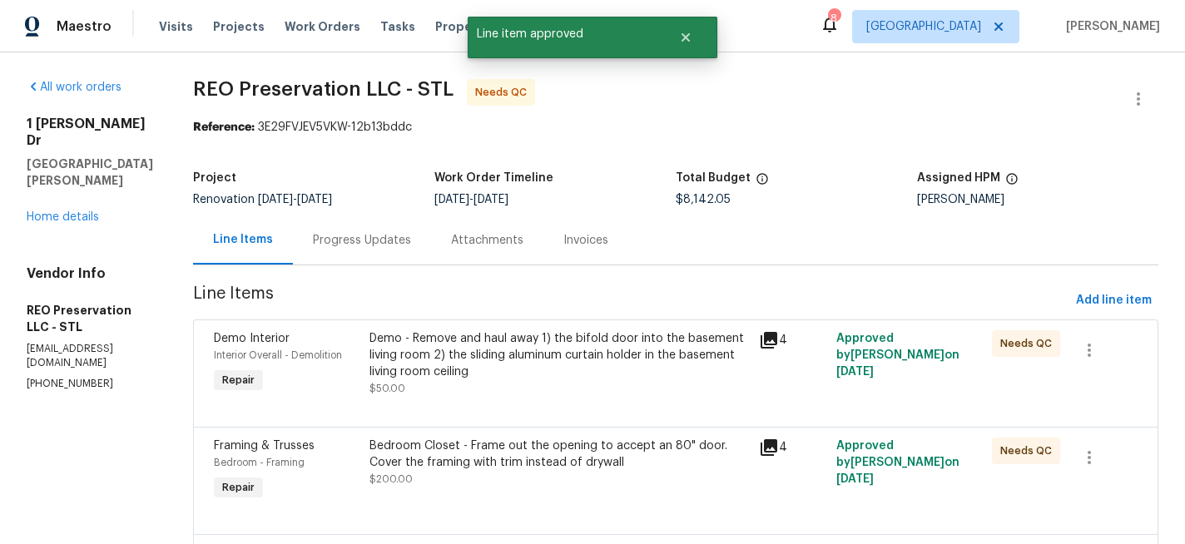
click at [550, 338] on div "Demo - Remove and haul away 1) the bifold door into the basement living room 2)…" at bounding box center [558, 355] width 379 height 50
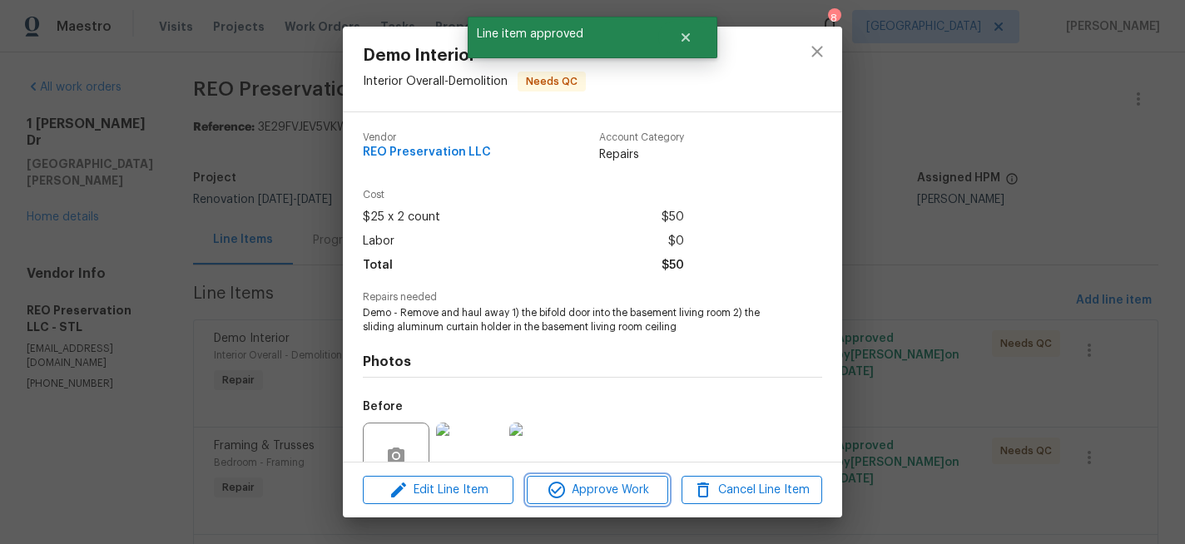
click at [584, 485] on span "Approve Work" at bounding box center [597, 490] width 131 height 21
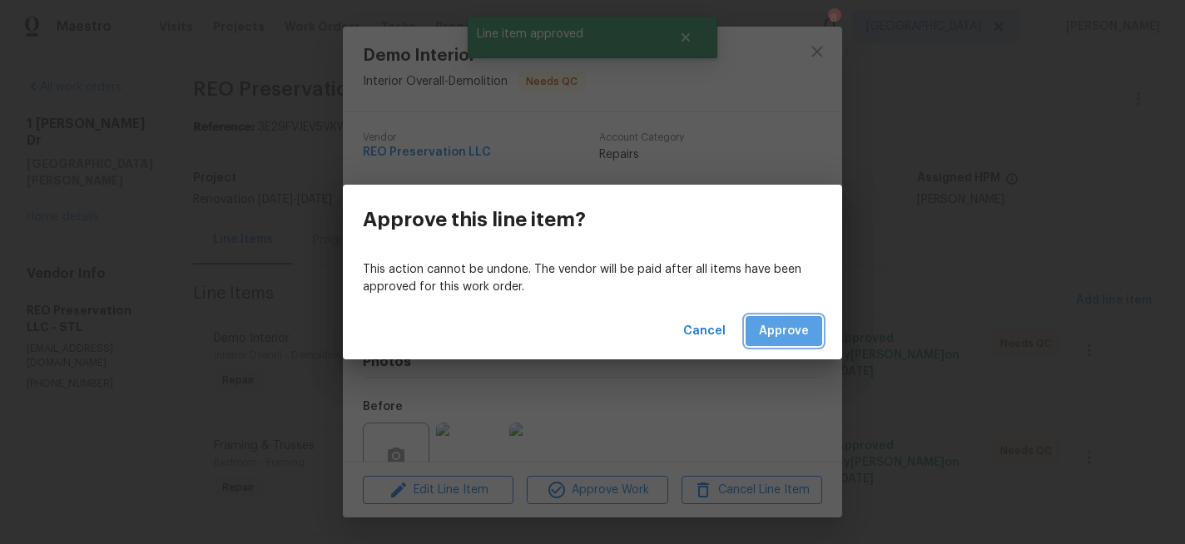
click at [761, 328] on span "Approve" at bounding box center [784, 331] width 50 height 21
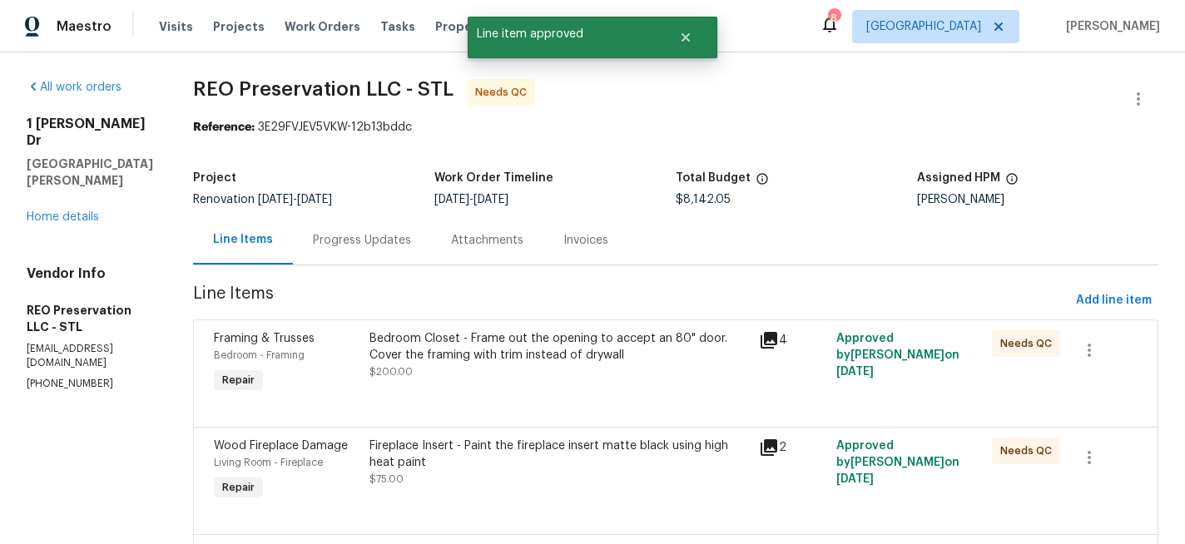
click at [617, 338] on div "Bedroom Closet - Frame out the opening to accept an 80" door. Cover the framing…" at bounding box center [558, 346] width 379 height 33
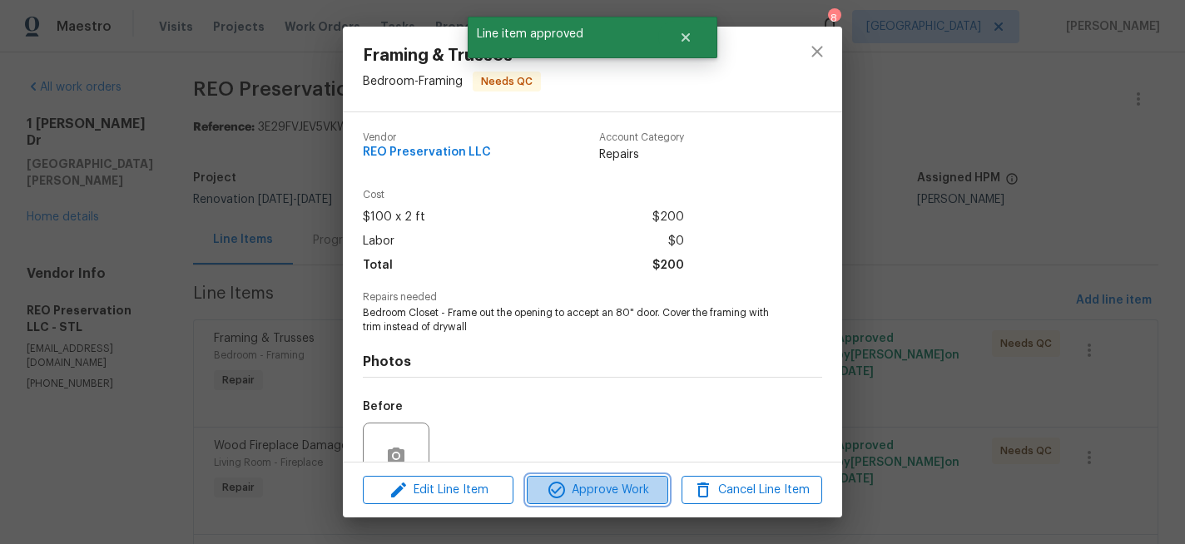
click at [641, 487] on span "Approve Work" at bounding box center [597, 490] width 131 height 21
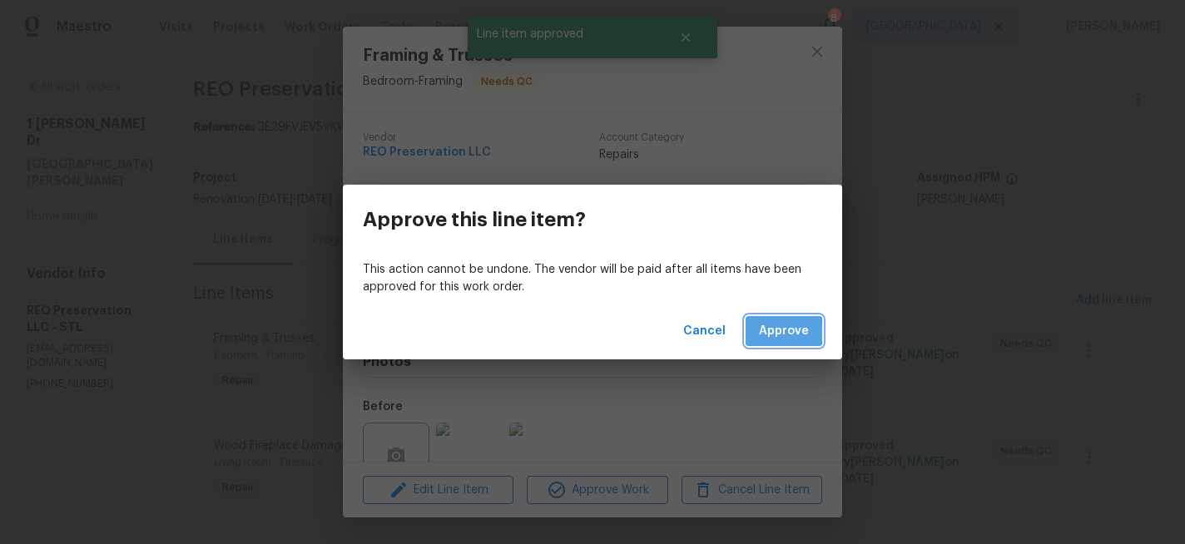
click at [772, 331] on span "Approve" at bounding box center [784, 331] width 50 height 21
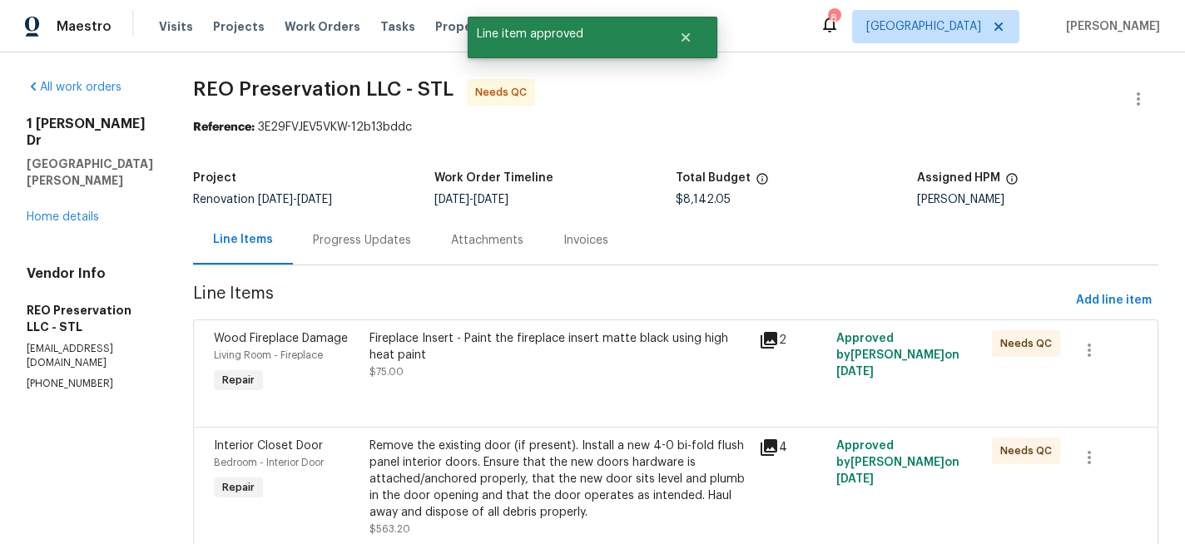
click at [545, 339] on div "Fireplace Insert - Paint the fireplace insert matte black using high heat paint" at bounding box center [558, 346] width 379 height 33
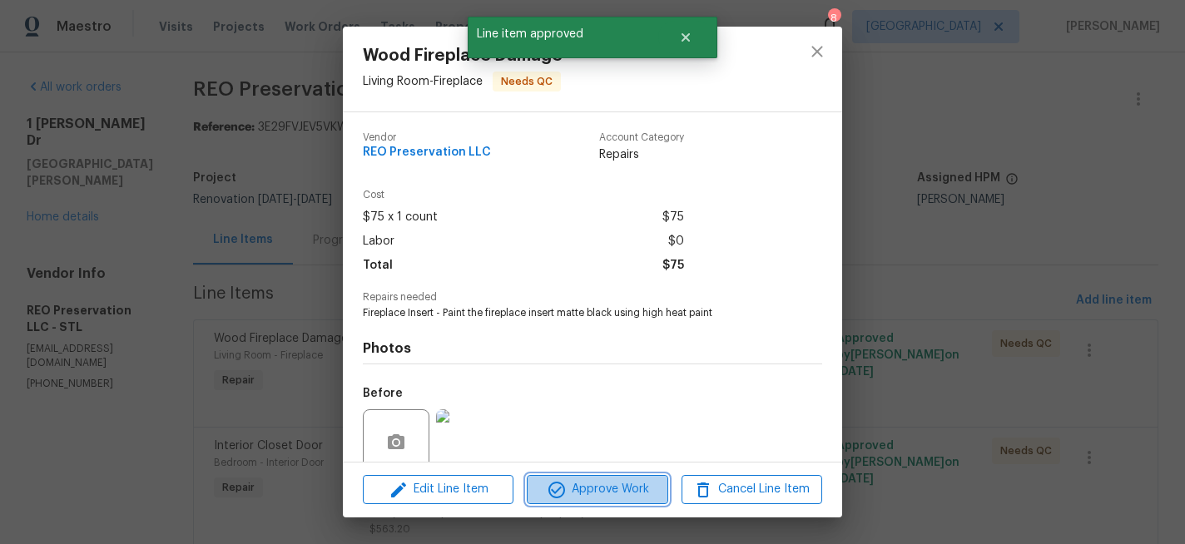
click at [591, 487] on span "Approve Work" at bounding box center [597, 489] width 131 height 21
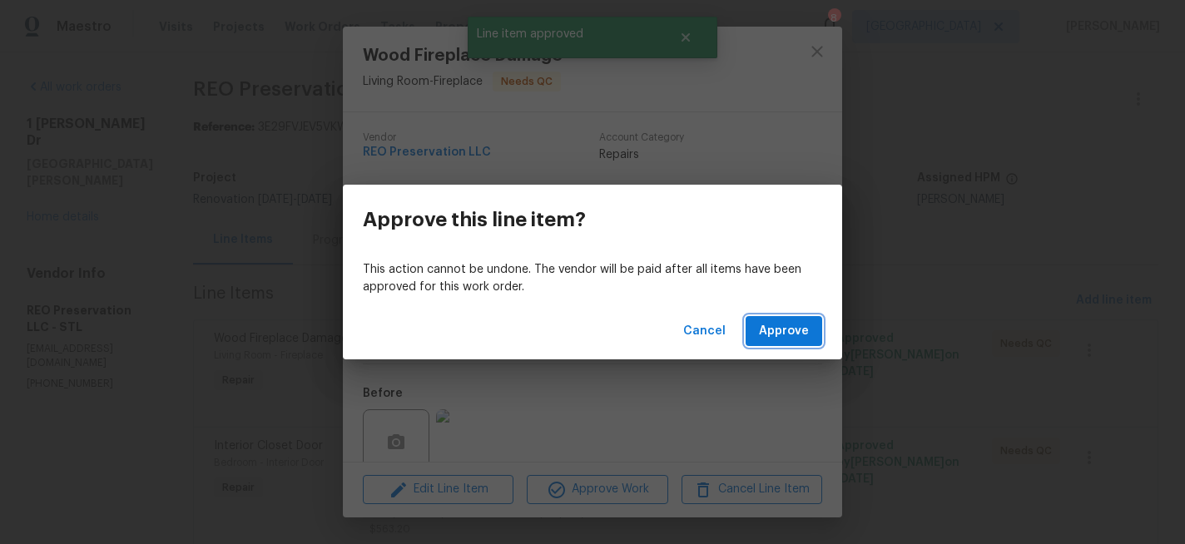
click at [770, 336] on span "Approve" at bounding box center [784, 331] width 50 height 21
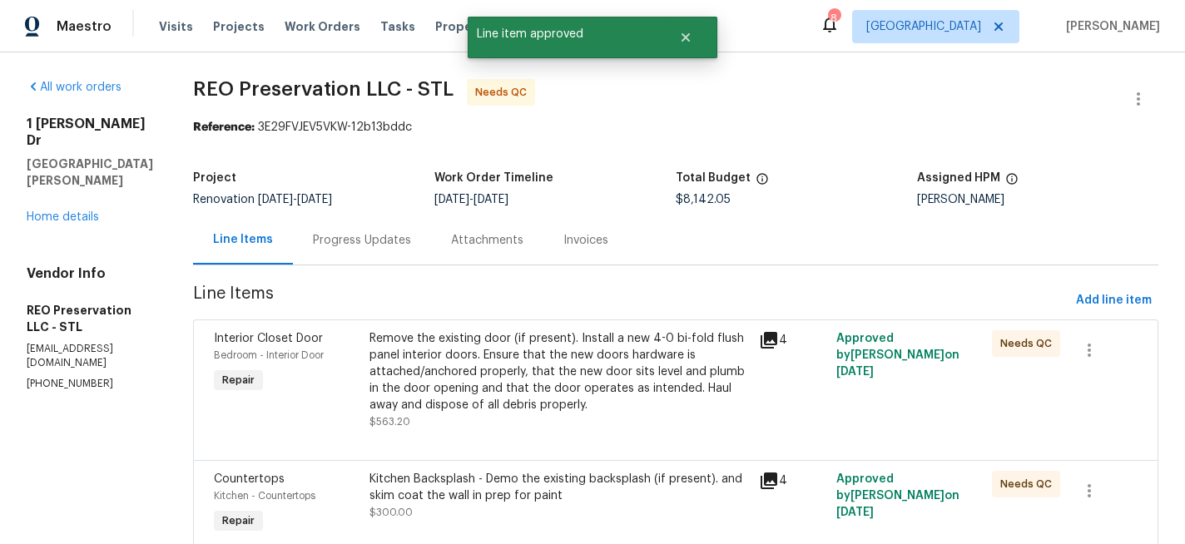
click at [571, 354] on div "Remove the existing door (if present). Install a new 4-0 bi-fold flush panel in…" at bounding box center [558, 371] width 379 height 83
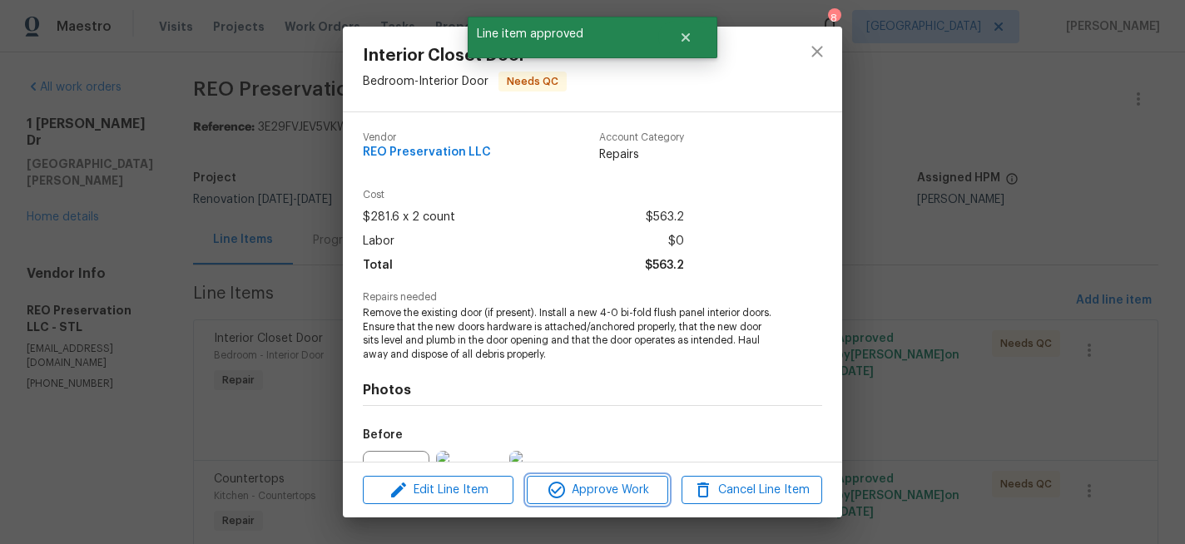
click at [594, 487] on span "Approve Work" at bounding box center [597, 490] width 131 height 21
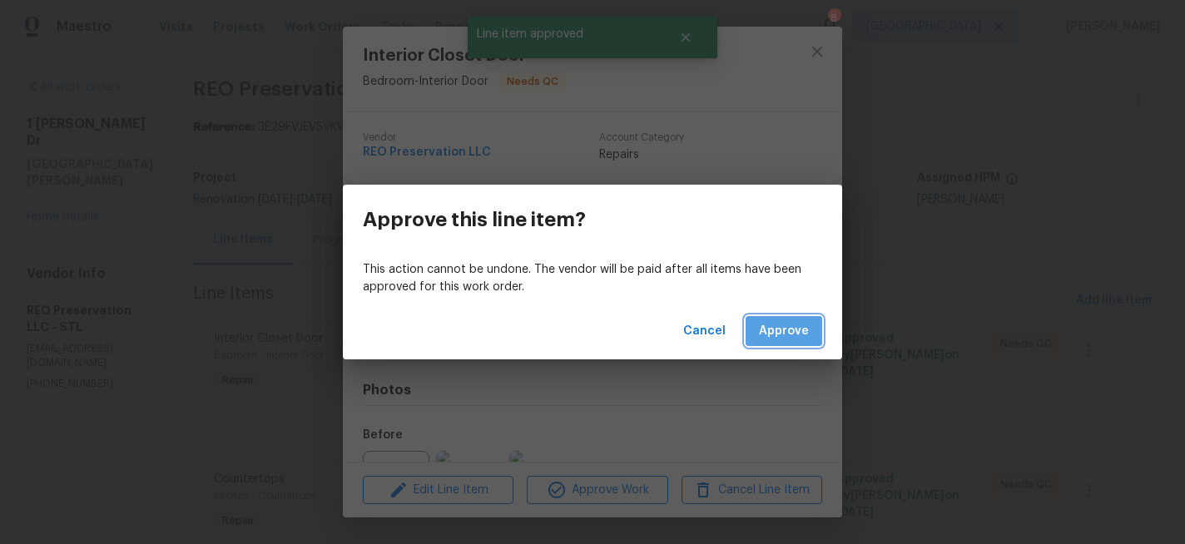
click at [780, 341] on span "Approve" at bounding box center [784, 331] width 50 height 21
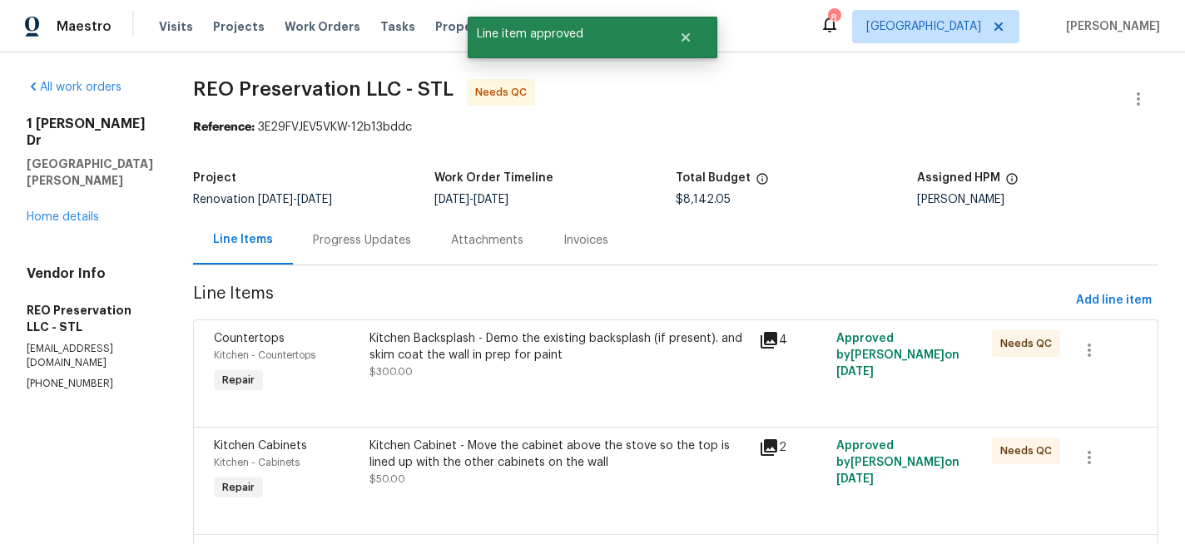
click at [552, 335] on div "Kitchen Backsplash - Demo the existing backsplash (if present). and skim coat t…" at bounding box center [558, 346] width 379 height 33
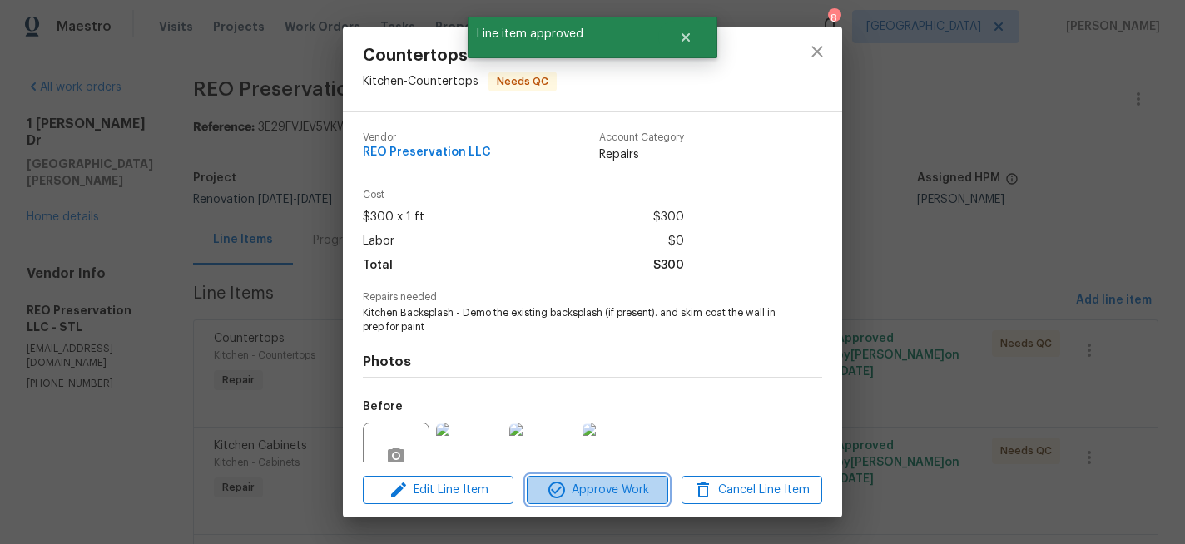
click at [588, 478] on button "Approve Work" at bounding box center [597, 490] width 141 height 29
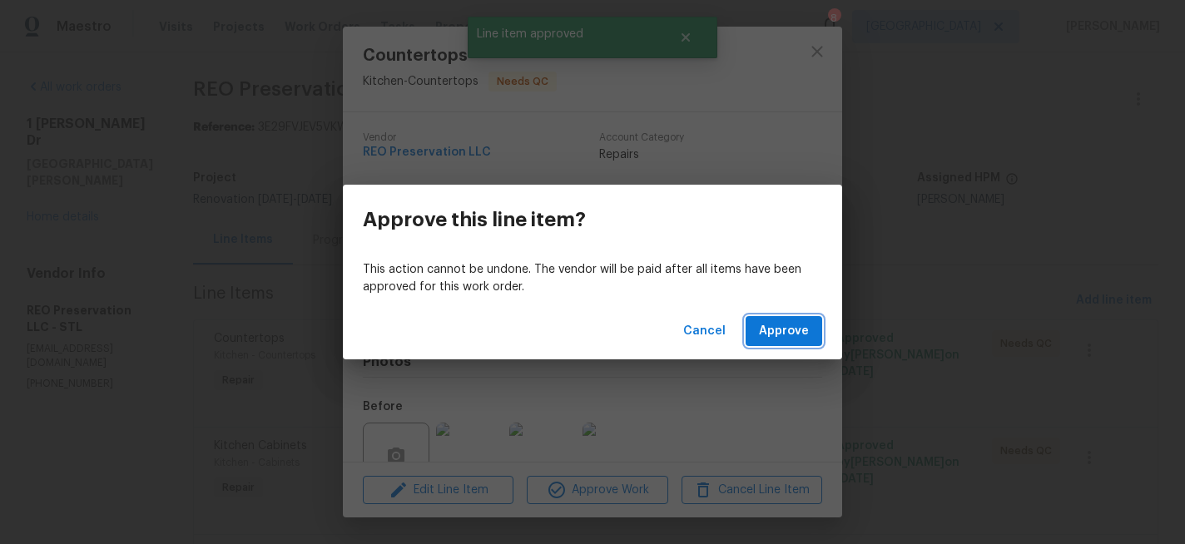
click at [773, 331] on span "Approve" at bounding box center [784, 331] width 50 height 21
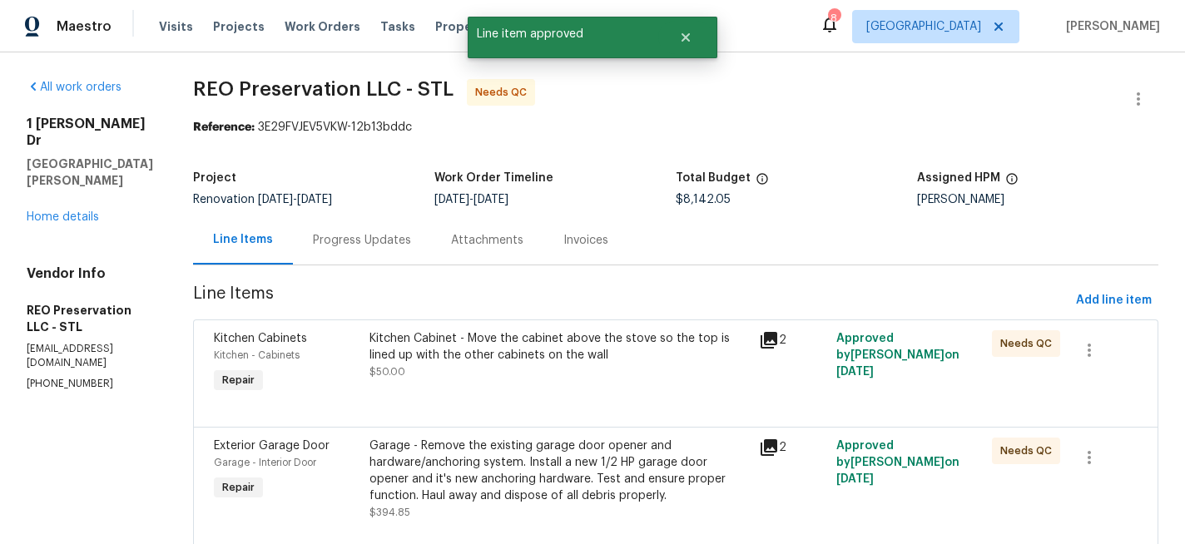
click at [521, 355] on div "Kitchen Cabinet - Move the cabinet above the stove so the top is lined up with …" at bounding box center [558, 346] width 379 height 33
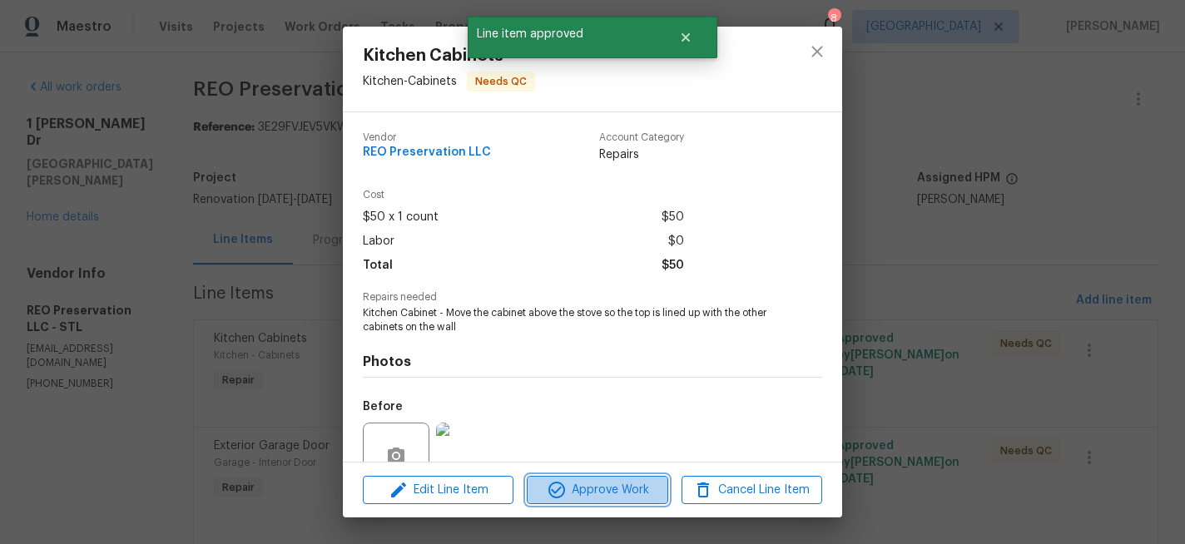
click at [577, 486] on span "Approve Work" at bounding box center [597, 490] width 131 height 21
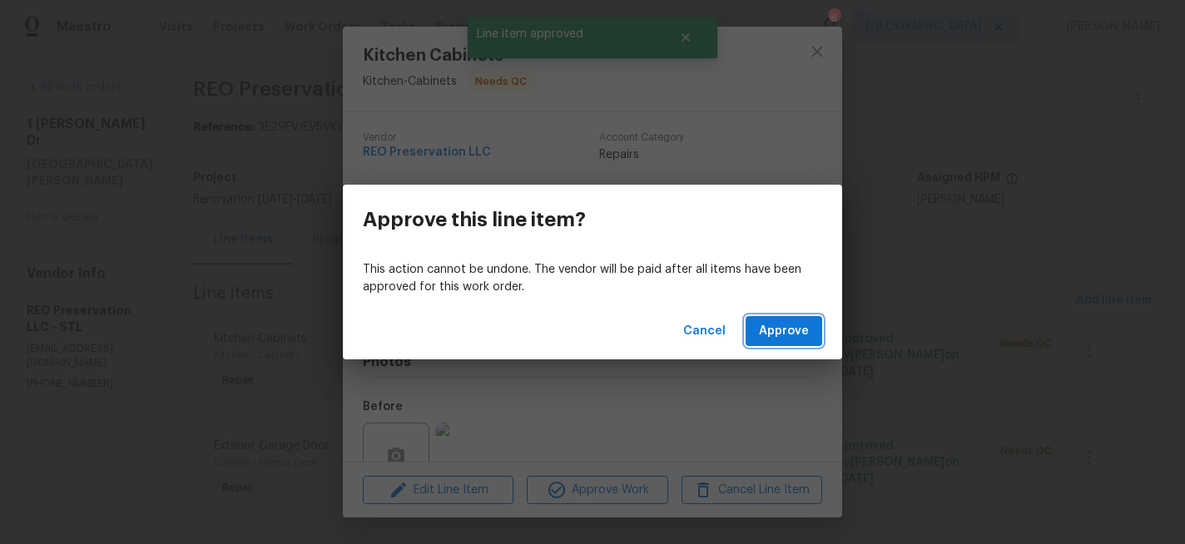
click at [778, 343] on button "Approve" at bounding box center [783, 331] width 77 height 31
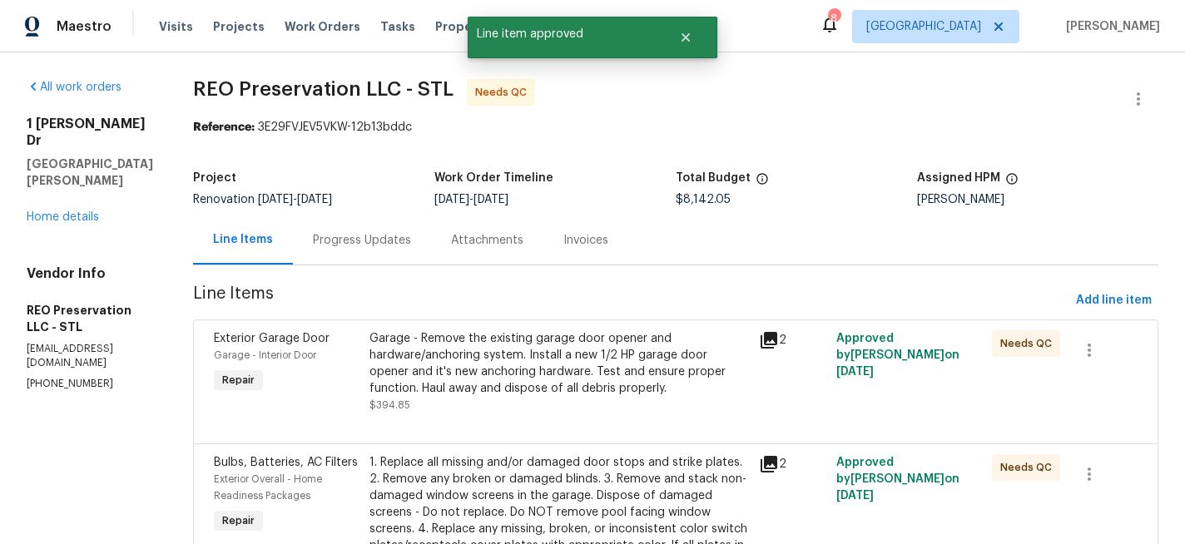
click at [543, 354] on div "Garage - Remove the existing garage door opener and hardware/anchoring system. …" at bounding box center [558, 363] width 379 height 67
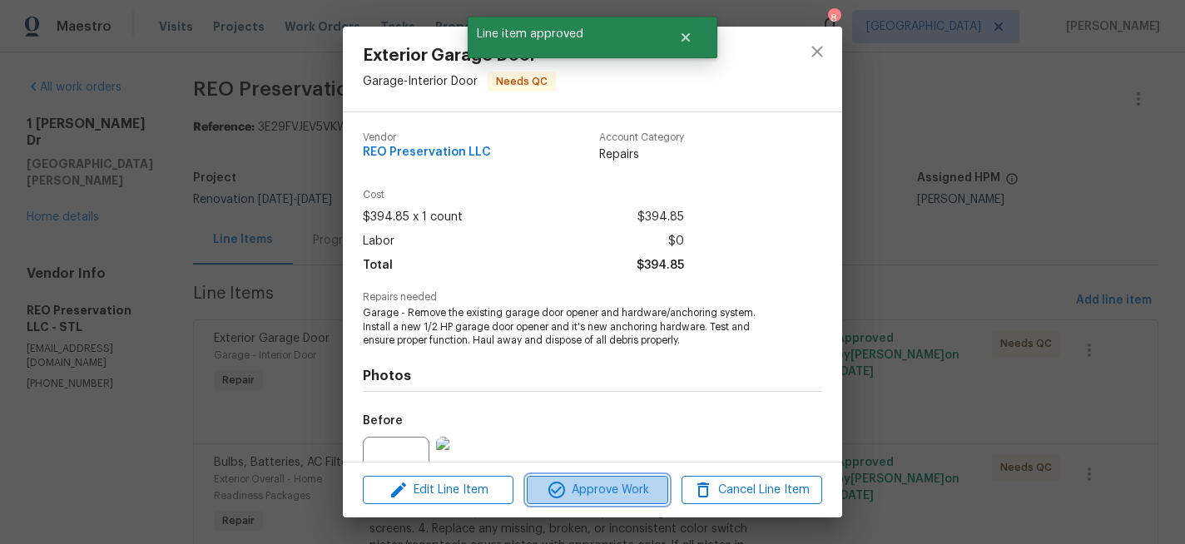
click at [577, 486] on span "Approve Work" at bounding box center [597, 490] width 131 height 21
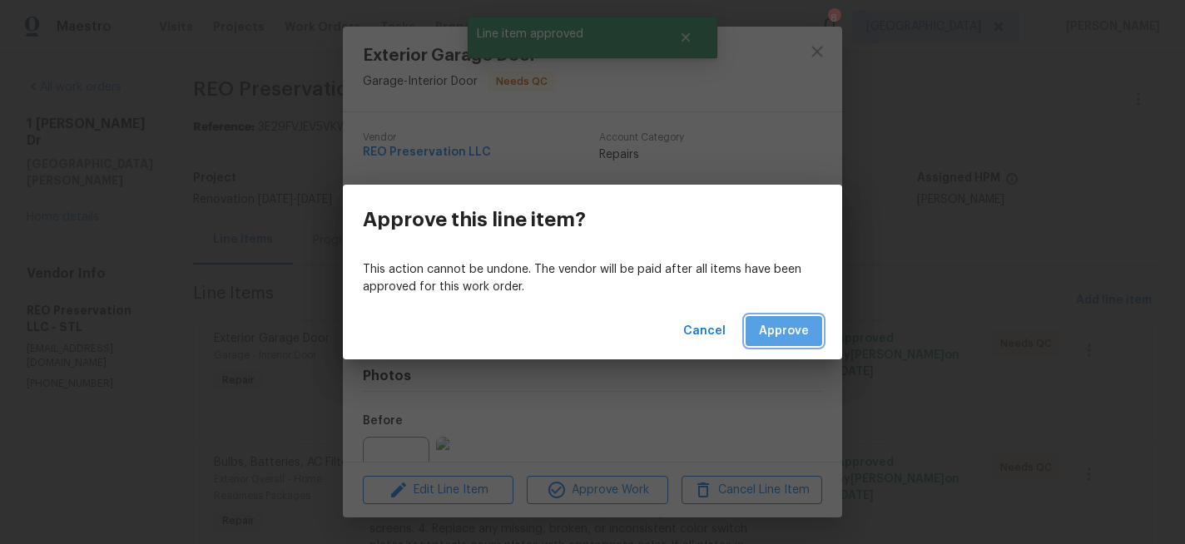
click at [782, 324] on span "Approve" at bounding box center [784, 331] width 50 height 21
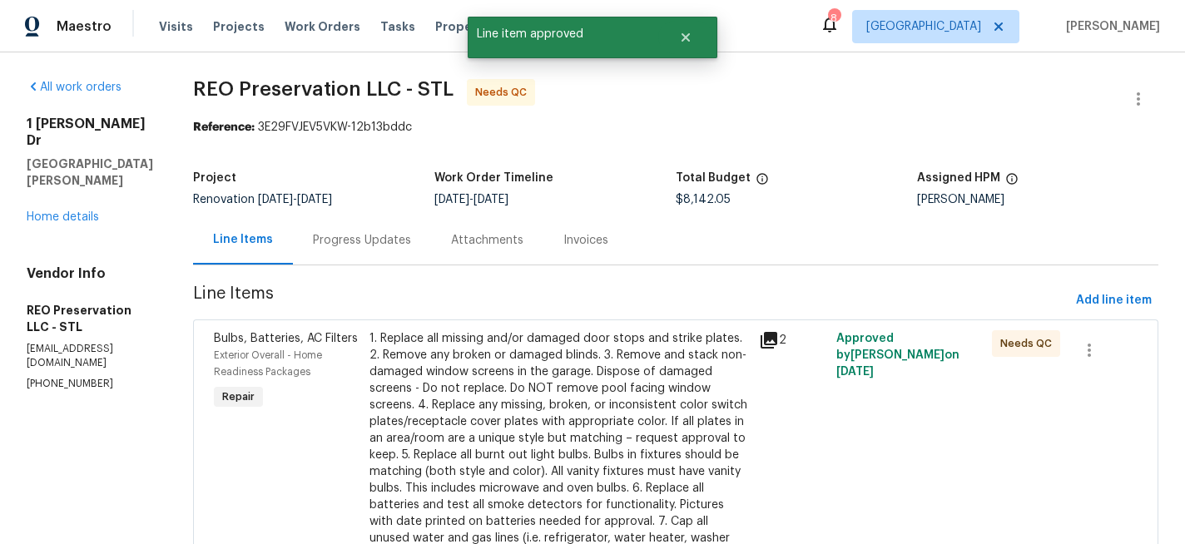
click at [593, 351] on div "1. Replace all missing and/or damaged door stops and strike plates. 2. Remove a…" at bounding box center [558, 455] width 379 height 250
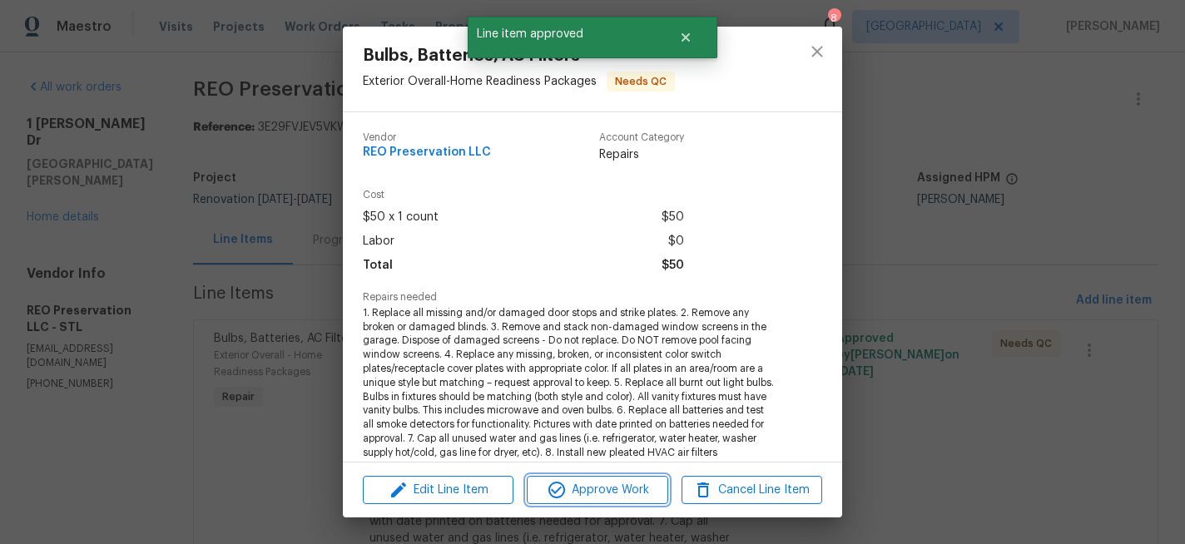
click at [641, 489] on span "Approve Work" at bounding box center [597, 490] width 131 height 21
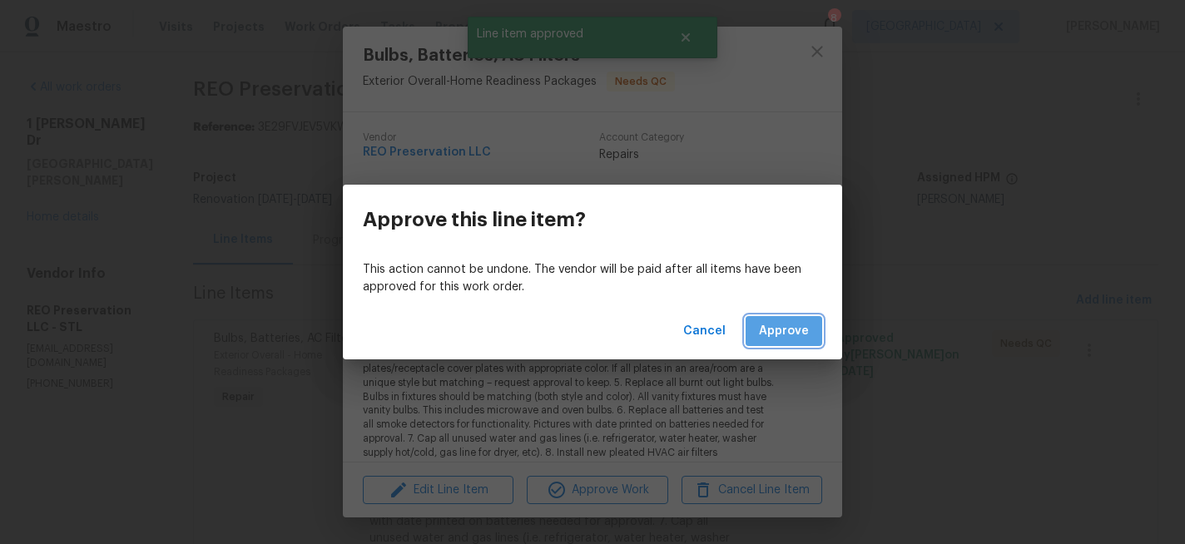
click at [800, 323] on span "Approve" at bounding box center [784, 331] width 50 height 21
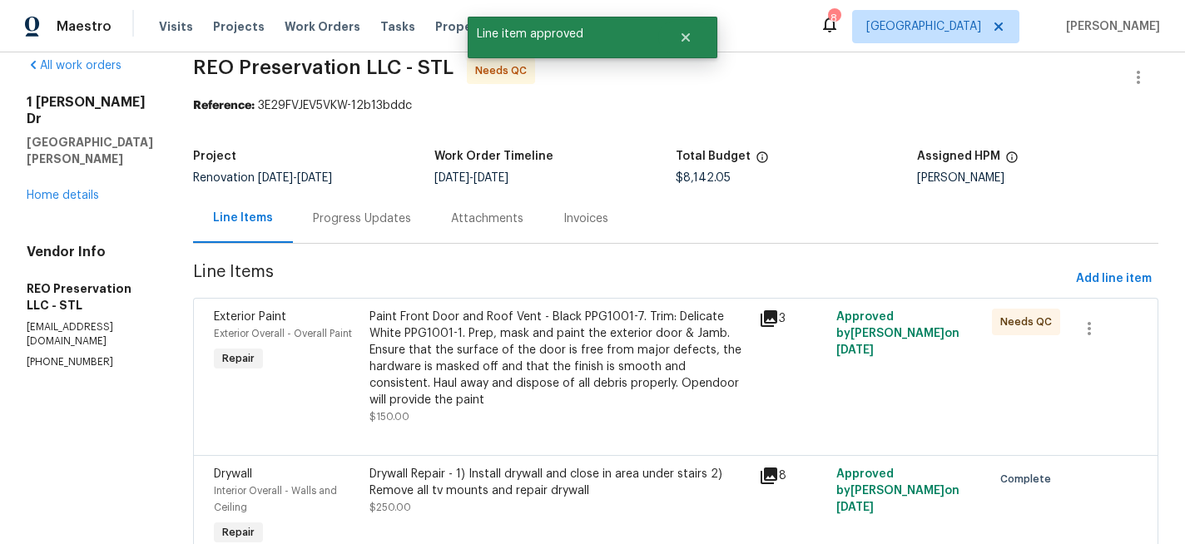
scroll to position [35, 0]
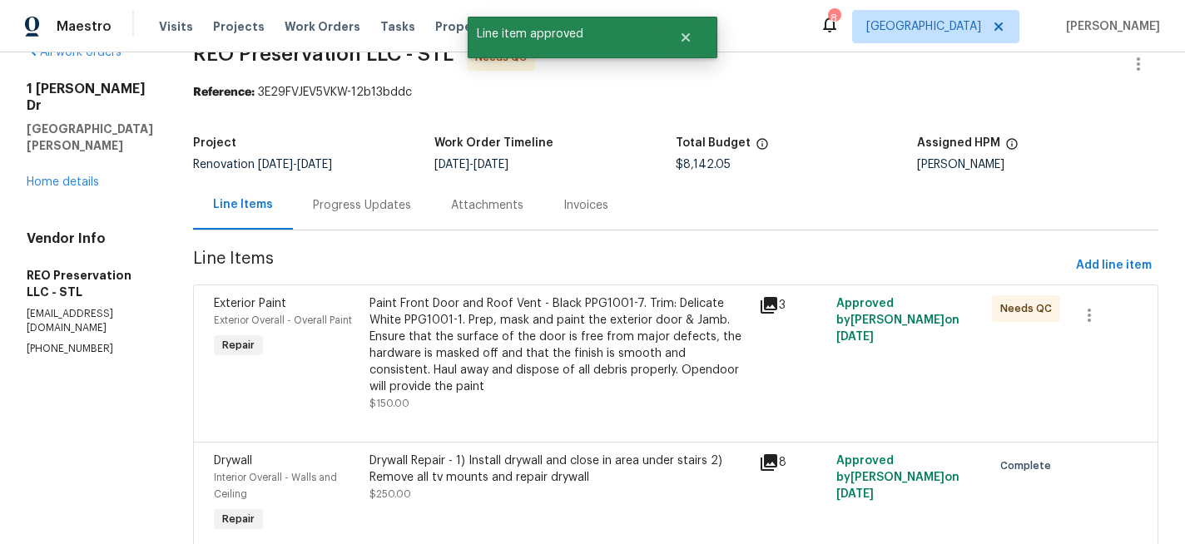
click at [573, 335] on div "Paint Front Door and Roof Vent - Black PPG1001-7. Trim: Delicate White PPG1001-…" at bounding box center [558, 345] width 379 height 100
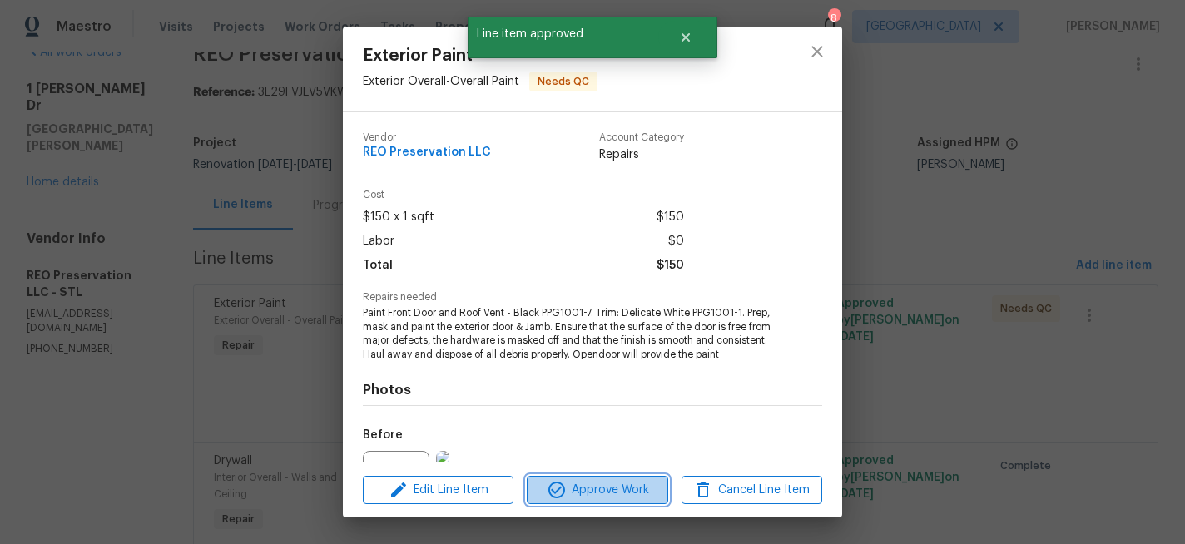
click at [607, 487] on span "Approve Work" at bounding box center [597, 490] width 131 height 21
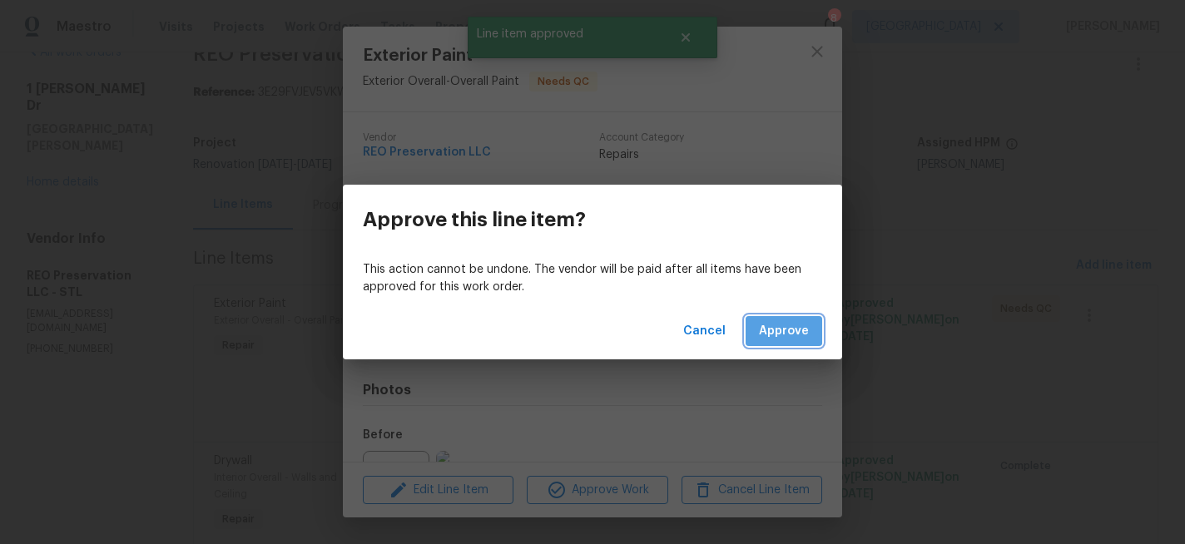
click at [776, 328] on span "Approve" at bounding box center [784, 331] width 50 height 21
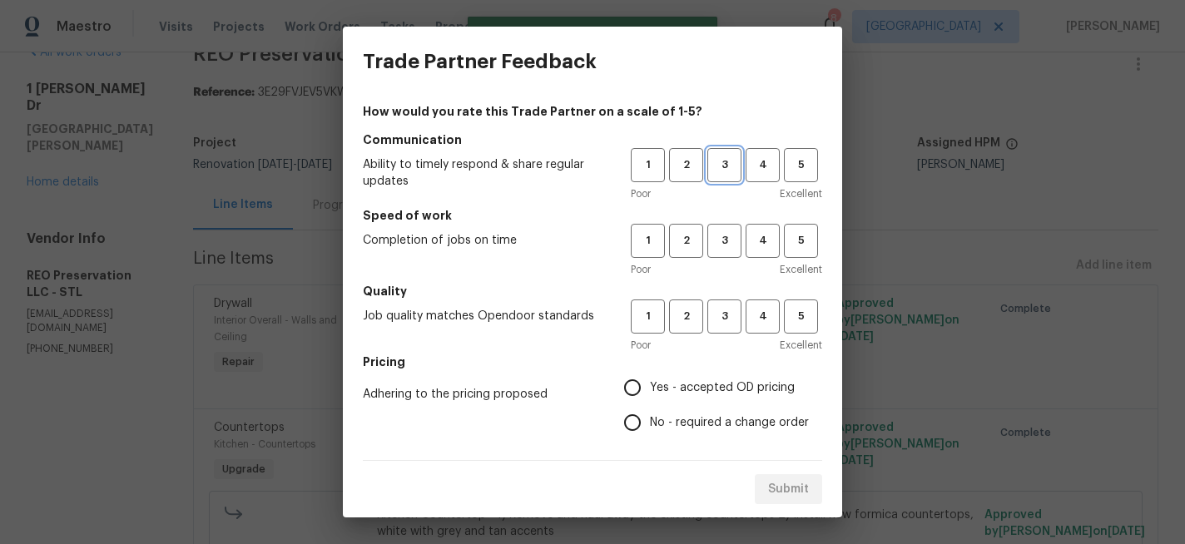
click at [737, 171] on span "3" at bounding box center [724, 165] width 31 height 19
click at [735, 231] on span "3" at bounding box center [724, 240] width 31 height 19
click at [729, 317] on span "3" at bounding box center [724, 316] width 31 height 19
click at [643, 384] on input "Yes - accepted OD pricing" at bounding box center [632, 387] width 35 height 35
radio input "true"
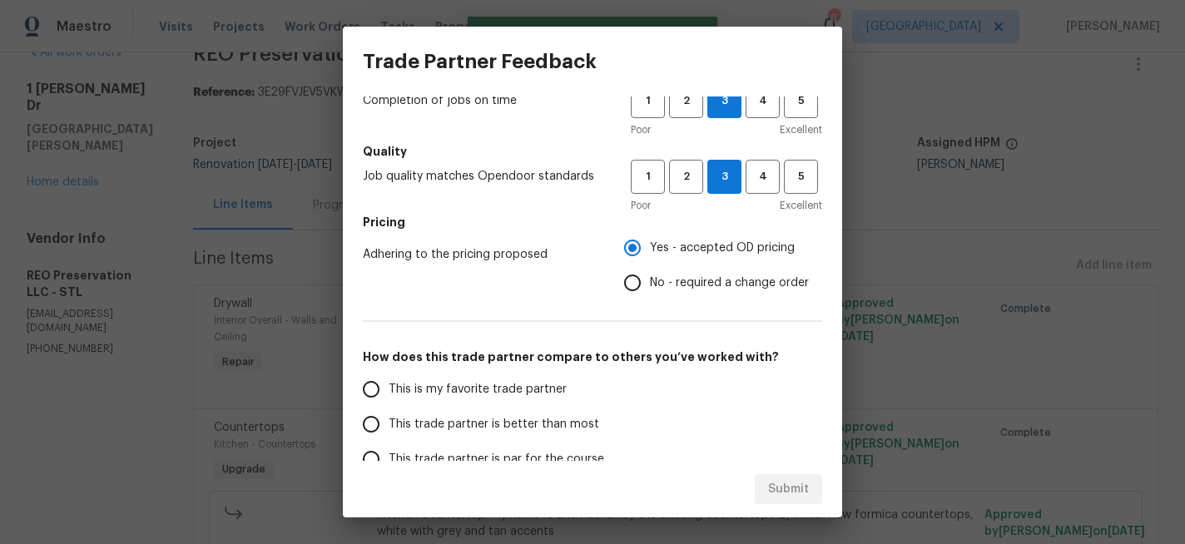
scroll to position [157, 0]
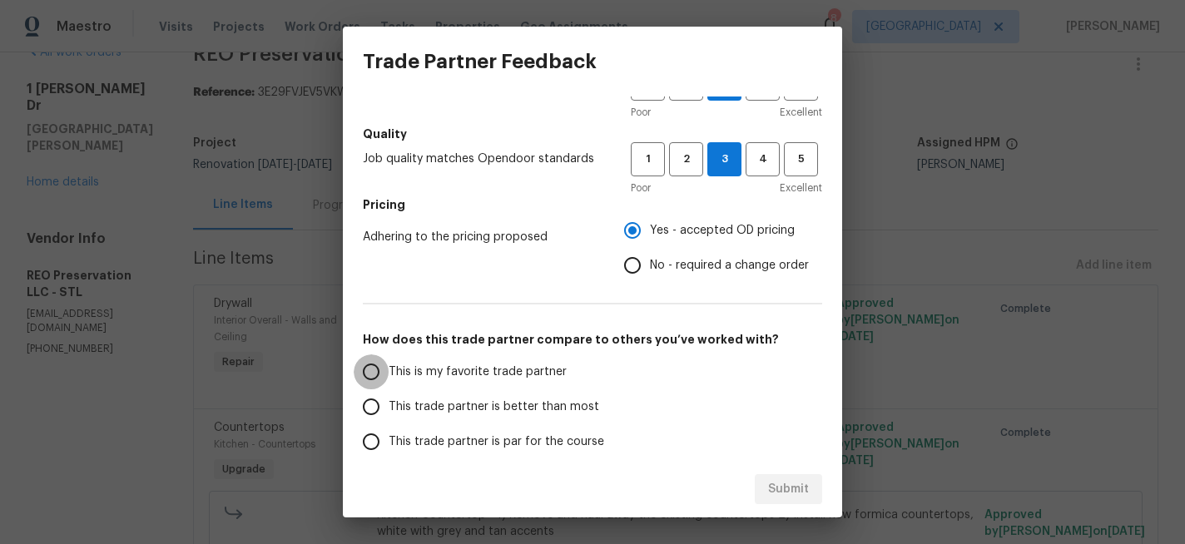
click at [374, 370] on input "This is my favorite trade partner" at bounding box center [371, 371] width 35 height 35
click at [803, 479] on span "Submit" at bounding box center [788, 489] width 41 height 21
radio input "true"
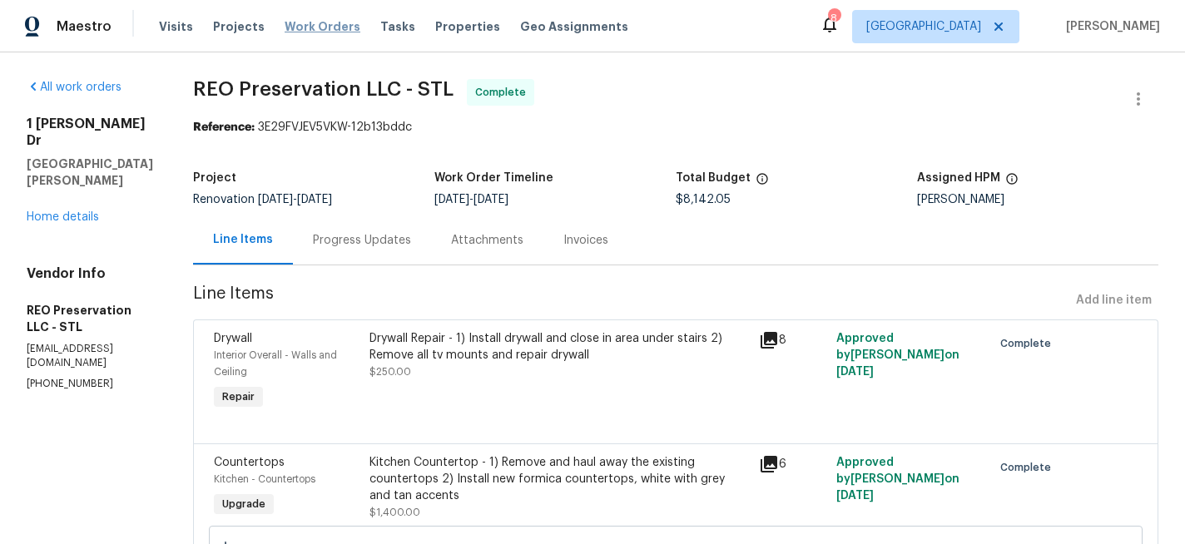
click at [319, 25] on span "Work Orders" at bounding box center [323, 26] width 76 height 17
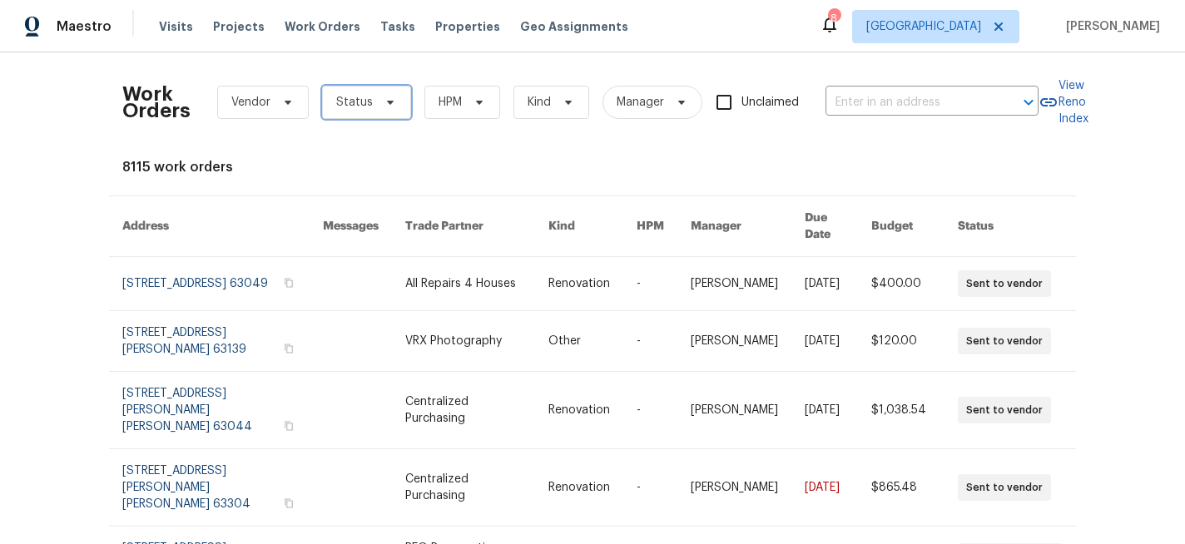
click at [384, 97] on icon at bounding box center [390, 102] width 13 height 13
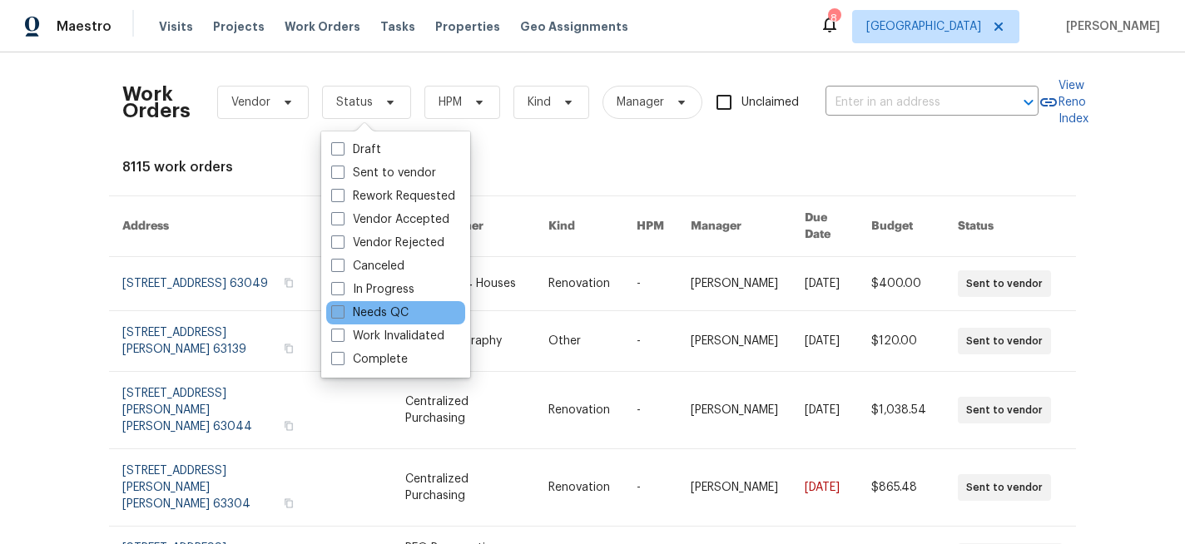
click at [341, 305] on span at bounding box center [337, 311] width 13 height 13
click at [341, 305] on input "Needs QC" at bounding box center [336, 310] width 11 height 11
checkbox input "true"
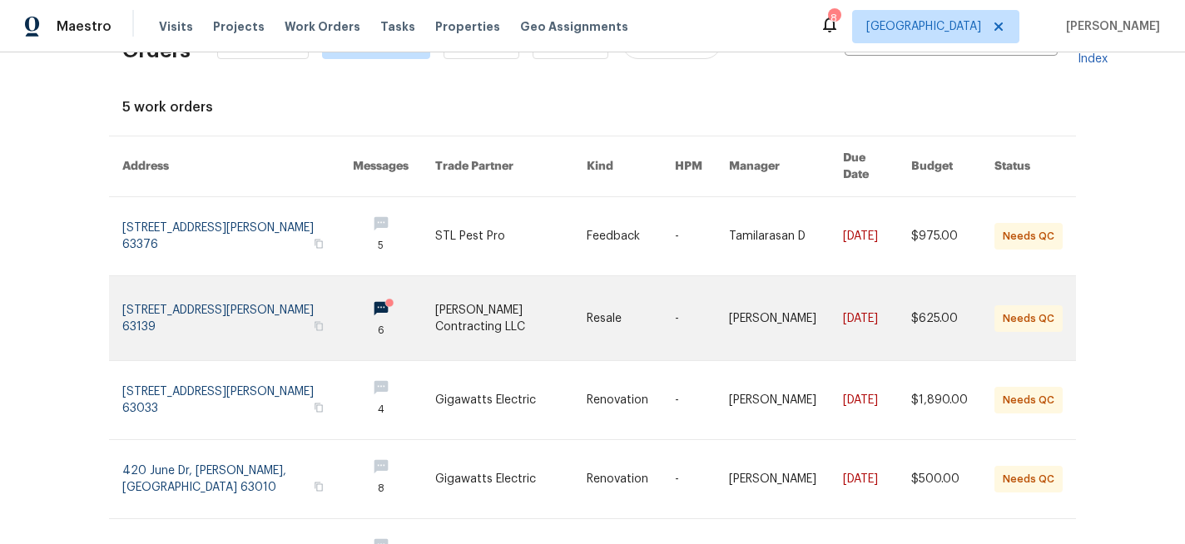
scroll to position [58, 0]
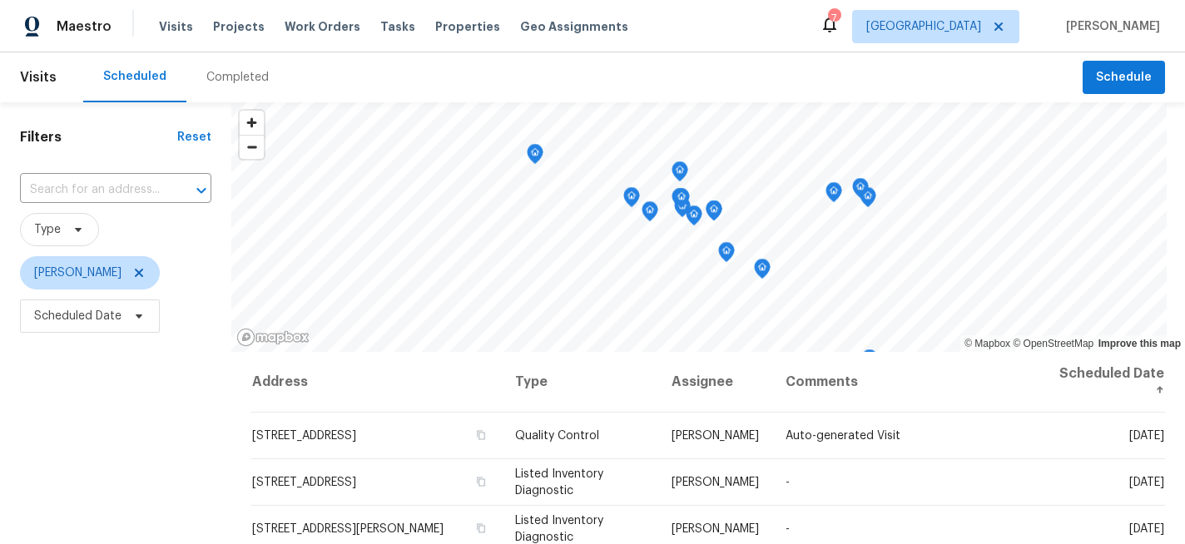
click at [225, 27] on span "Projects" at bounding box center [239, 26] width 52 height 17
